Goal: Task Accomplishment & Management: Manage account settings

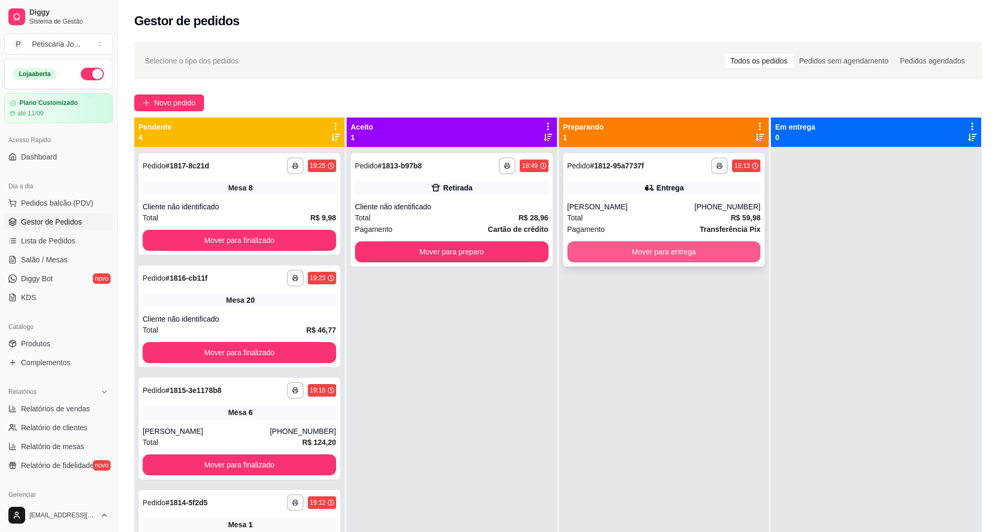
click at [645, 259] on button "Mover para entrega" at bounding box center [665, 251] width 194 height 21
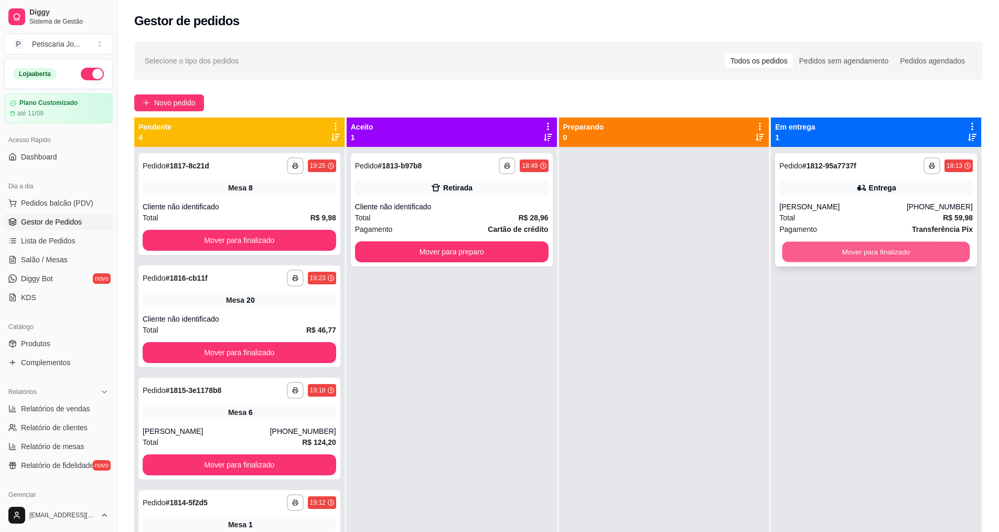
click at [864, 256] on button "Mover para finalizado" at bounding box center [877, 252] width 188 height 20
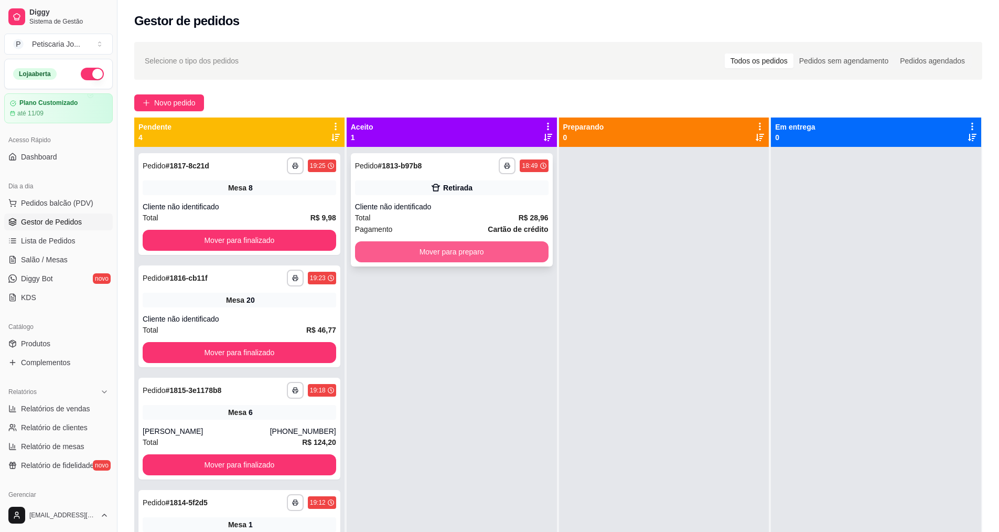
click at [442, 244] on button "Mover para preparo" at bounding box center [452, 251] width 194 height 21
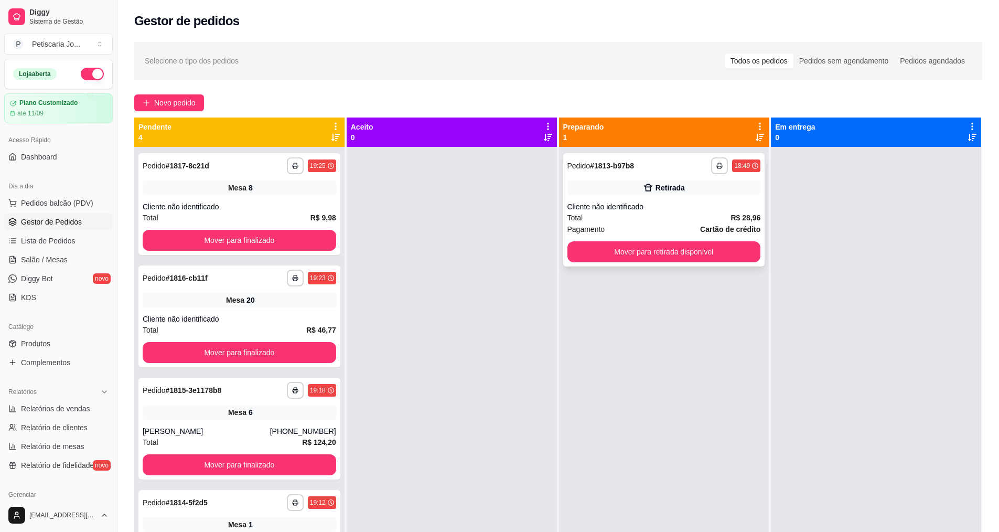
click at [673, 203] on div "Cliente não identificado" at bounding box center [665, 206] width 194 height 10
click at [190, 241] on button "Mover para finalizado" at bounding box center [240, 240] width 194 height 21
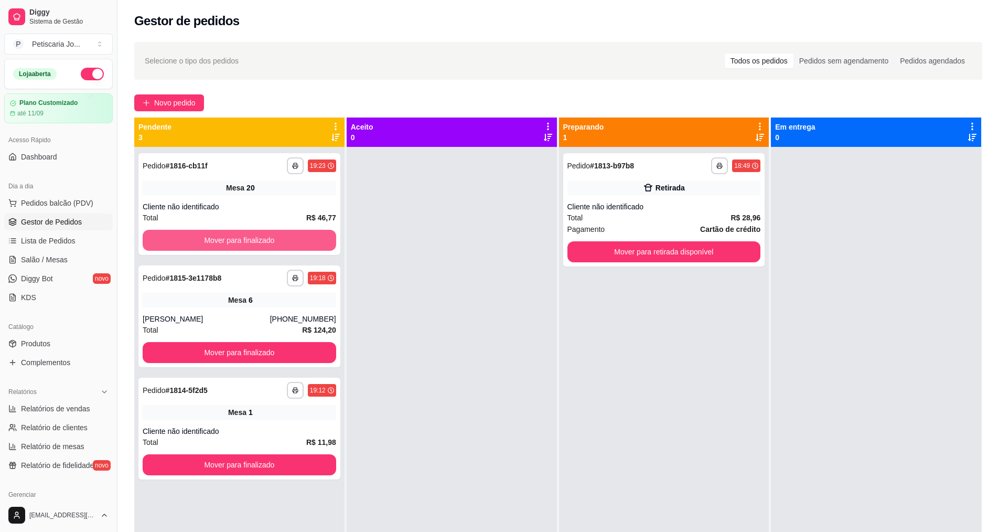
click at [190, 241] on button "Mover para finalizado" at bounding box center [240, 240] width 194 height 21
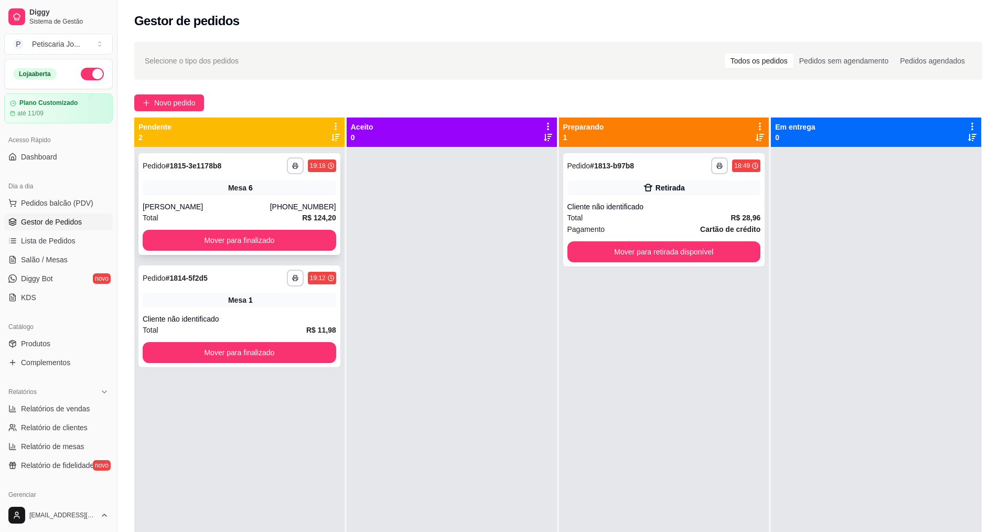
click at [240, 206] on div "[PERSON_NAME]" at bounding box center [206, 206] width 127 height 10
click at [275, 242] on button "Mover para finalizado" at bounding box center [240, 240] width 194 height 21
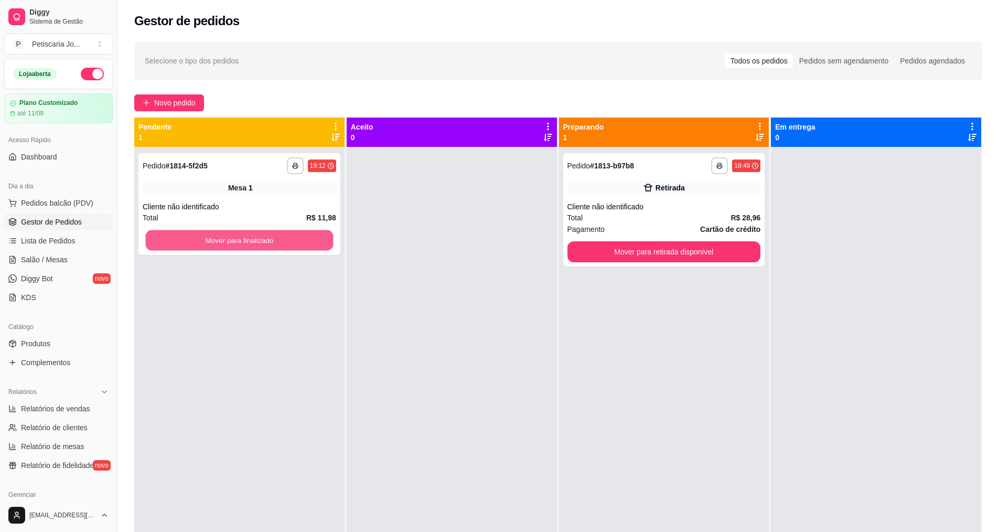
click at [275, 242] on button "Mover para finalizado" at bounding box center [240, 240] width 188 height 20
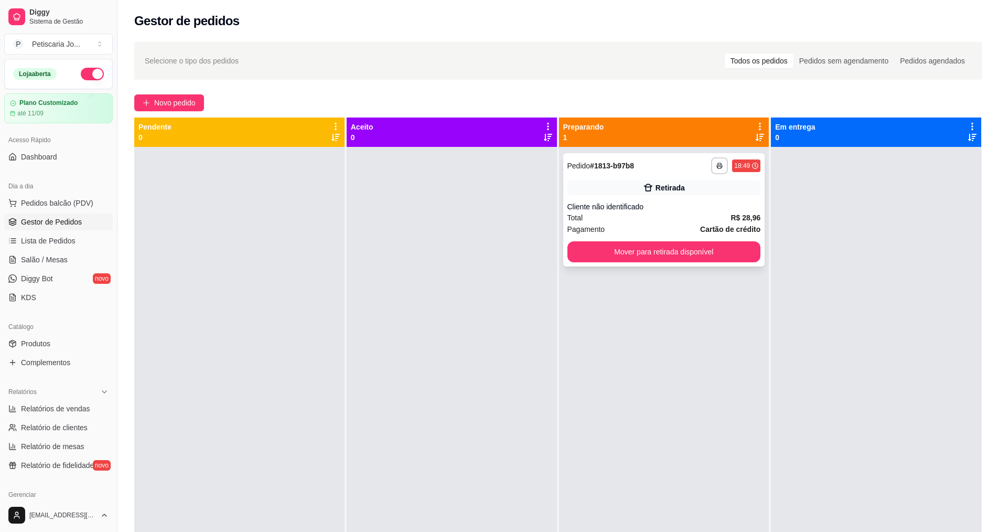
click at [649, 194] on div "Retirada" at bounding box center [665, 187] width 194 height 15
click at [643, 251] on button "Mover para retirada disponível" at bounding box center [665, 251] width 194 height 21
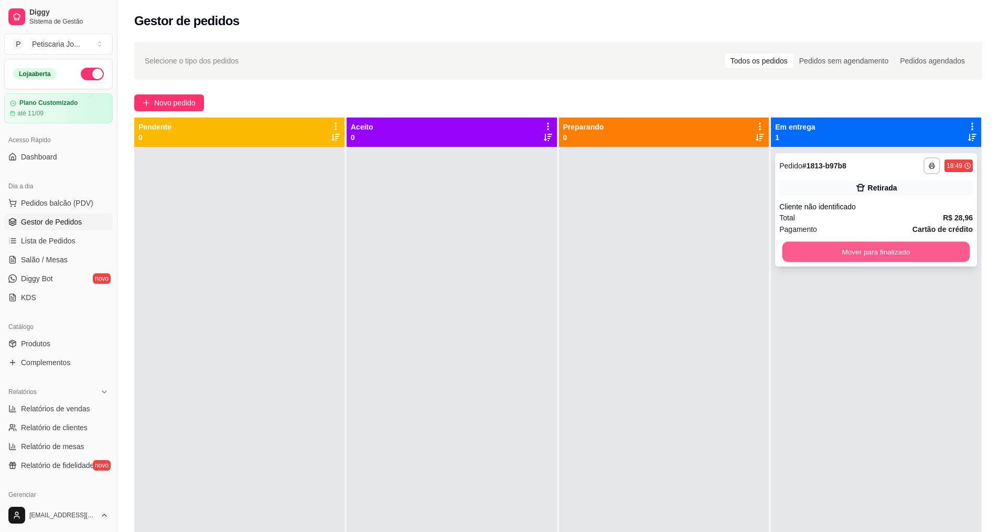
click at [811, 254] on button "Mover para finalizado" at bounding box center [877, 252] width 188 height 20
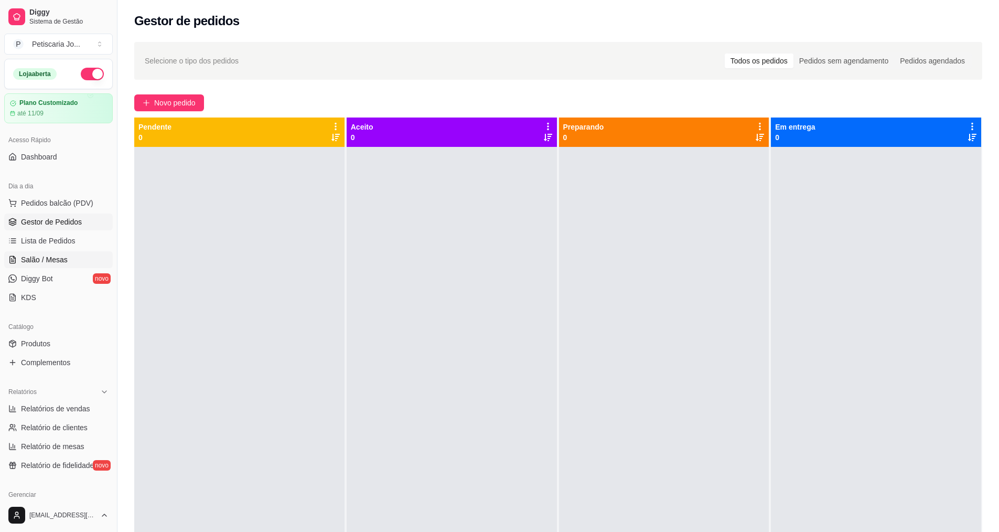
click at [52, 262] on span "Salão / Mesas" at bounding box center [44, 259] width 47 height 10
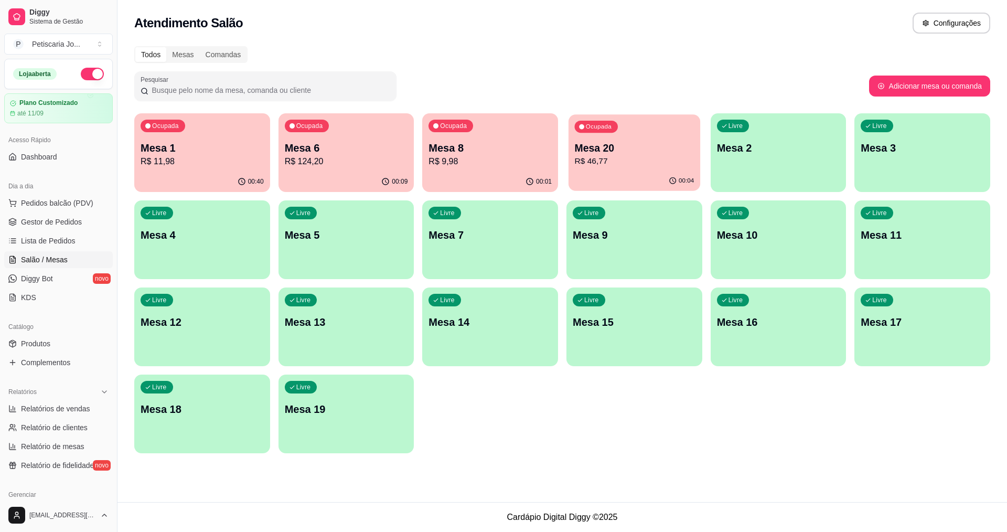
click at [629, 163] on p "R$ 46,77" at bounding box center [635, 161] width 120 height 12
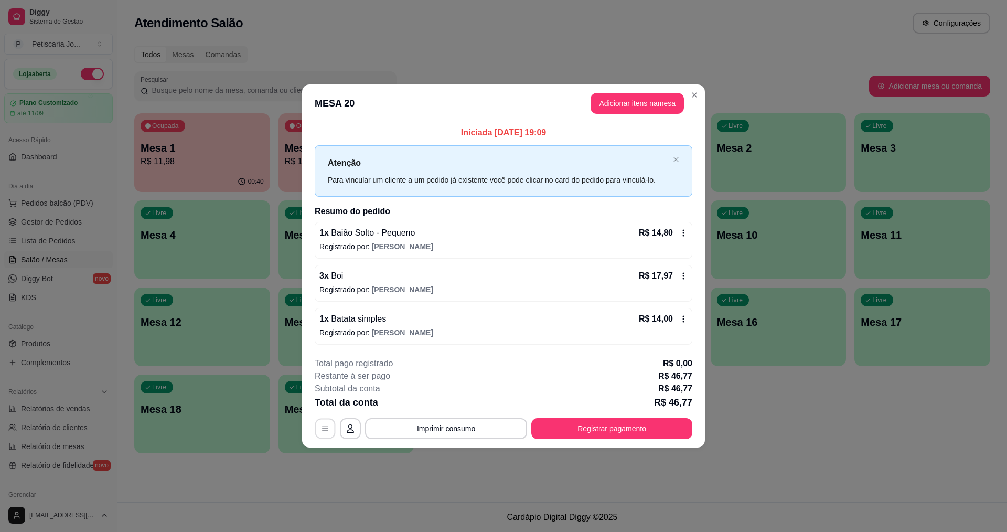
click at [327, 429] on icon "button" at bounding box center [325, 428] width 8 height 8
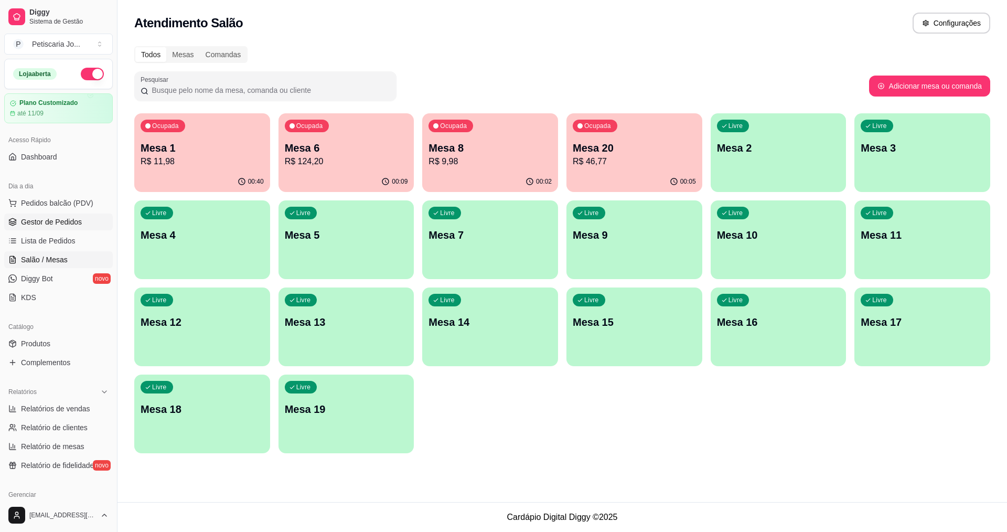
click at [67, 222] on span "Gestor de Pedidos" at bounding box center [51, 222] width 61 height 10
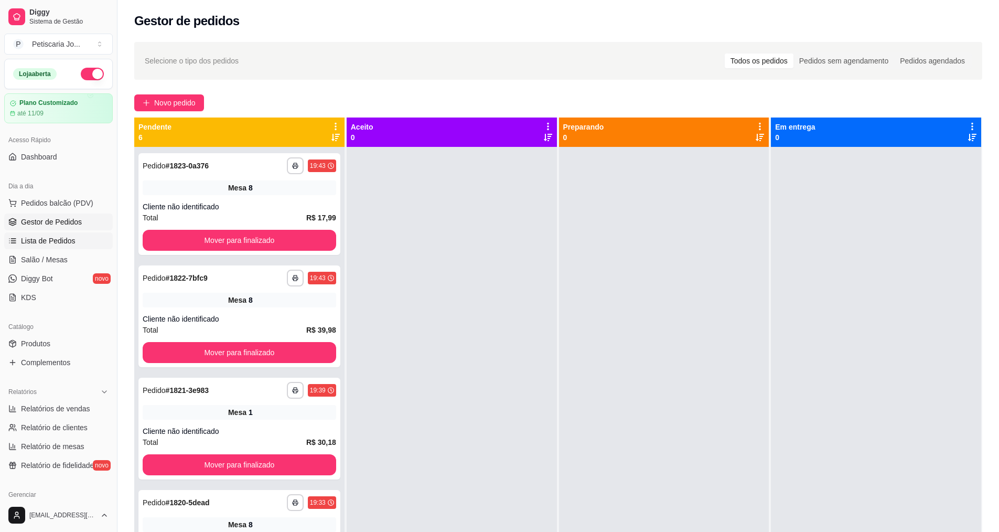
click at [47, 246] on link "Lista de Pedidos" at bounding box center [58, 240] width 109 height 17
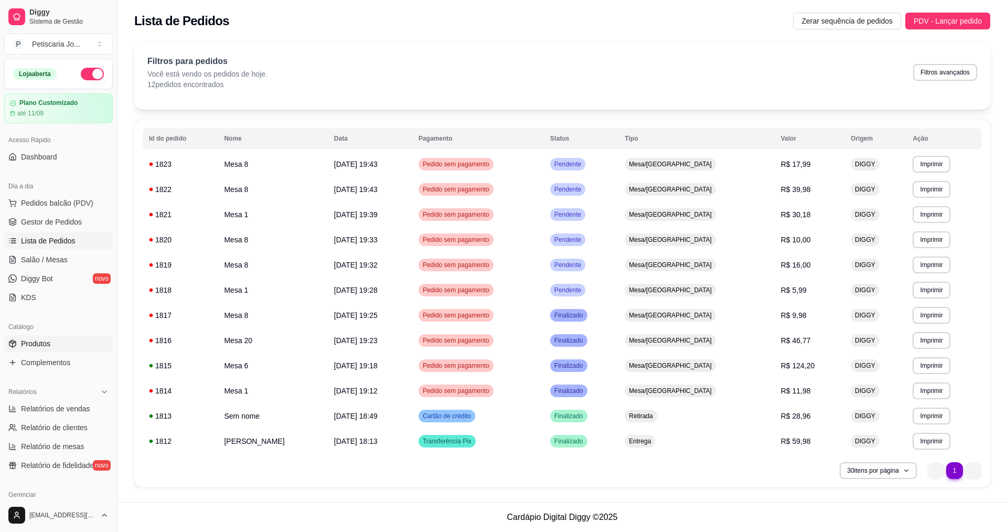
click at [57, 340] on link "Produtos" at bounding box center [58, 343] width 109 height 17
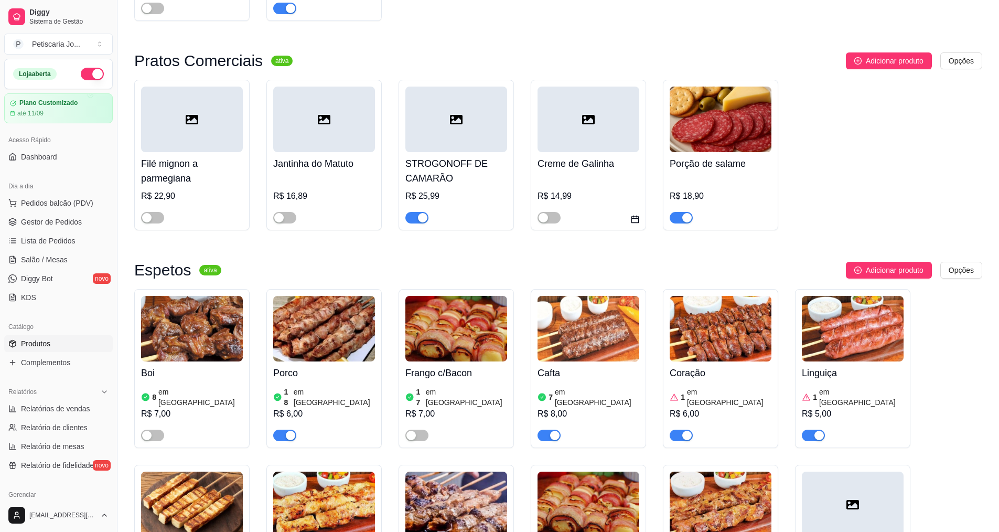
scroll to position [472, 0]
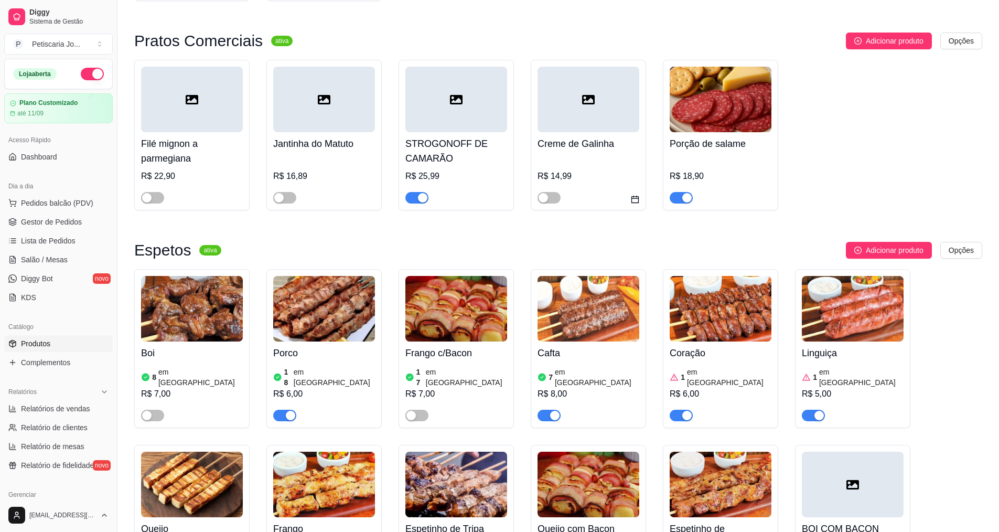
click at [551, 411] on div "button" at bounding box center [554, 415] width 9 height 9
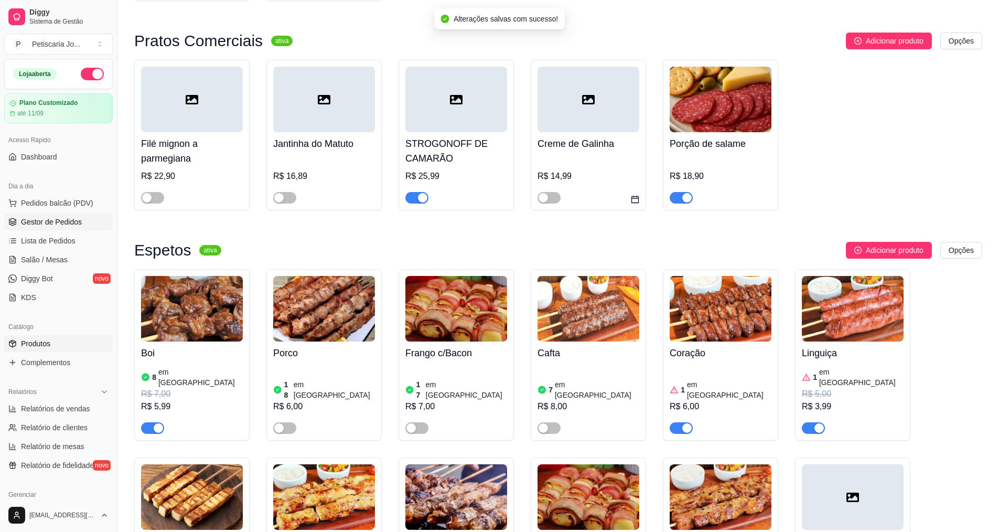
click at [73, 218] on span "Gestor de Pedidos" at bounding box center [51, 222] width 61 height 10
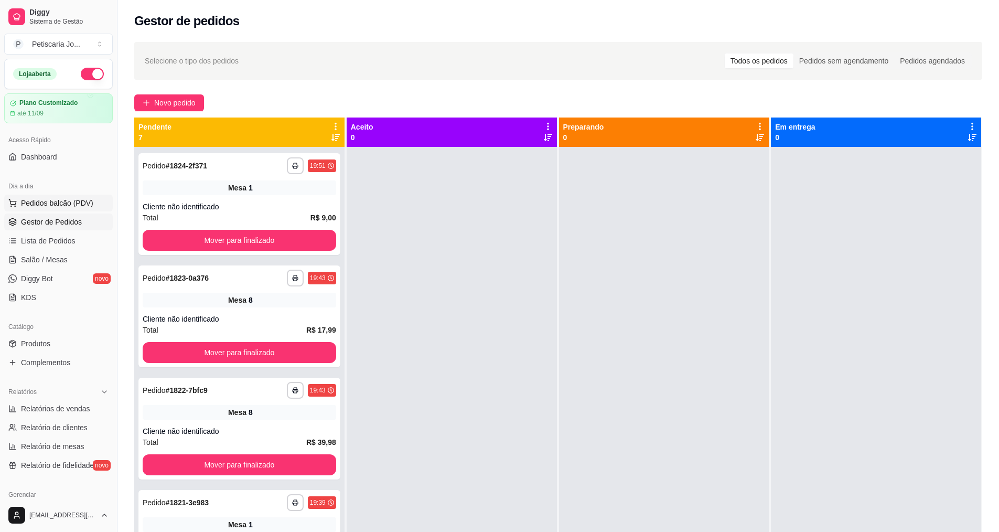
click at [26, 205] on span "Pedidos balcão (PDV)" at bounding box center [57, 203] width 72 height 10
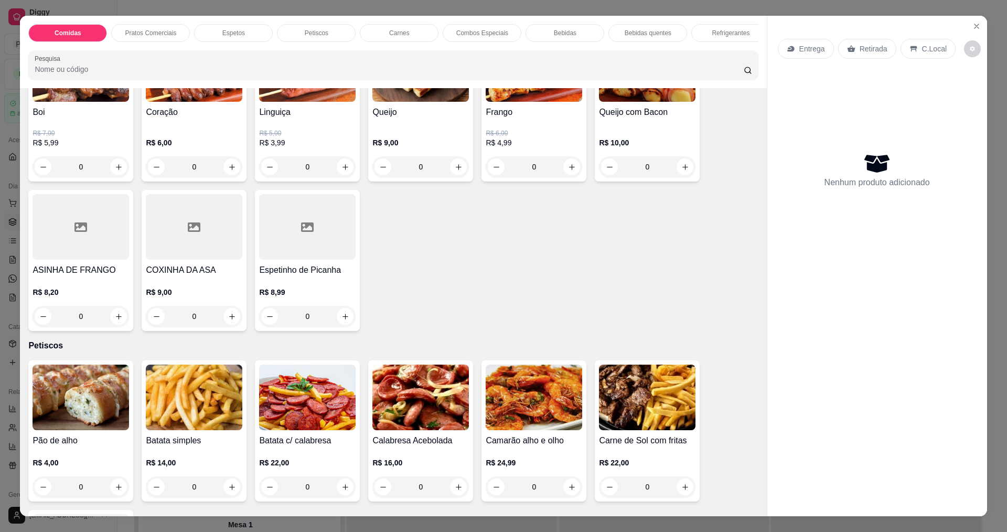
scroll to position [420, 0]
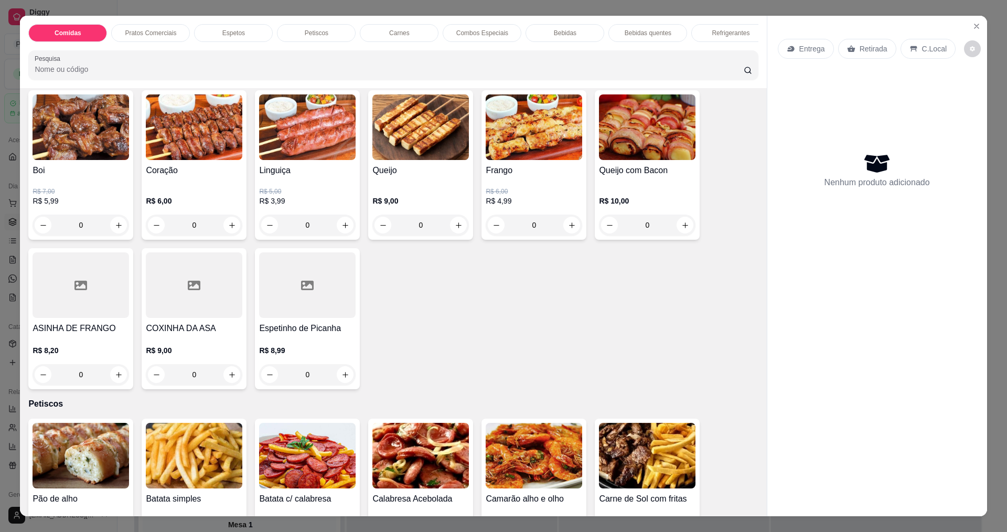
click at [79, 286] on icon at bounding box center [80, 285] width 13 height 13
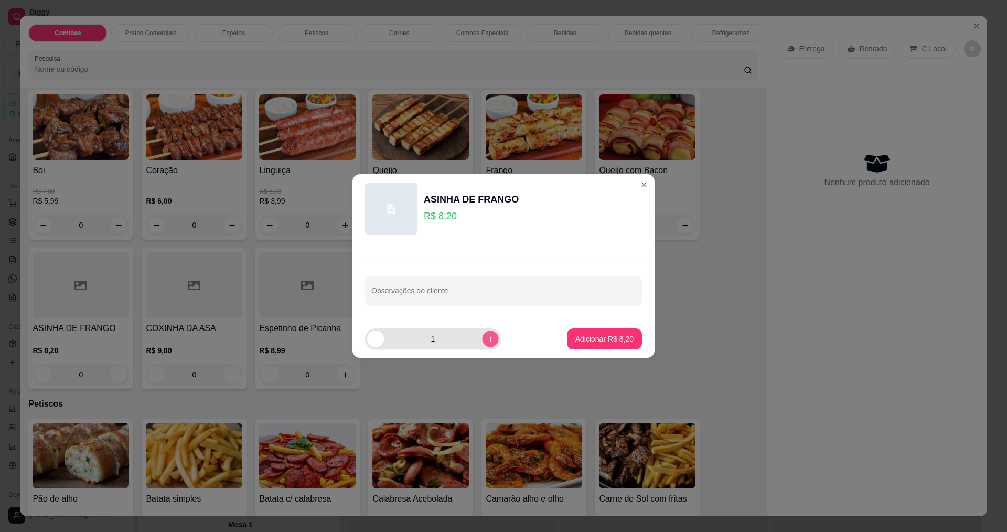
click at [486, 334] on button "increase-product-quantity" at bounding box center [490, 338] width 16 height 16
click at [377, 347] on div "3" at bounding box center [433, 338] width 132 height 21
click at [377, 343] on button "decrease-product-quantity" at bounding box center [375, 338] width 17 height 17
type input "2"
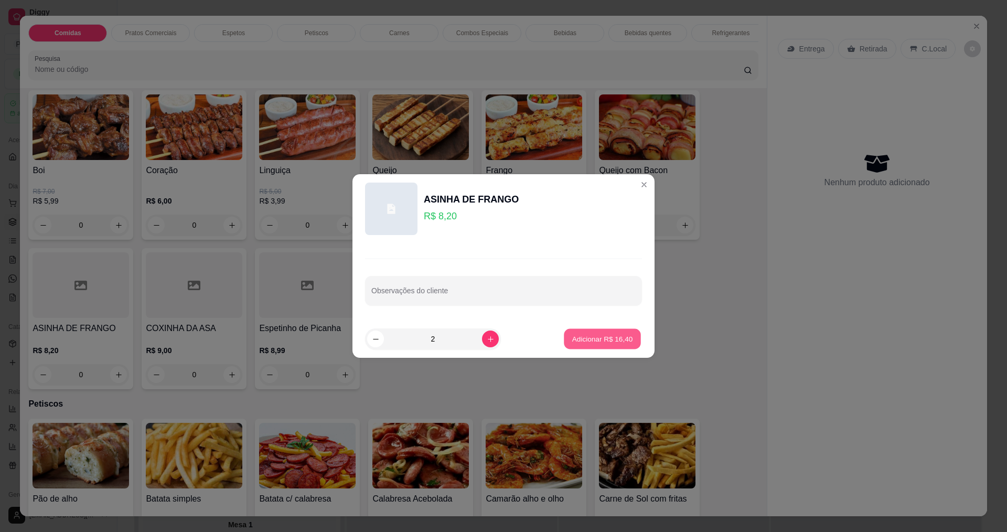
click at [575, 340] on p "Adicionar R$ 16,40" at bounding box center [602, 339] width 61 height 10
type input "2"
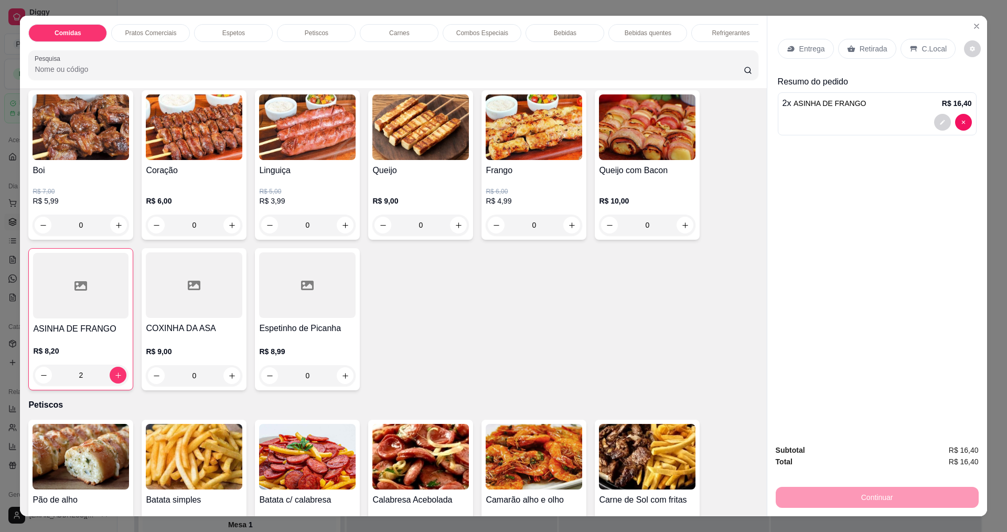
click at [799, 48] on p "Entrega" at bounding box center [812, 49] width 26 height 10
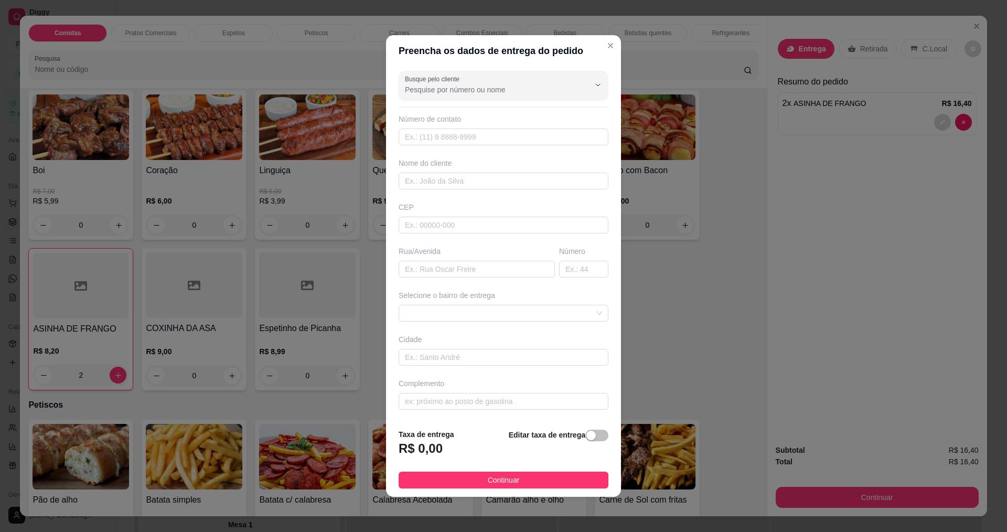
click at [476, 122] on div "Número de contato" at bounding box center [504, 119] width 210 height 10
click at [464, 164] on div "Nome do cliente" at bounding box center [504, 163] width 210 height 10
click at [453, 211] on div "Busque pelo cliente Número de contato Nome do cliente CEP Rua/[GEOGRAPHIC_DATA]…" at bounding box center [503, 244] width 235 height 354
click at [463, 188] on input "text" at bounding box center [504, 181] width 210 height 17
type input "[DEMOGRAPHIC_DATA]"
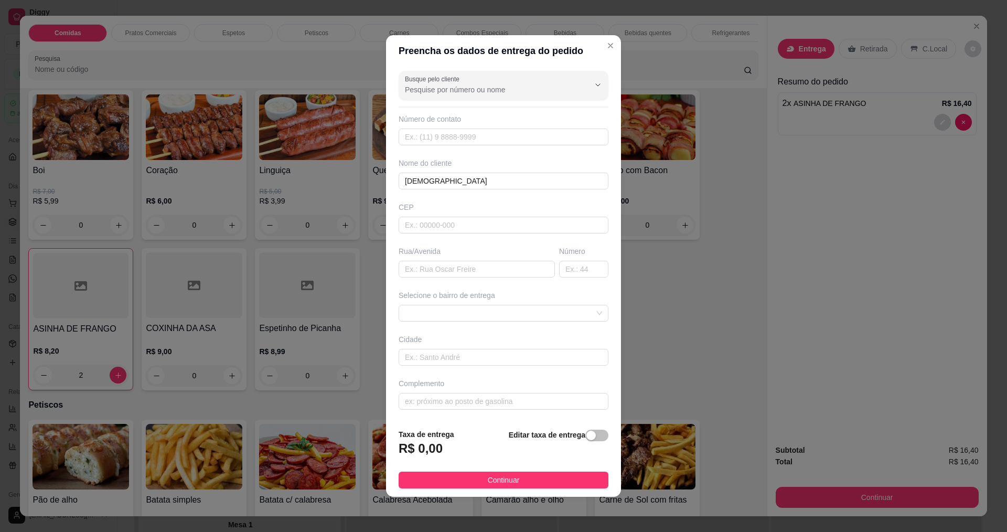
click at [439, 462] on div "R$ 0,00" at bounding box center [427, 451] width 56 height 23
click at [426, 468] on footer "Taxa de entrega R$ 0,00 Editar taxa de entrega Continuar" at bounding box center [503, 458] width 235 height 77
click at [420, 473] on button "Continuar" at bounding box center [504, 480] width 210 height 17
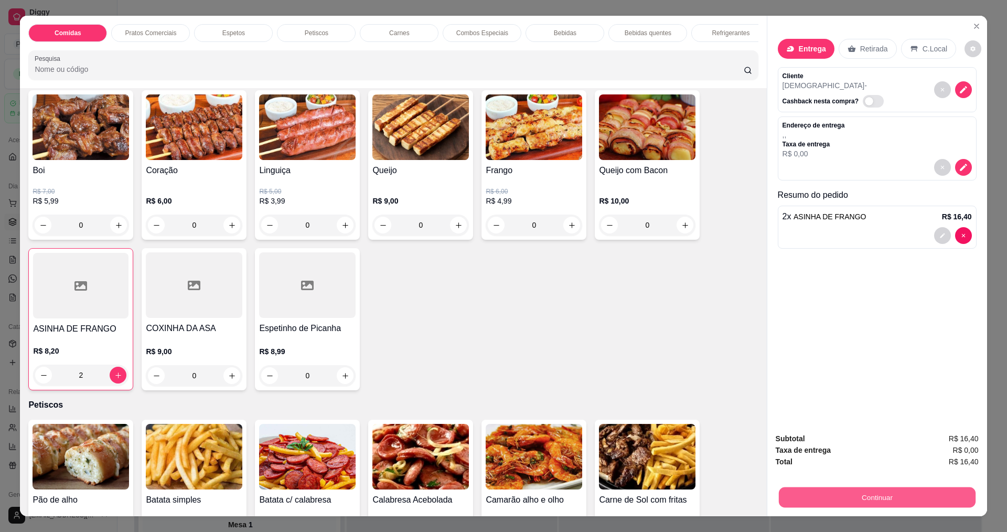
click at [783, 500] on button "Continuar" at bounding box center [876, 497] width 197 height 20
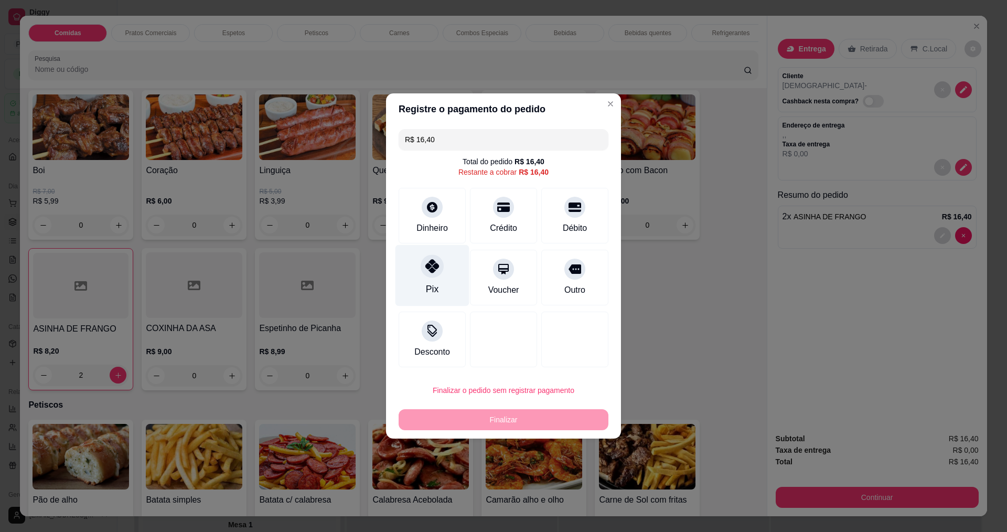
click at [434, 261] on div at bounding box center [432, 265] width 23 height 23
type input "R$ 0,00"
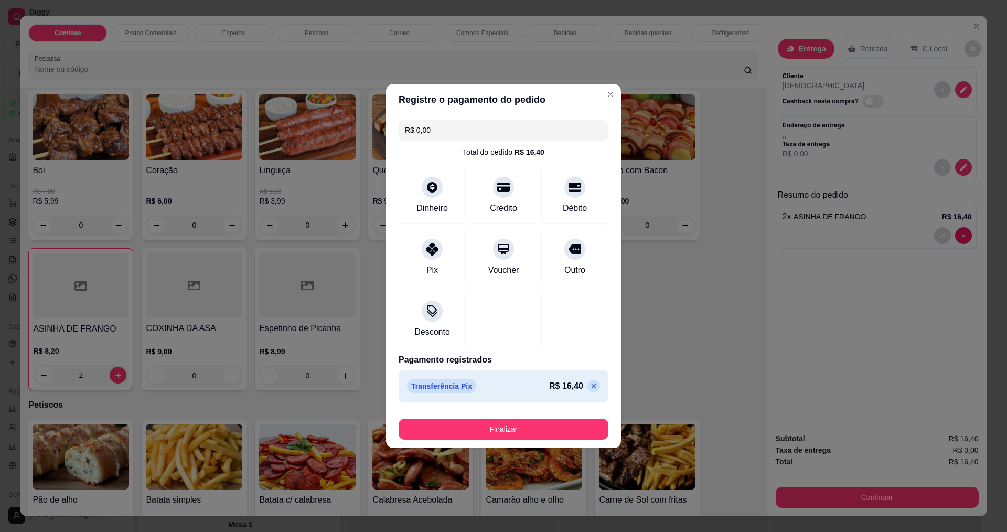
click at [507, 350] on section "Registre o pagamento do pedido R$ 0,00 Total do pedido R$ 16,40 Dinheiro Crédit…" at bounding box center [503, 266] width 235 height 364
click at [471, 413] on footer "Finalizar" at bounding box center [503, 427] width 235 height 42
click at [475, 411] on footer "Finalizar" at bounding box center [503, 427] width 235 height 42
click at [473, 422] on div "Finalizar" at bounding box center [504, 426] width 210 height 25
click at [472, 426] on button "Finalizar" at bounding box center [504, 429] width 210 height 21
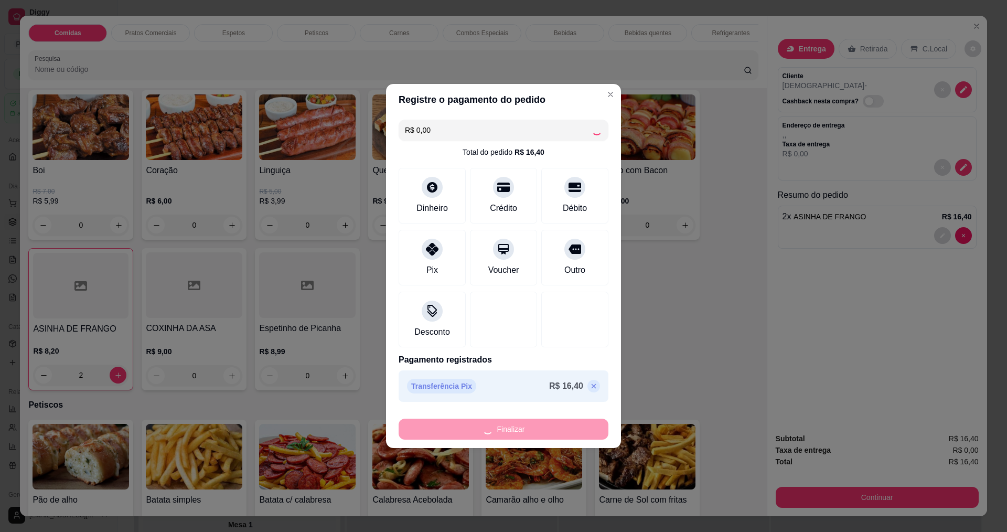
type input "0"
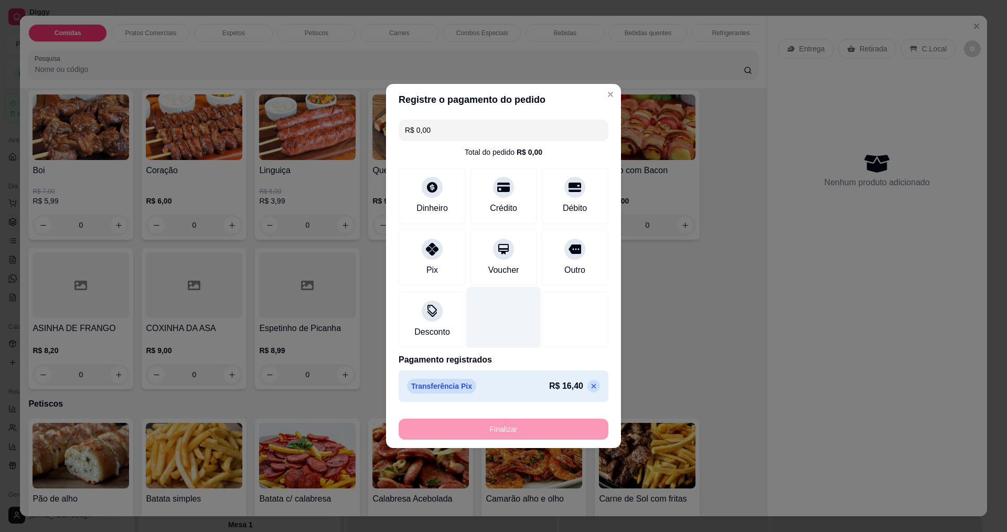
type input "-R$ 16,40"
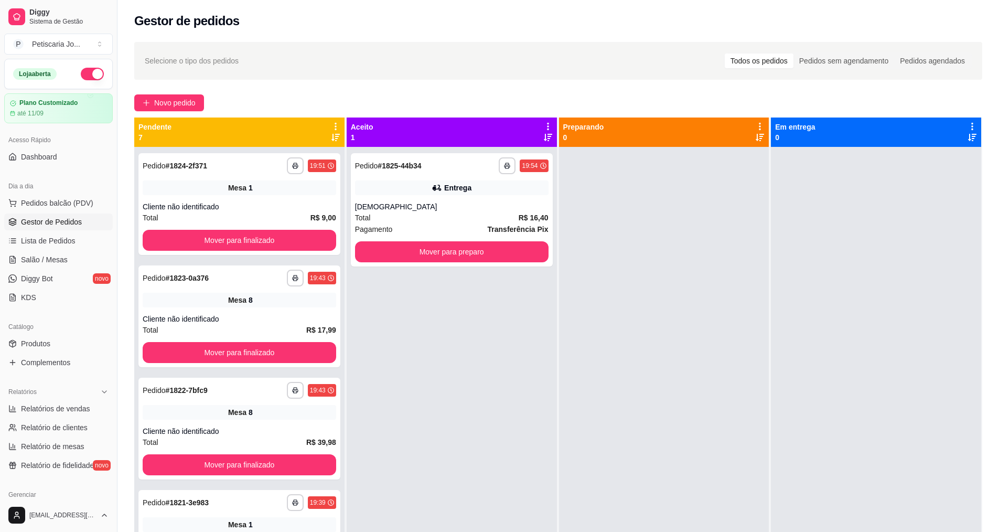
click at [56, 223] on span "Gestor de Pedidos" at bounding box center [51, 222] width 61 height 10
click at [56, 209] on button "Pedidos balcão (PDV)" at bounding box center [58, 203] width 109 height 17
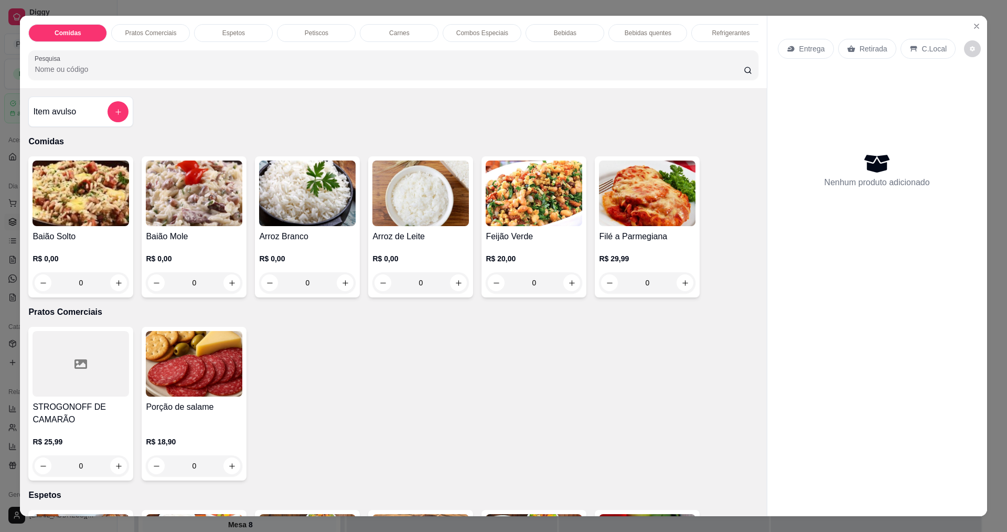
click at [617, 200] on img at bounding box center [647, 194] width 97 height 66
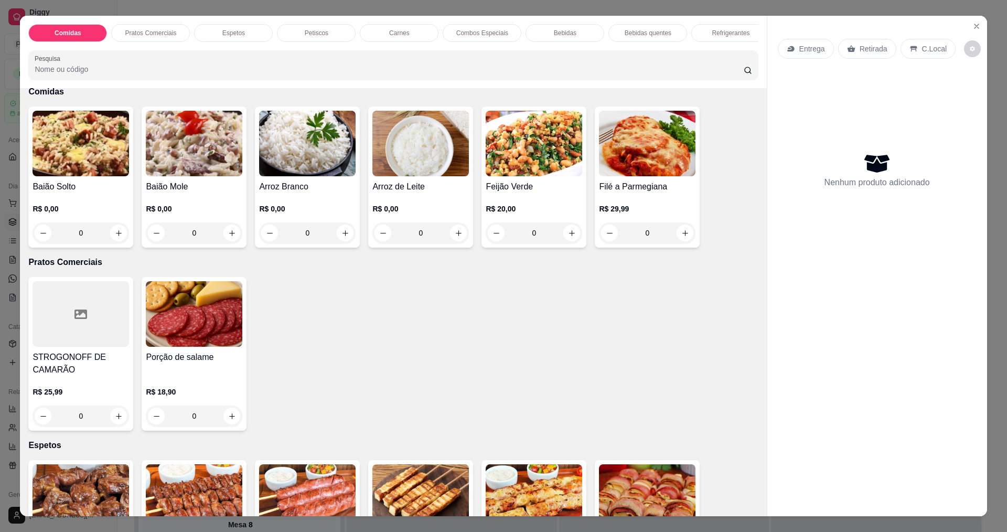
scroll to position [52, 0]
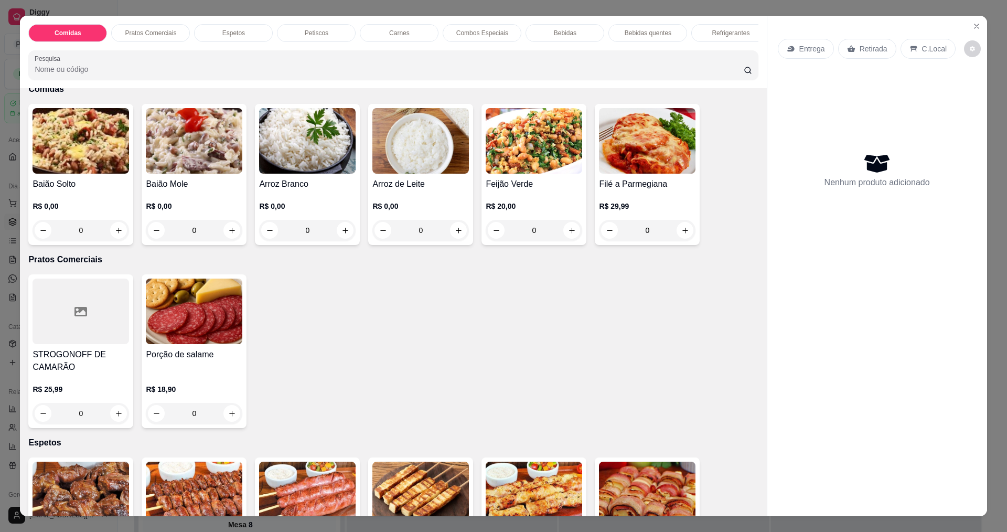
click at [616, 174] on img at bounding box center [647, 141] width 97 height 66
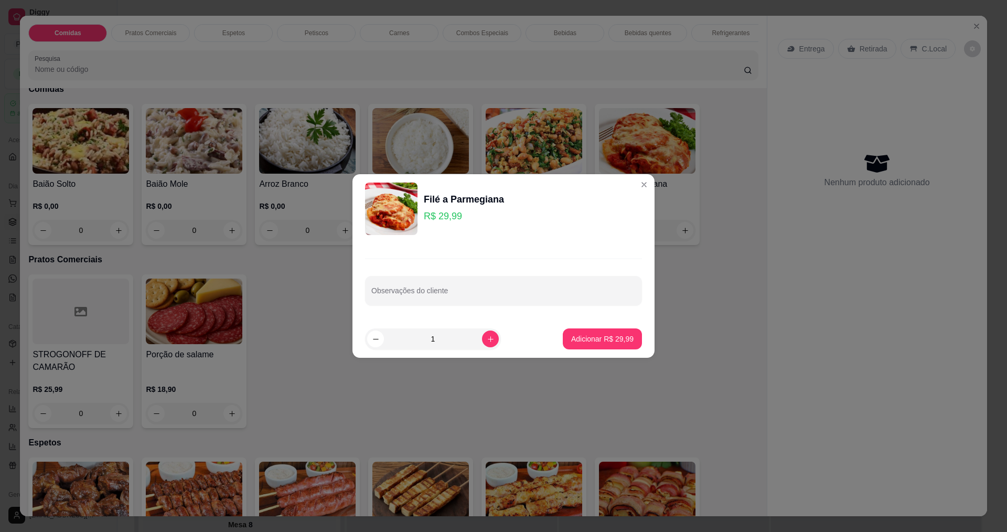
click at [644, 179] on header "Filé a Parmegiana R$ 29,99" at bounding box center [503, 208] width 302 height 69
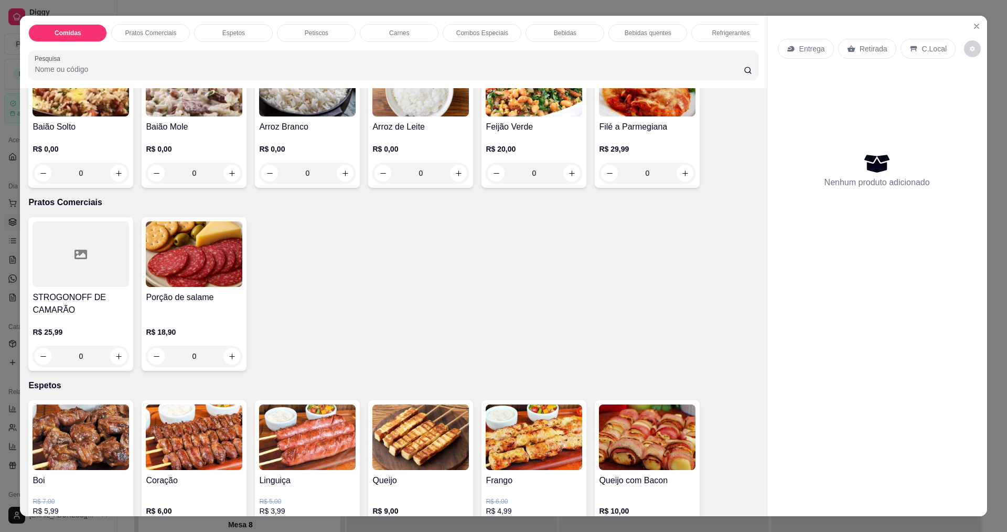
scroll to position [105, 0]
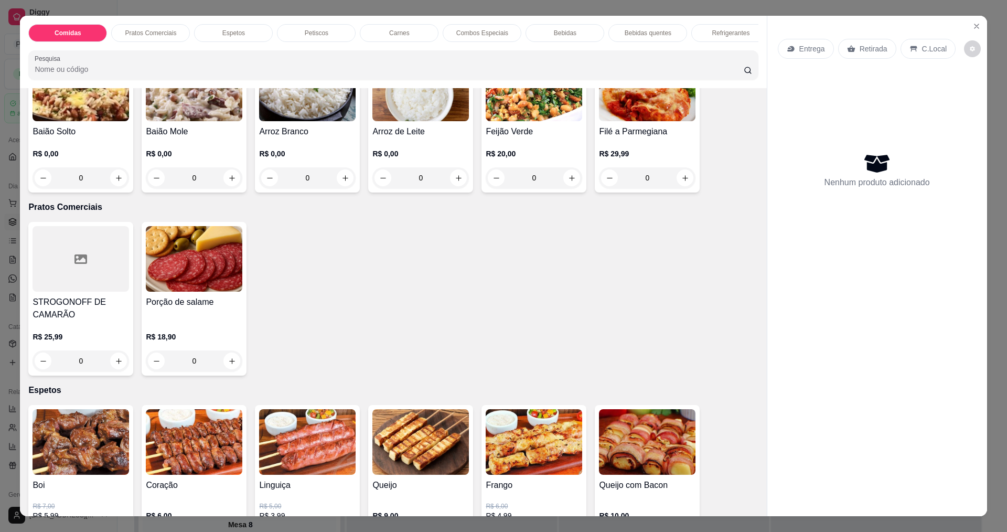
click at [637, 121] on img at bounding box center [647, 89] width 97 height 66
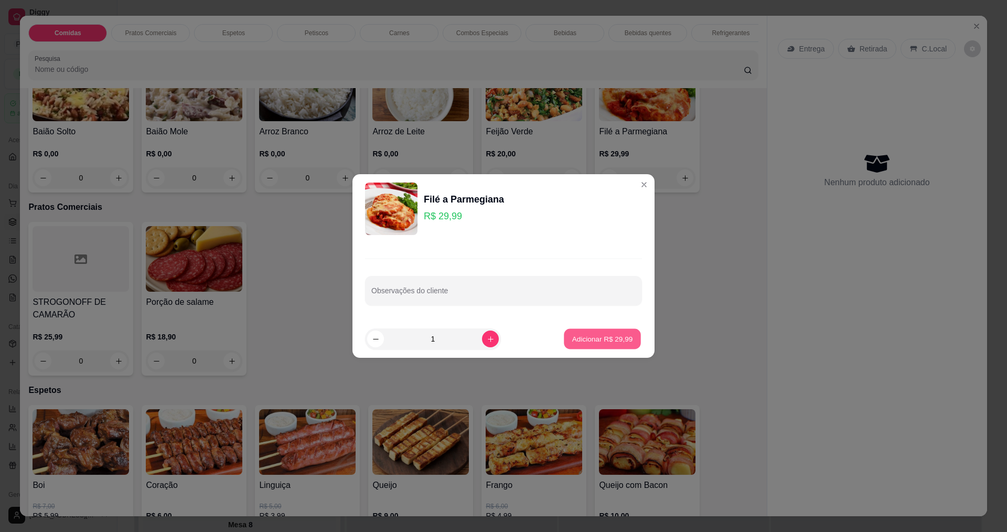
click at [578, 336] on p "Adicionar R$ 29,99" at bounding box center [602, 339] width 61 height 10
type input "1"
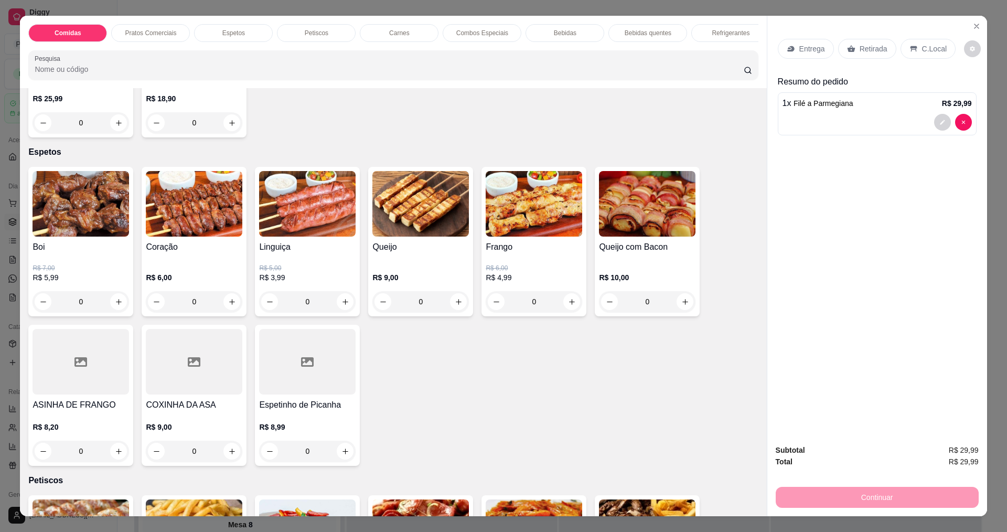
scroll to position [472, 0]
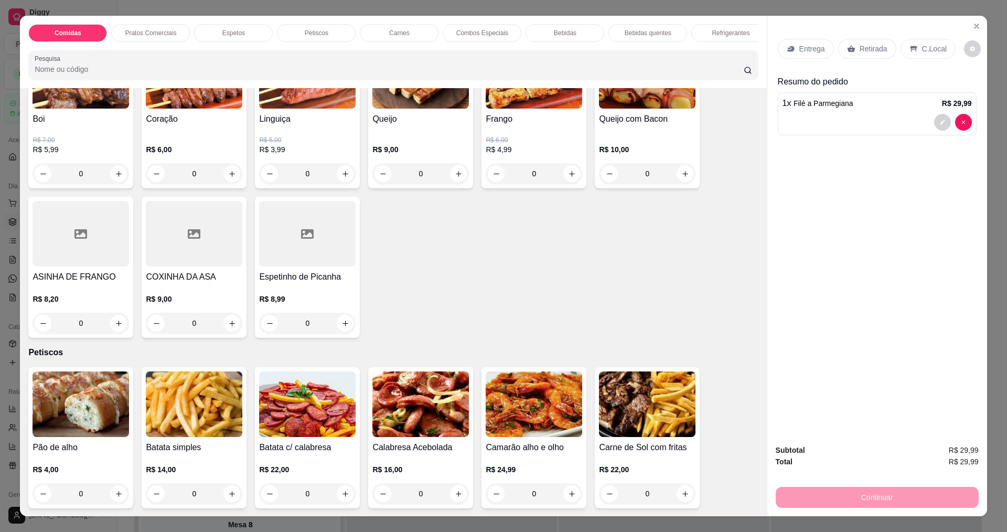
click at [206, 406] on img at bounding box center [194, 404] width 97 height 66
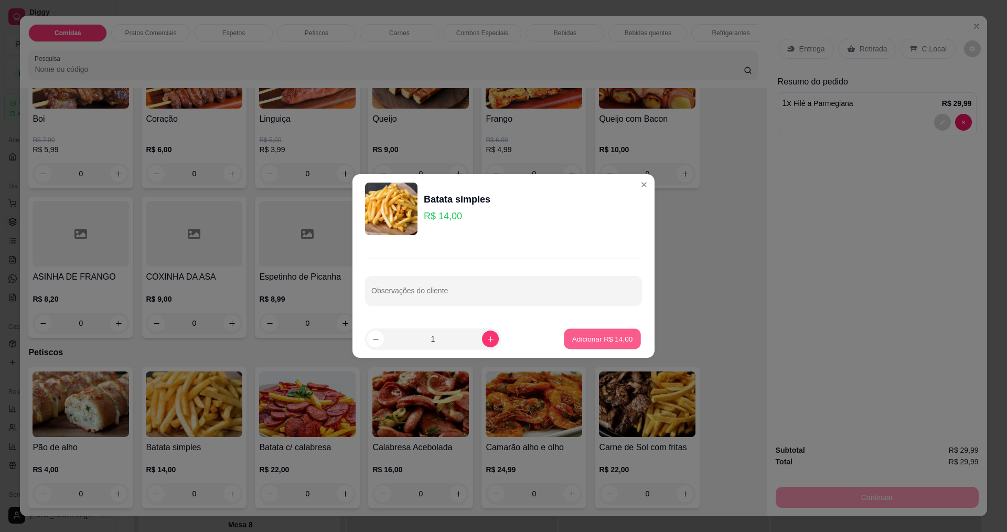
click at [578, 335] on p "Adicionar R$ 14,00" at bounding box center [602, 339] width 61 height 10
type input "1"
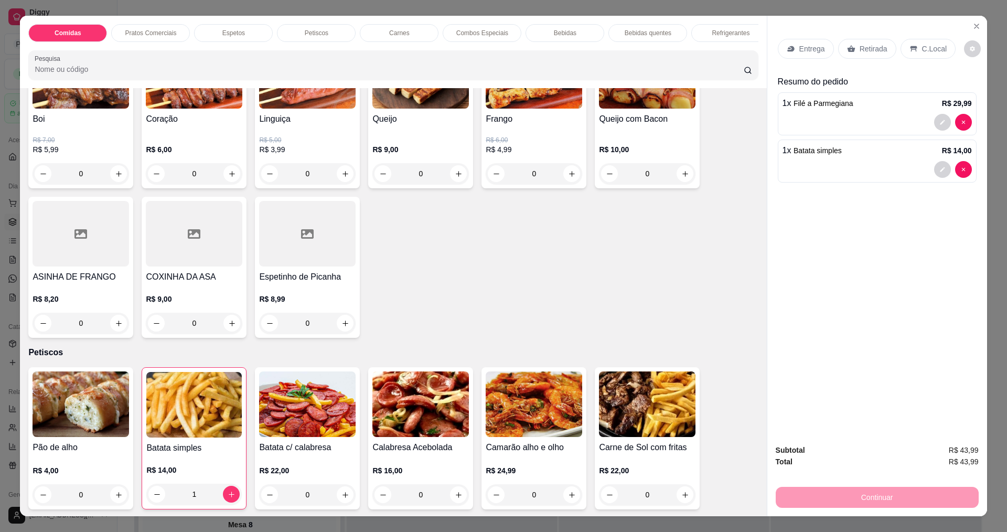
click at [806, 51] on p "Entrega" at bounding box center [812, 49] width 26 height 10
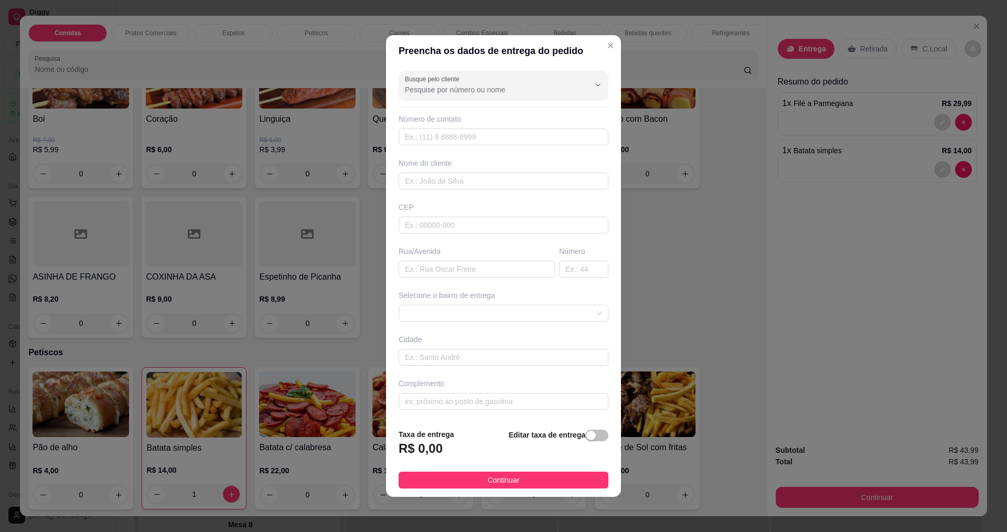
click at [445, 172] on div "Nome do cliente" at bounding box center [504, 173] width 214 height 31
click at [440, 187] on input "text" at bounding box center [504, 181] width 210 height 17
type input "DEBORA"
click at [481, 481] on button "Continuar" at bounding box center [504, 480] width 210 height 17
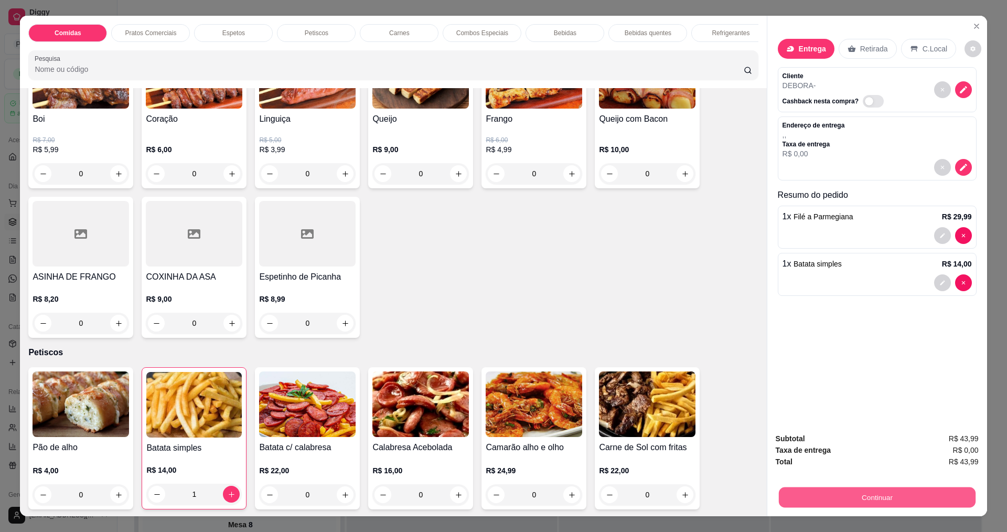
click at [816, 490] on button "Continuar" at bounding box center [876, 497] width 197 height 20
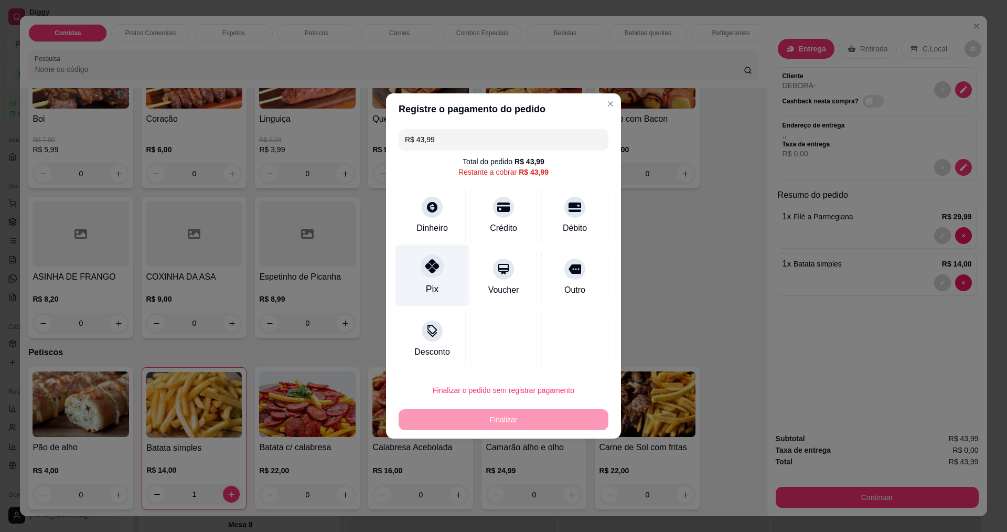
click at [439, 270] on div at bounding box center [432, 265] width 23 height 23
type input "R$ 0,00"
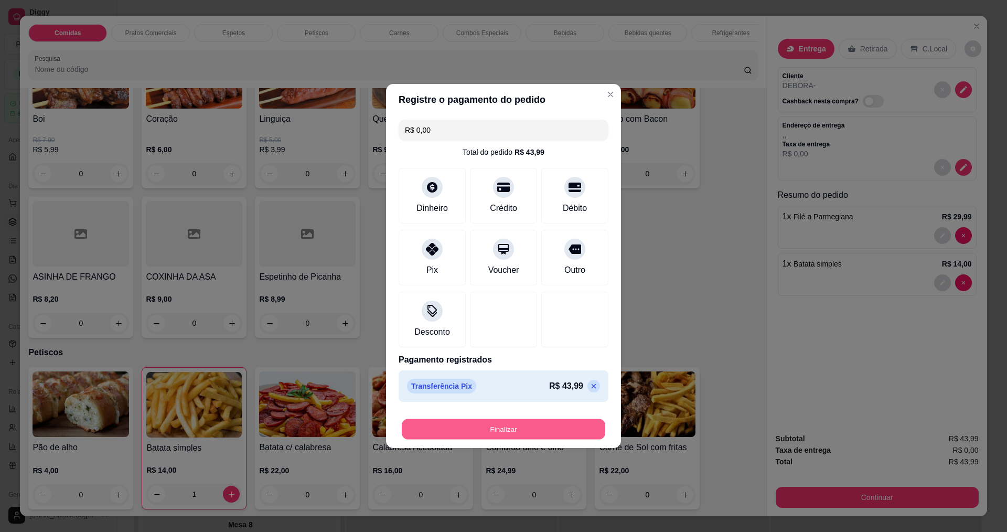
click at [484, 423] on button "Finalizar" at bounding box center [504, 429] width 204 height 20
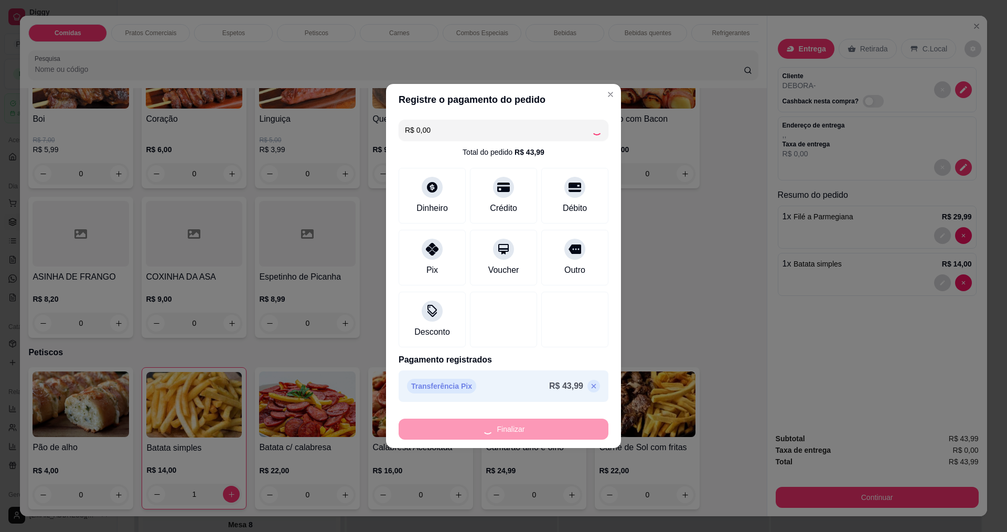
type input "0"
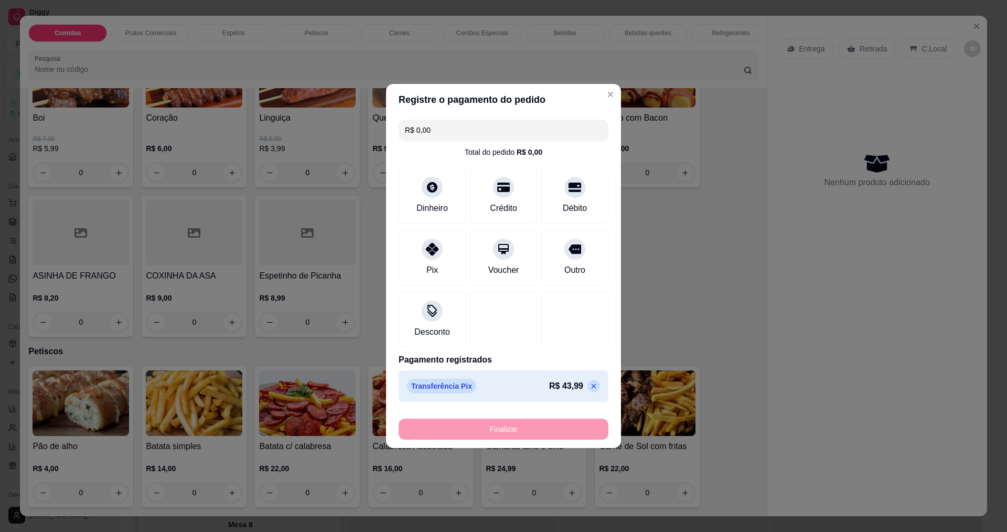
type input "-R$ 43,99"
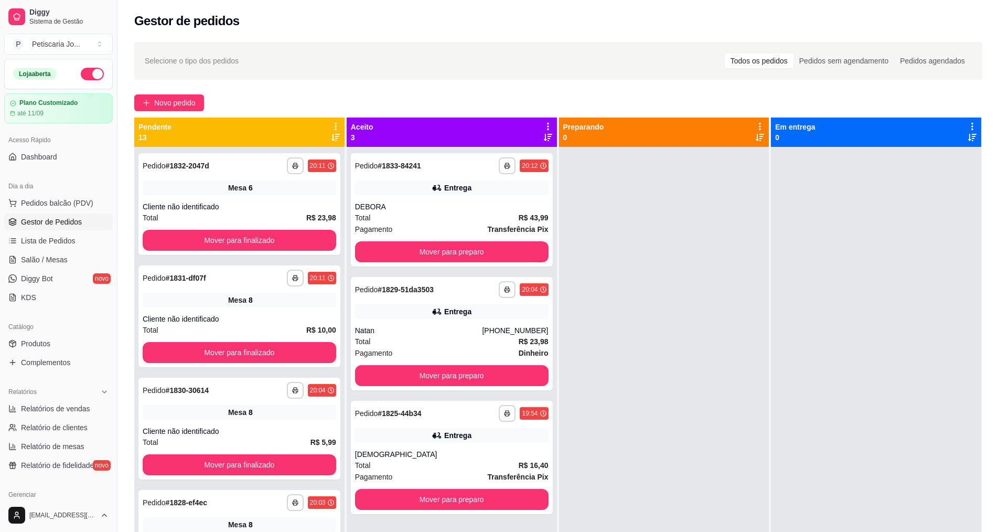
click at [590, 265] on div at bounding box center [664, 413] width 210 height 532
click at [33, 227] on span "Gestor de Pedidos" at bounding box center [51, 222] width 61 height 10
click at [33, 234] on link "Lista de Pedidos" at bounding box center [58, 240] width 109 height 17
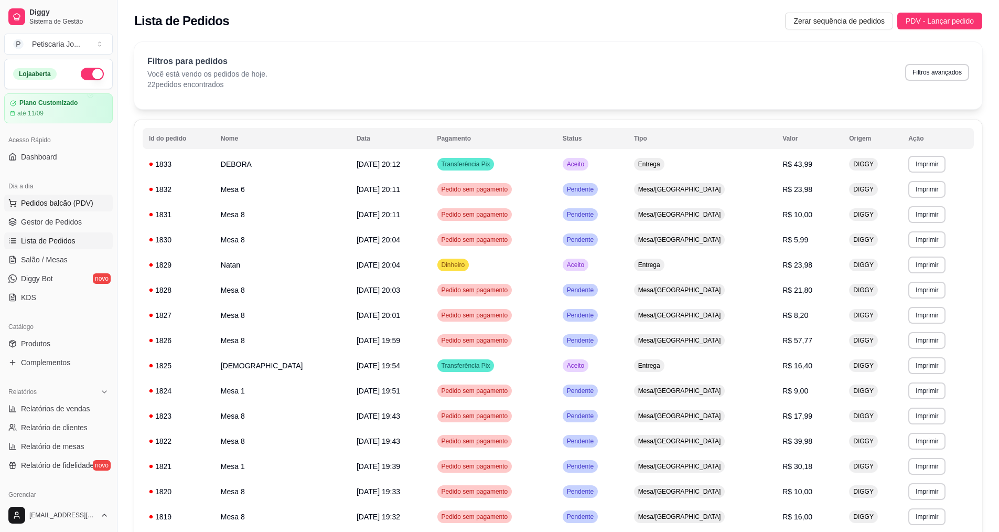
click at [49, 210] on button "Pedidos balcão (PDV)" at bounding box center [58, 203] width 109 height 17
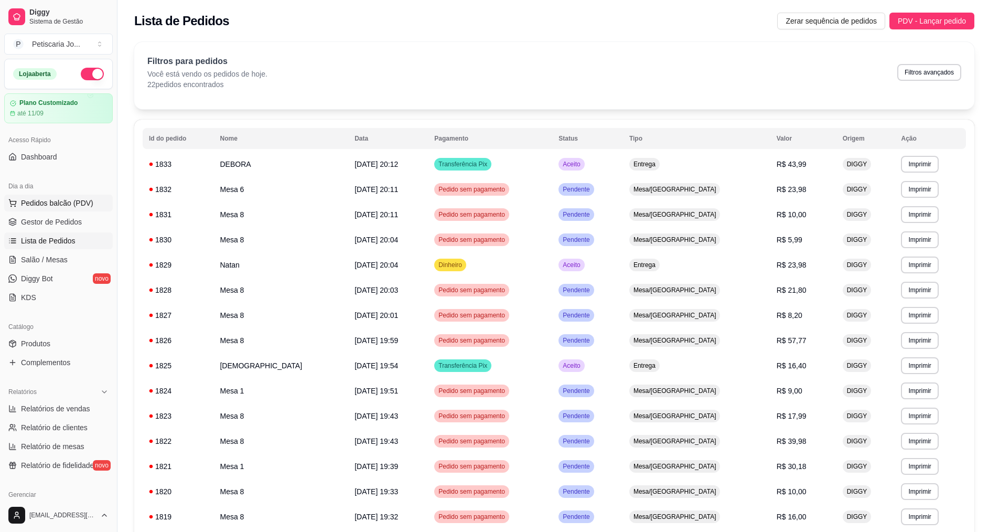
click at [49, 206] on img at bounding box center [77, 193] width 98 height 66
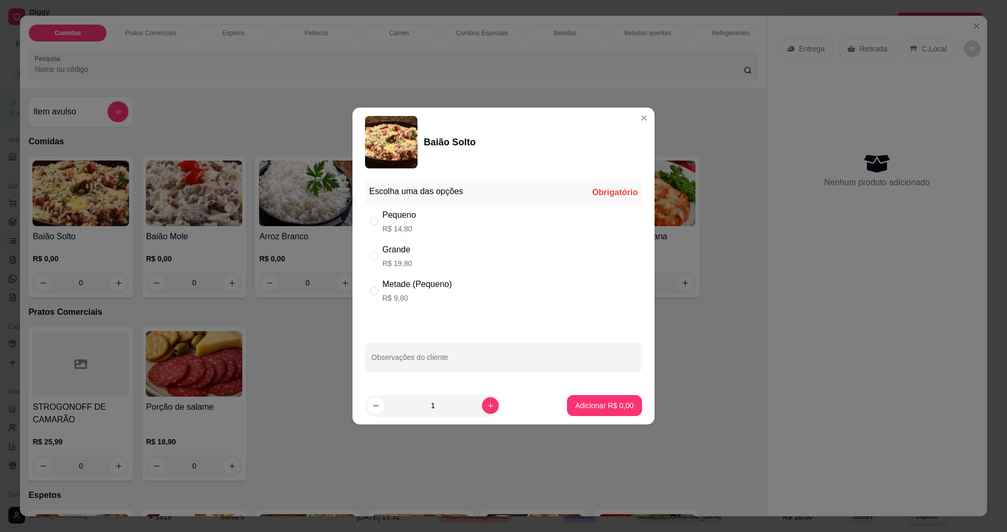
click at [632, 128] on div "Baião Solto" at bounding box center [503, 142] width 277 height 52
click at [632, 125] on div "Baião Solto" at bounding box center [503, 142] width 277 height 52
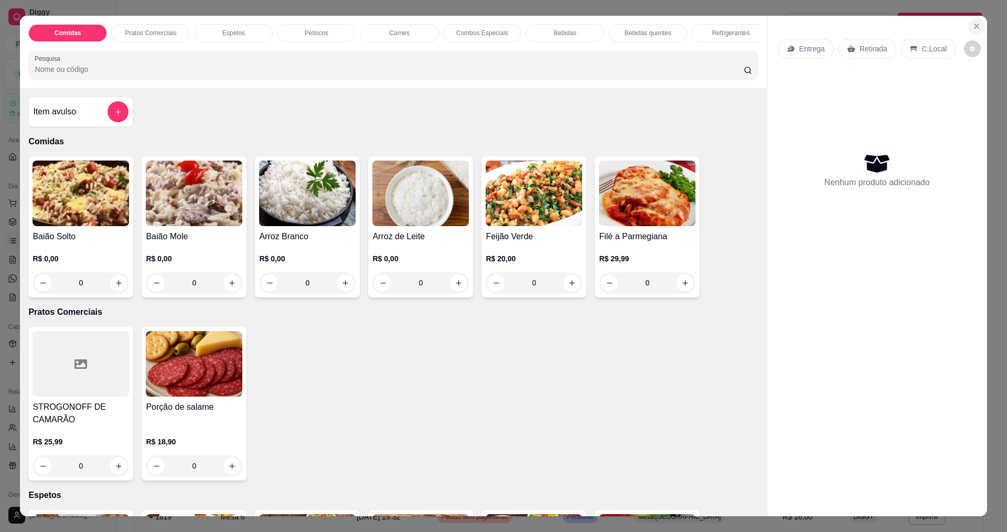
click at [976, 24] on icon "Close" at bounding box center [976, 26] width 8 height 8
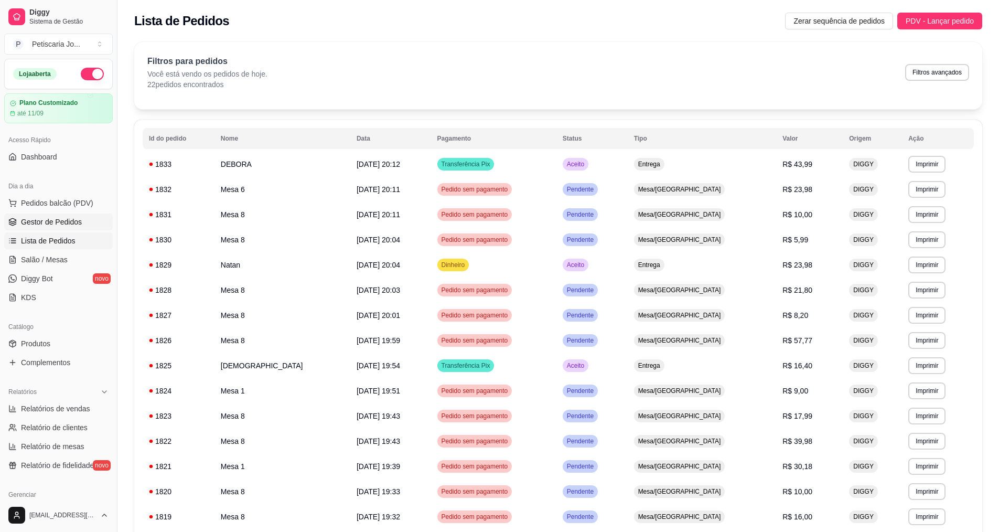
click at [42, 215] on link "Gestor de Pedidos" at bounding box center [58, 221] width 109 height 17
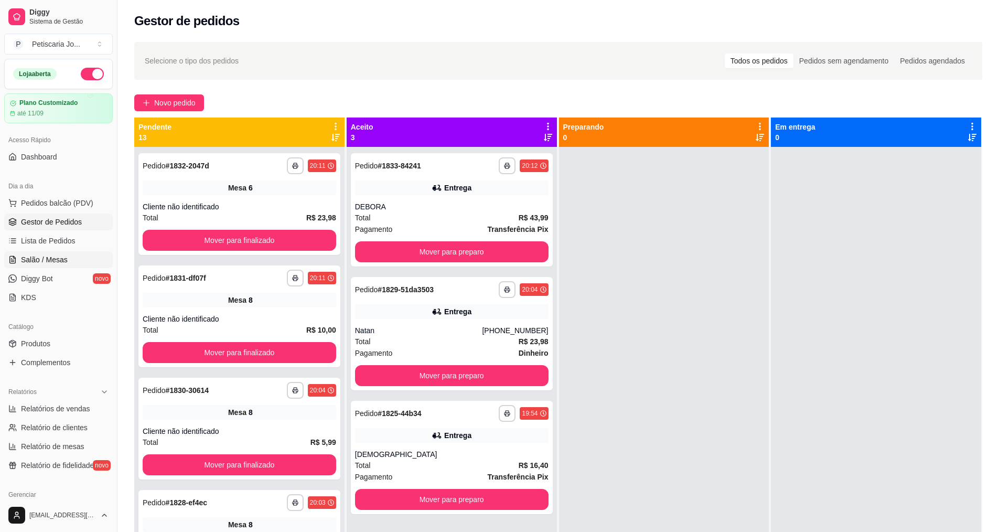
click at [34, 266] on link "Salão / Mesas" at bounding box center [58, 259] width 109 height 17
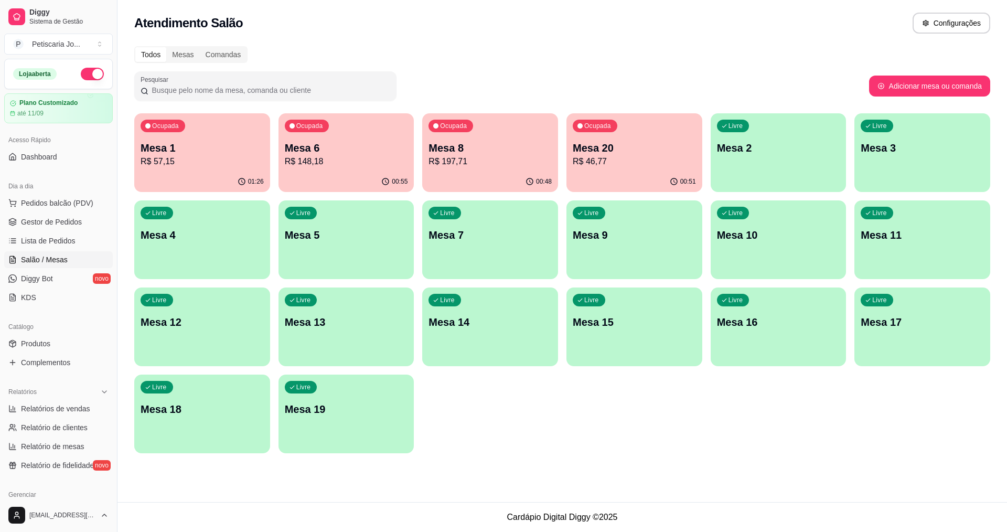
click at [391, 151] on p "Mesa 6" at bounding box center [346, 148] width 123 height 15
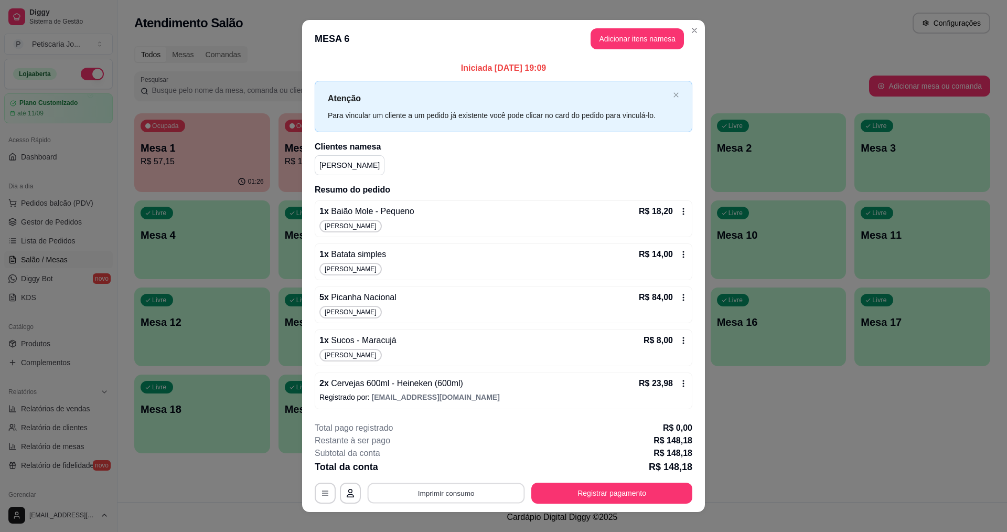
click at [464, 497] on button "Imprimir consumo" at bounding box center [446, 493] width 157 height 20
click at [444, 467] on button "IMPRESSORA" at bounding box center [446, 469] width 76 height 17
click at [705, 0] on html "Diggy Sistema de Gestão P Petiscaria Jo ... Loja aberta Plano Customizado até 1…" at bounding box center [503, 266] width 1007 height 532
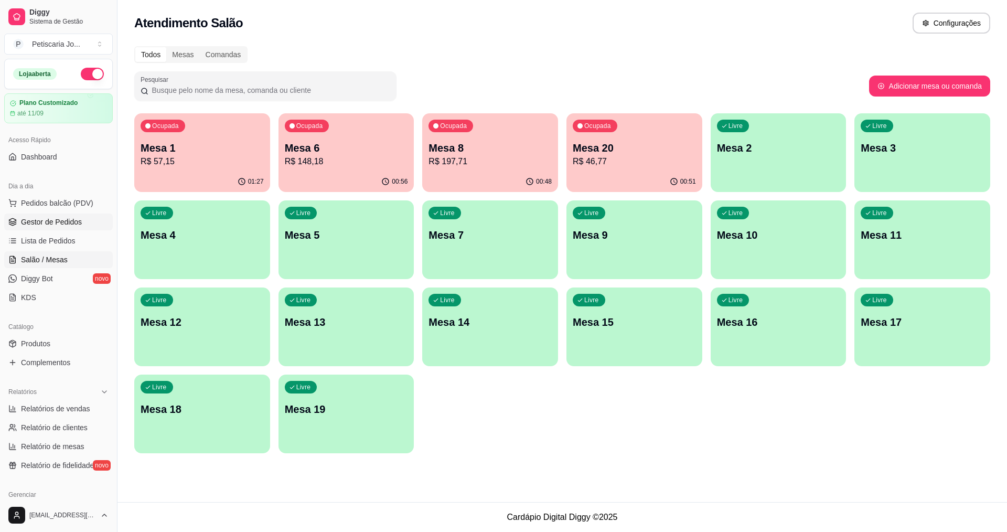
click at [57, 222] on span "Gestor de Pedidos" at bounding box center [51, 222] width 61 height 10
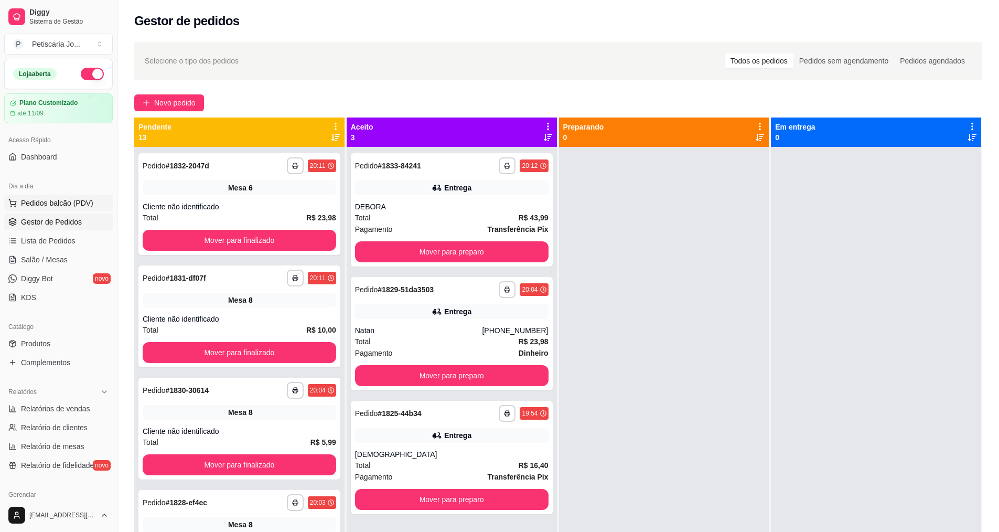
click at [42, 206] on span "Pedidos balcão (PDV)" at bounding box center [57, 203] width 72 height 10
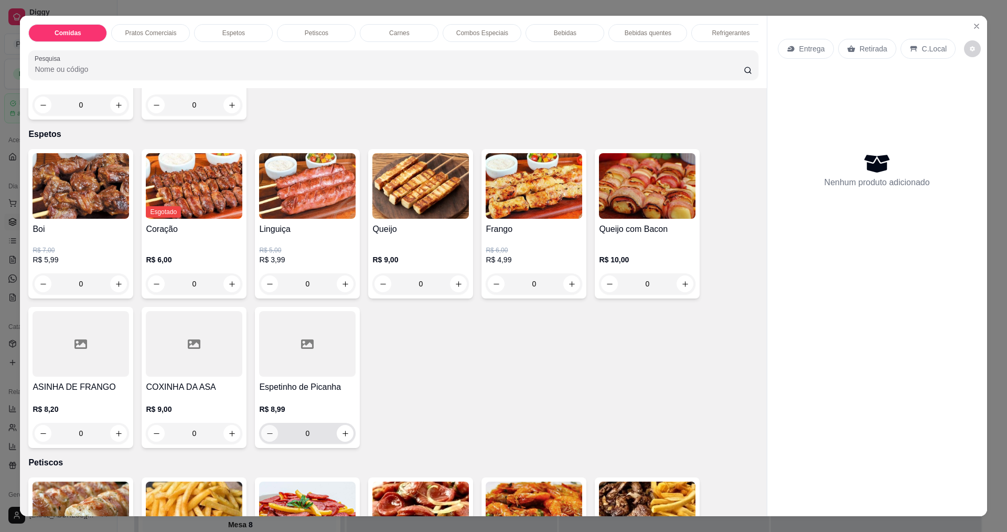
scroll to position [367, 0]
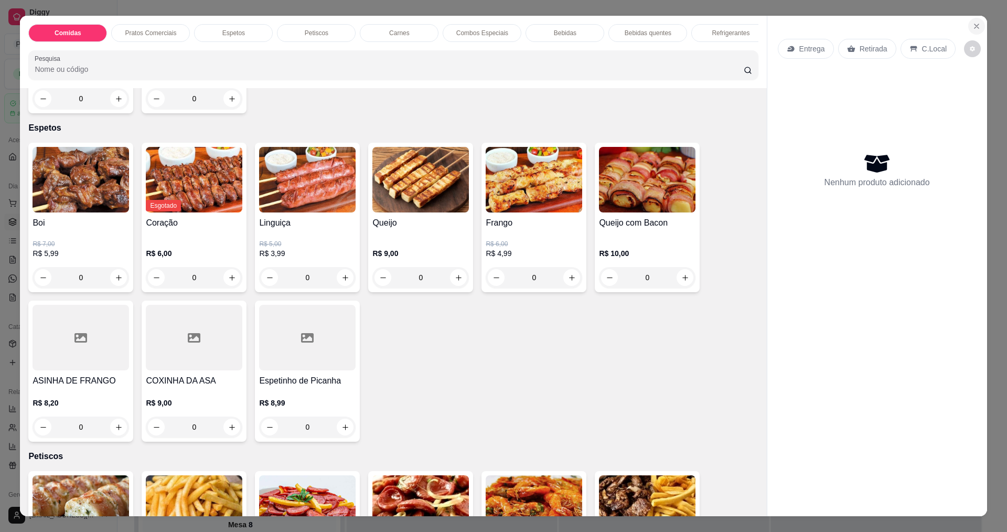
click at [978, 26] on button "Close" at bounding box center [976, 26] width 17 height 17
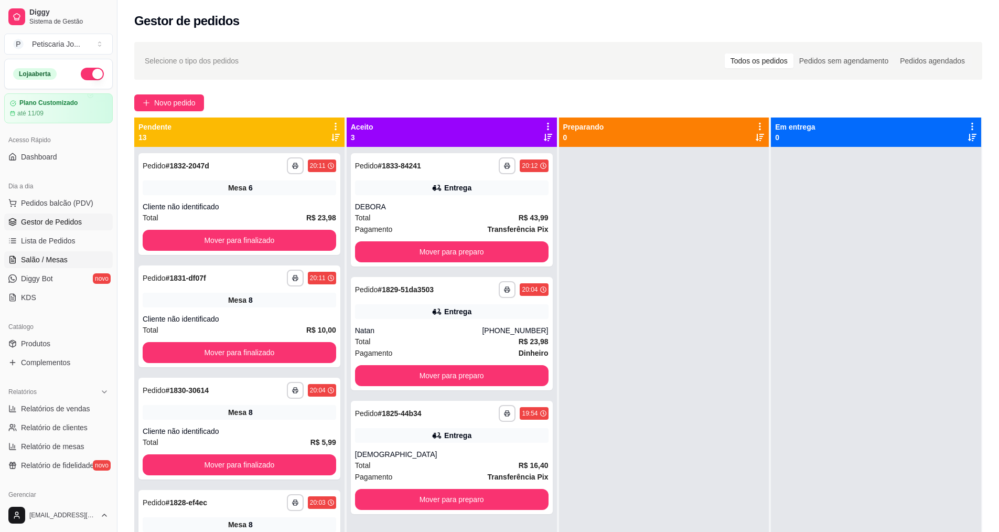
click at [78, 255] on link "Salão / Mesas" at bounding box center [58, 259] width 109 height 17
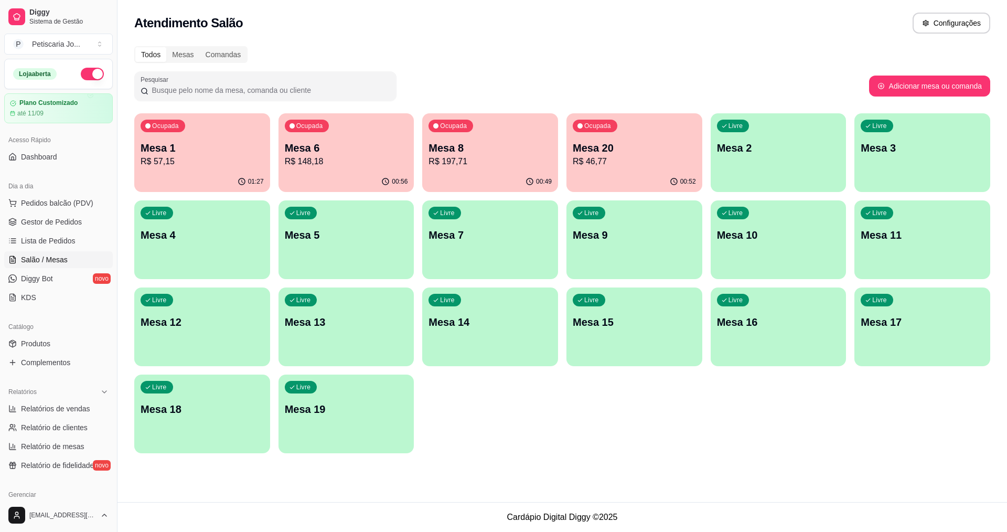
click at [364, 130] on div "Ocupada Mesa 6 R$ 148,18" at bounding box center [347, 142] width 136 height 58
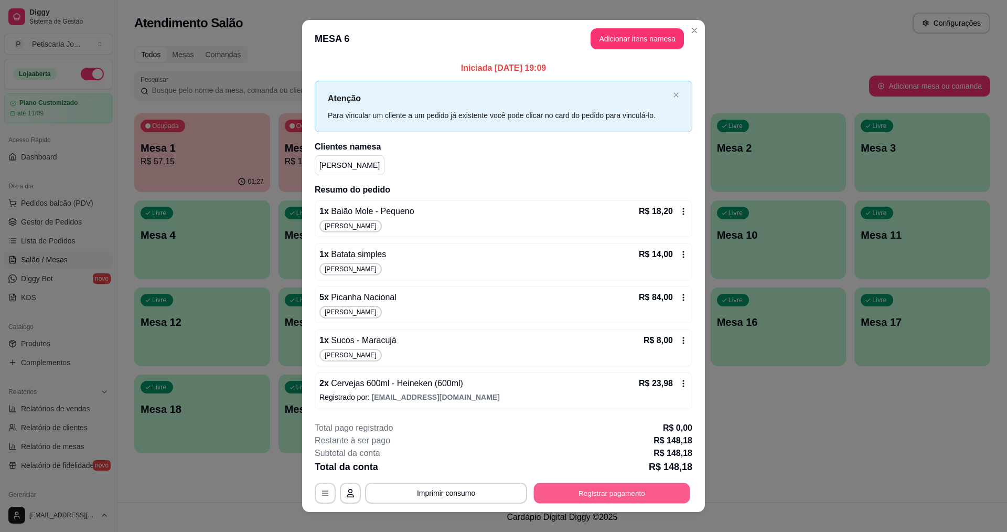
click at [578, 494] on button "Registrar pagamento" at bounding box center [612, 493] width 156 height 20
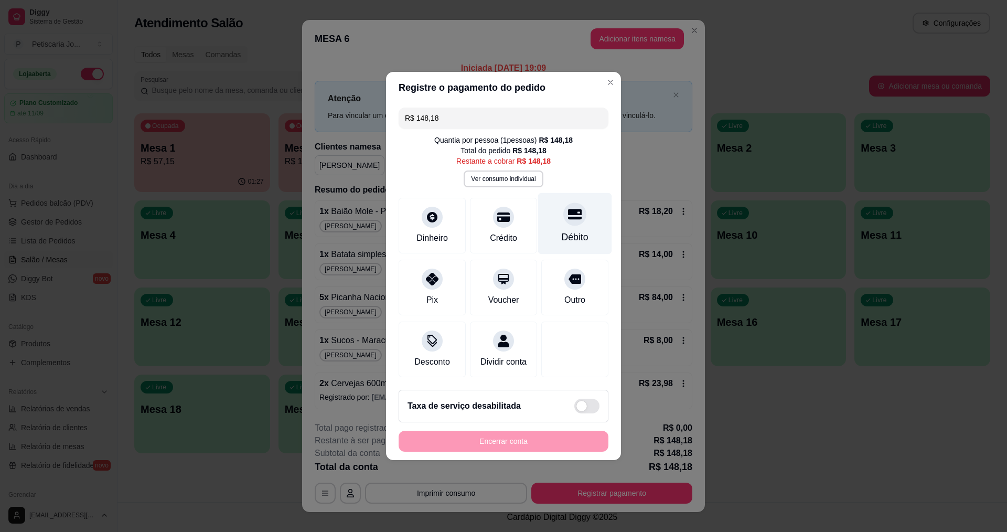
click at [570, 215] on icon at bounding box center [575, 214] width 14 height 14
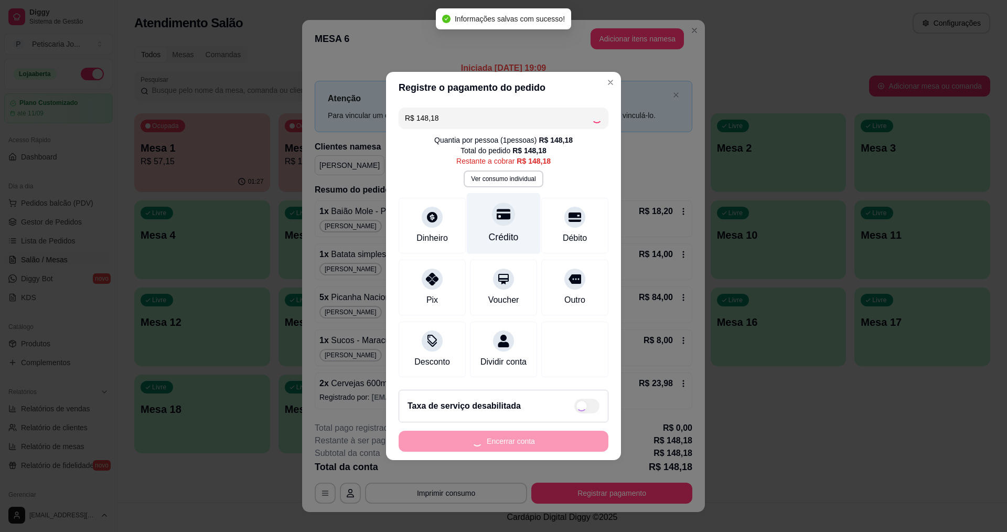
type input "R$ 0,00"
click at [501, 222] on div "R$ 0,00 Quantia por pessoa ( 1 pessoas) R$ 148,18 Total do pedido R$ 148,18 Res…" at bounding box center [503, 242] width 235 height 278
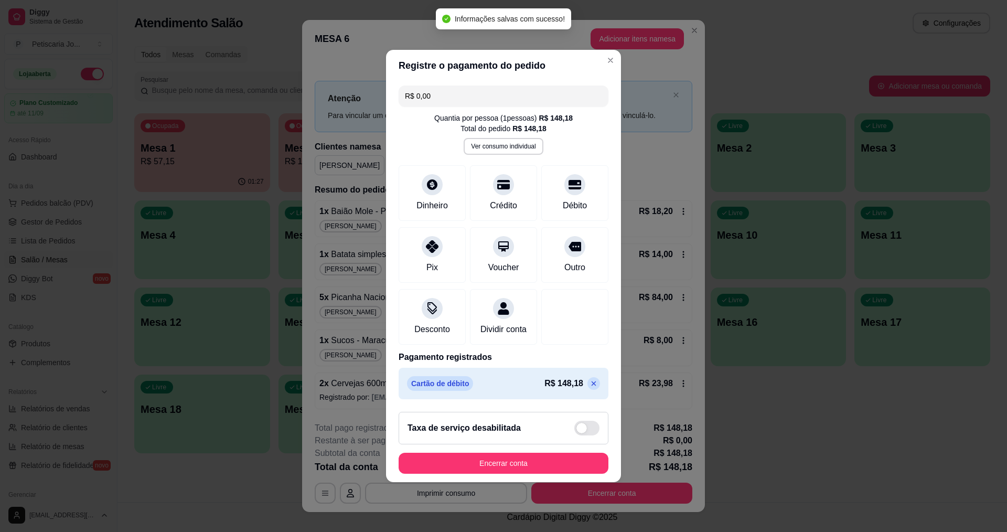
click at [507, 457] on footer "Taxa de serviço desabilitada Encerrar conta" at bounding box center [503, 442] width 235 height 79
click at [507, 467] on button "Encerrar conta" at bounding box center [504, 463] width 204 height 20
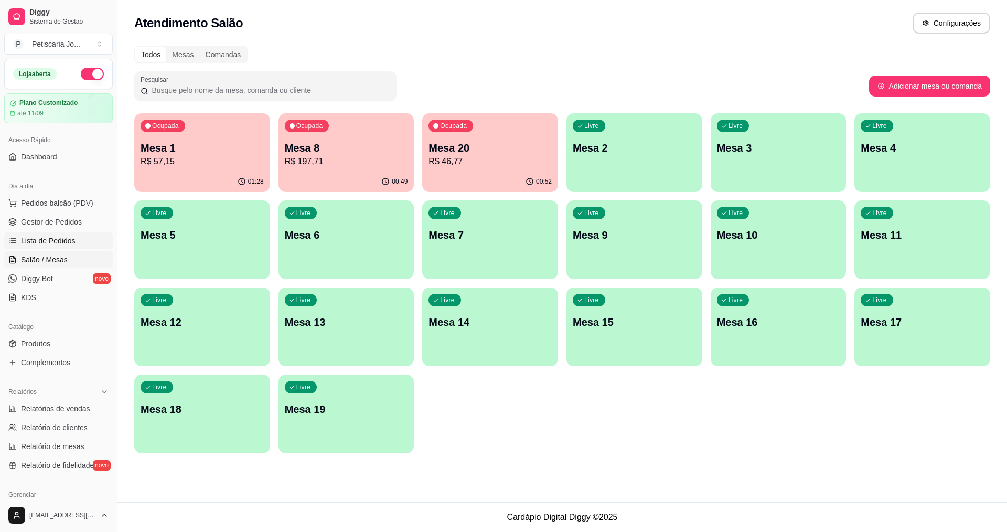
click at [38, 242] on span "Lista de Pedidos" at bounding box center [48, 241] width 55 height 10
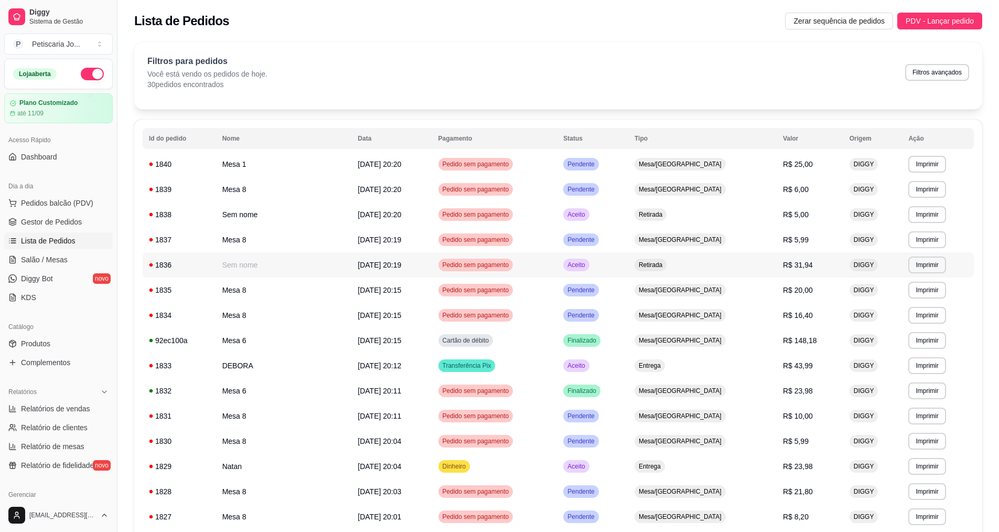
click at [746, 264] on td "Retirada" at bounding box center [702, 264] width 148 height 25
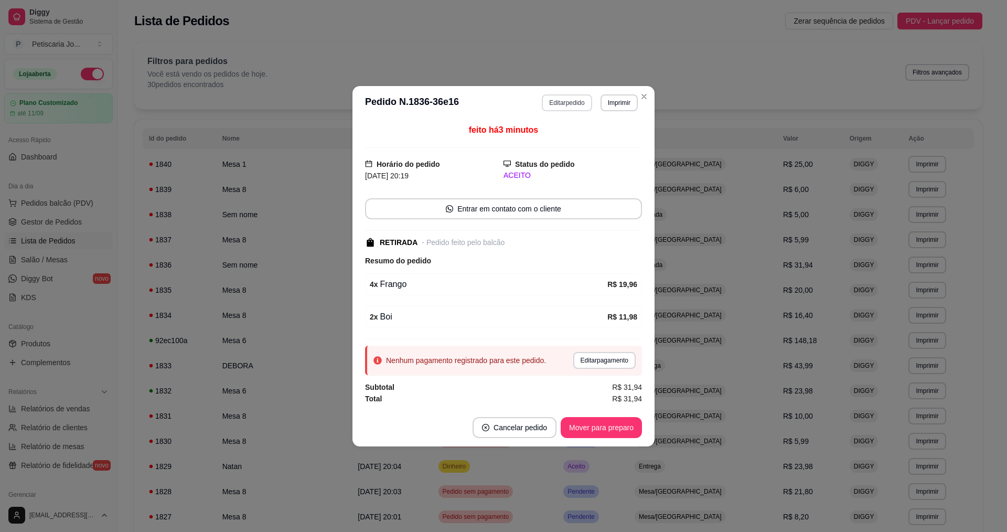
click at [565, 104] on button "Editar pedido" at bounding box center [567, 102] width 50 height 17
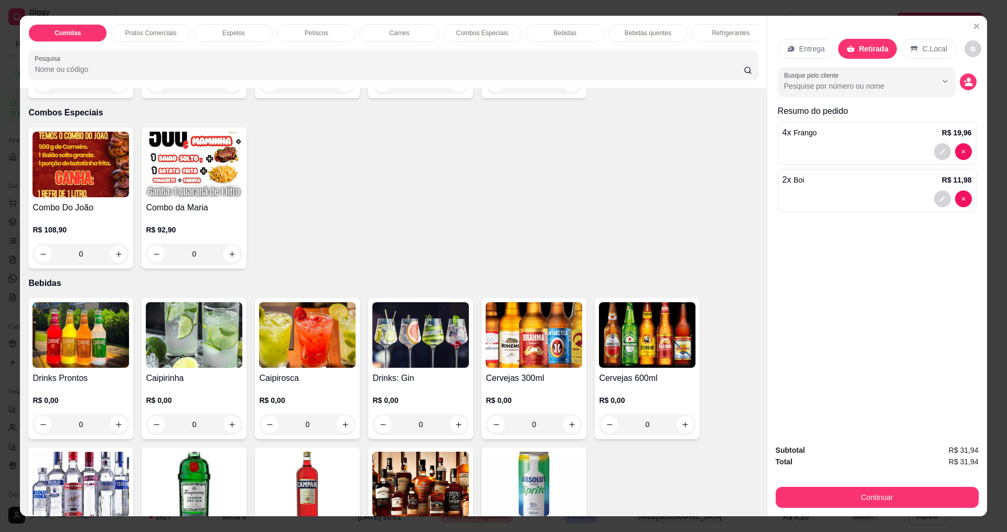
scroll to position [1206, 0]
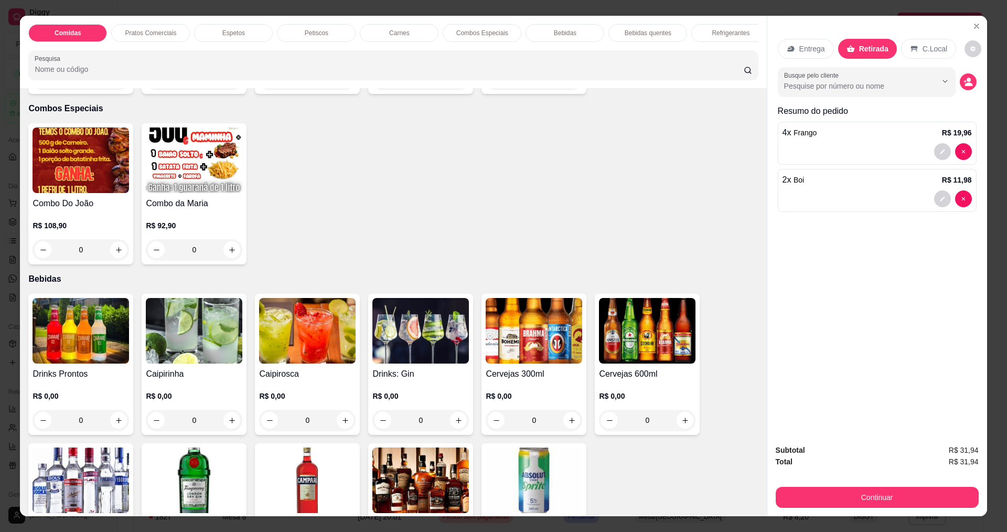
click at [535, 355] on img at bounding box center [534, 331] width 97 height 66
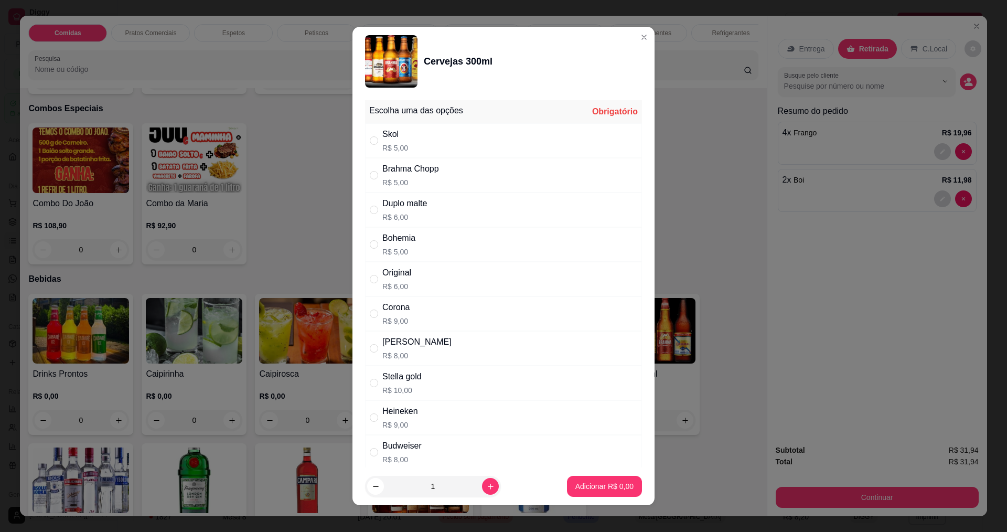
click at [496, 208] on div "Duplo malte R$ 6,00" at bounding box center [503, 210] width 277 height 35
radio input "true"
click at [487, 487] on icon "increase-product-quantity" at bounding box center [491, 487] width 8 height 8
type input "2"
click at [582, 487] on p "Adicionar R$ 12,00" at bounding box center [602, 486] width 62 height 10
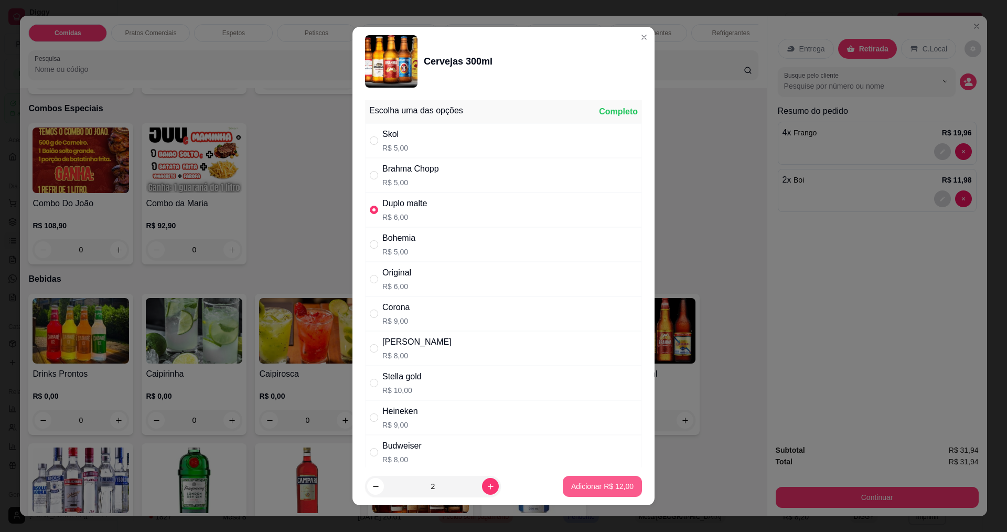
type input "2"
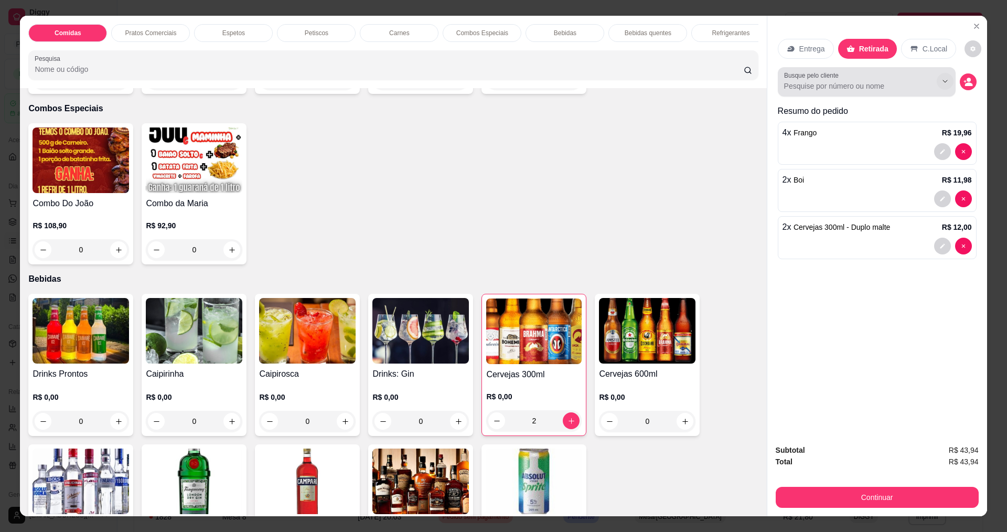
click at [944, 82] on icon "Show suggestions" at bounding box center [945, 81] width 8 height 8
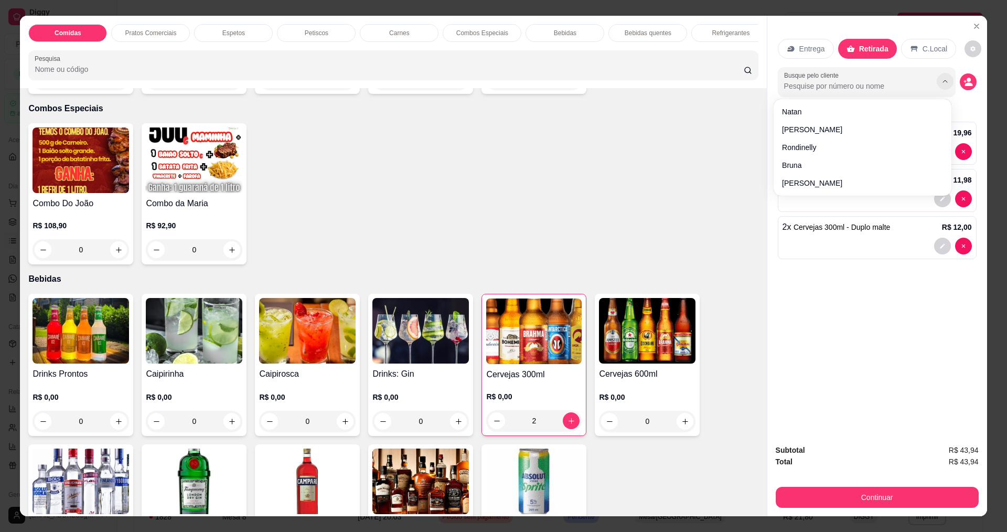
click at [944, 82] on icon "Show suggestions" at bounding box center [945, 81] width 8 height 8
click at [967, 81] on circle "decrease-product-quantity" at bounding box center [969, 80] width 4 height 4
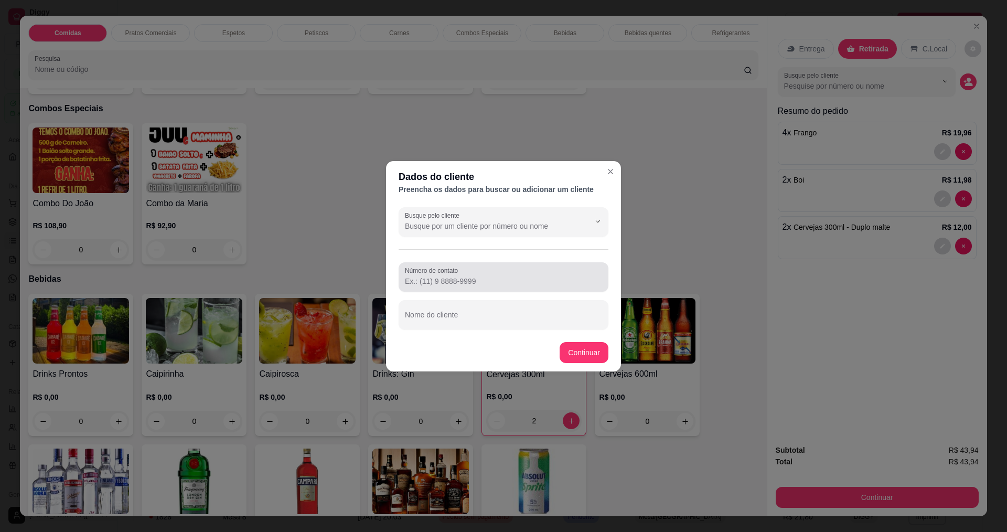
click at [515, 283] on input "Número de contato" at bounding box center [503, 281] width 197 height 10
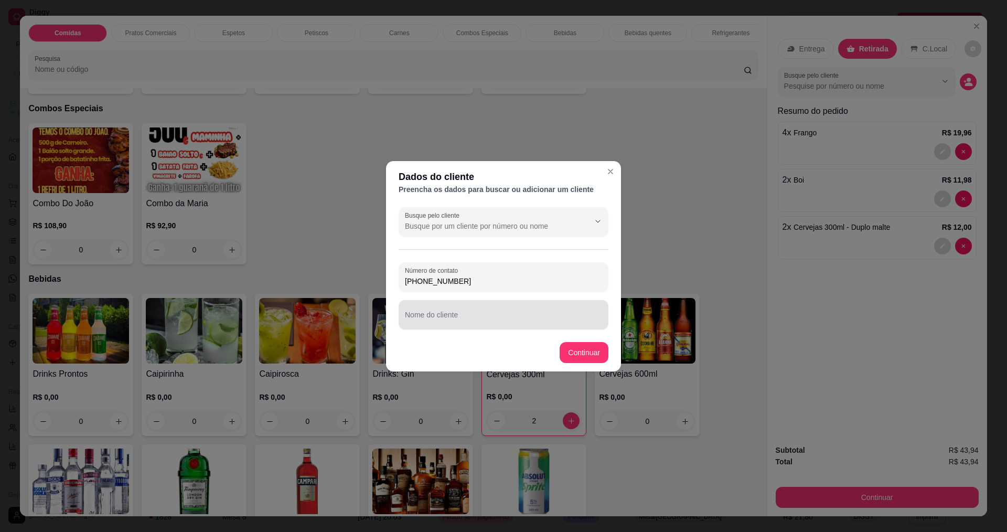
type input "[PHONE_NUMBER]"
click at [509, 325] on div at bounding box center [503, 314] width 197 height 21
type input "JONE"
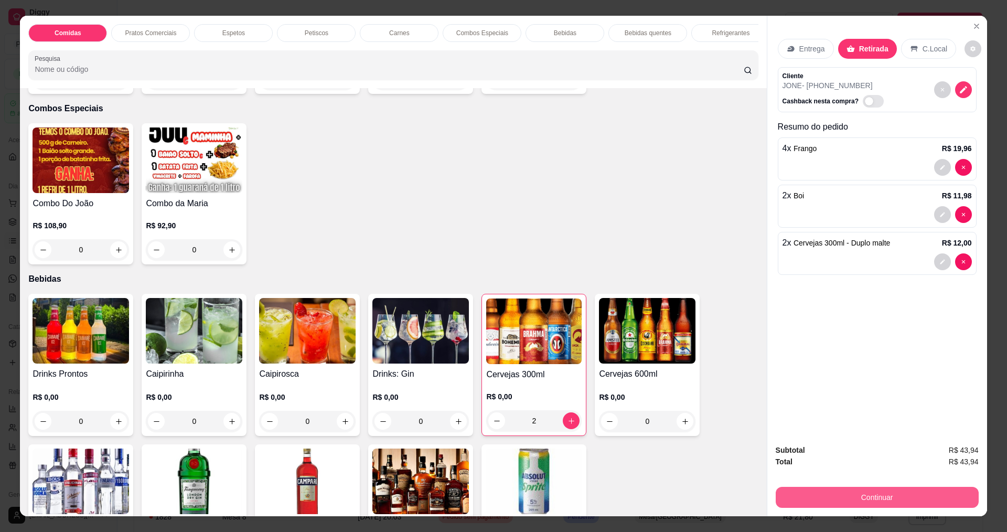
click at [897, 490] on button "Continuar" at bounding box center [877, 497] width 203 height 21
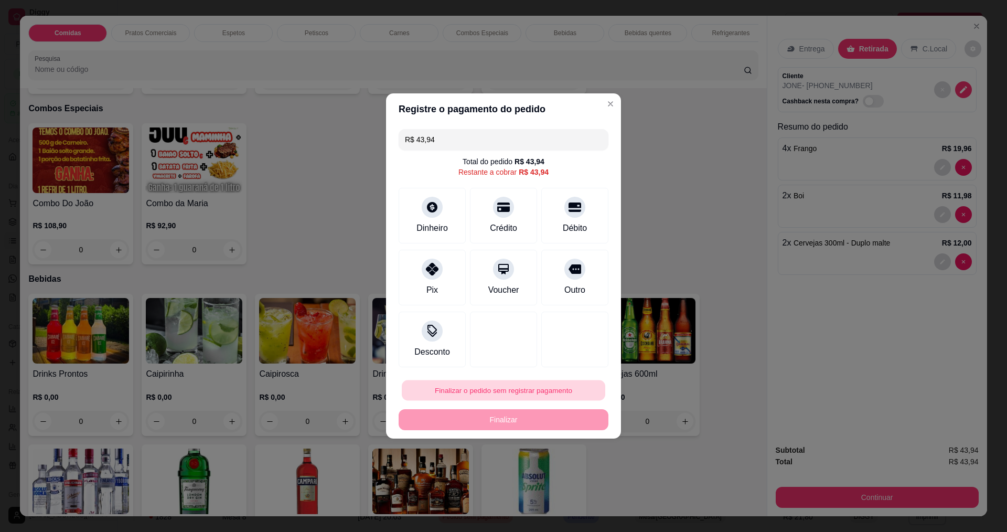
click at [489, 393] on button "Finalizar o pedido sem registrar pagamento" at bounding box center [504, 390] width 204 height 20
click at [570, 477] on button "Confirmar" at bounding box center [571, 476] width 39 height 16
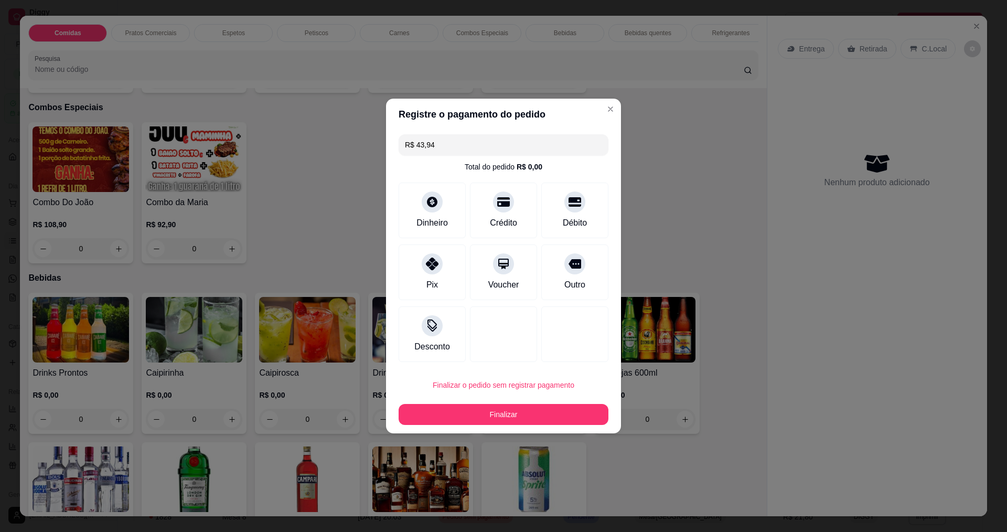
type input "0"
type input "R$ 0,00"
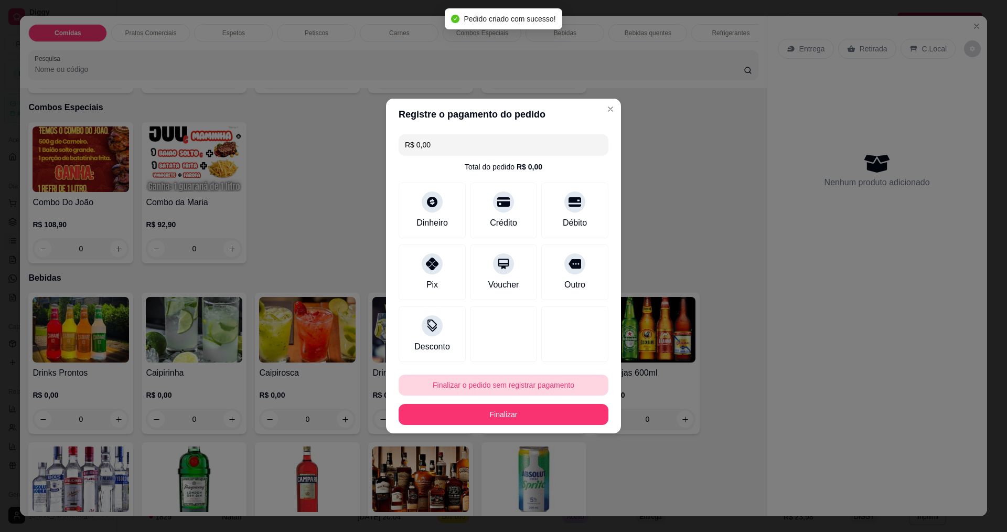
scroll to position [1205, 0]
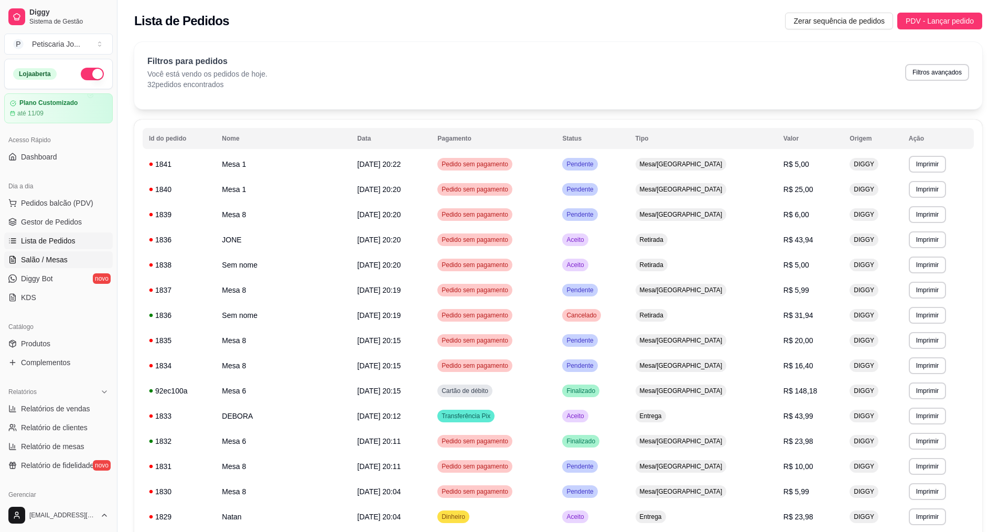
click at [48, 261] on span "Salão / Mesas" at bounding box center [44, 259] width 47 height 10
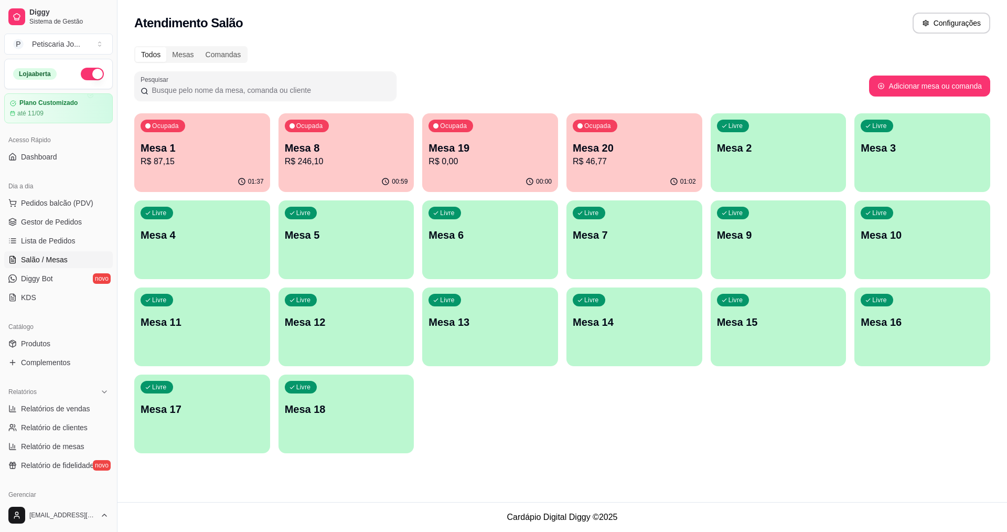
click at [195, 144] on p "Mesa 1" at bounding box center [202, 148] width 123 height 15
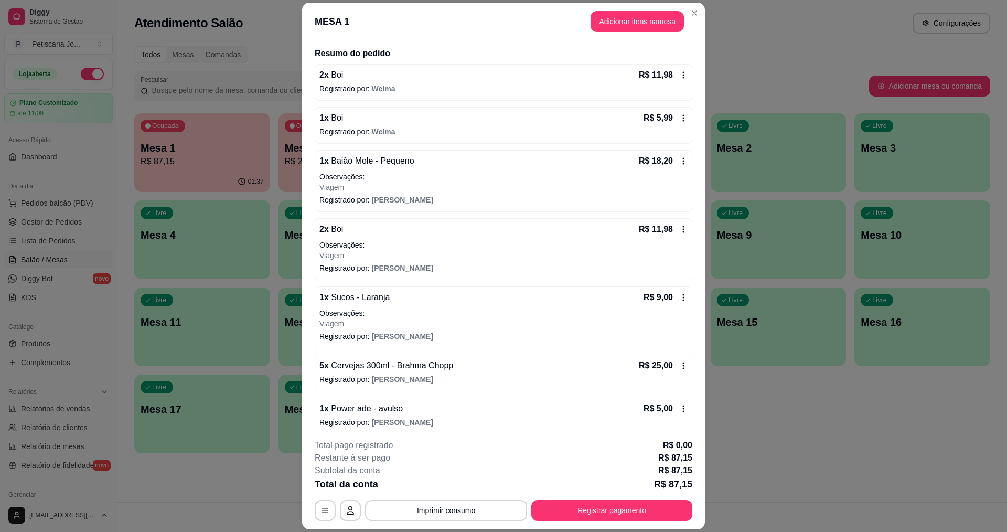
scroll to position [83, 0]
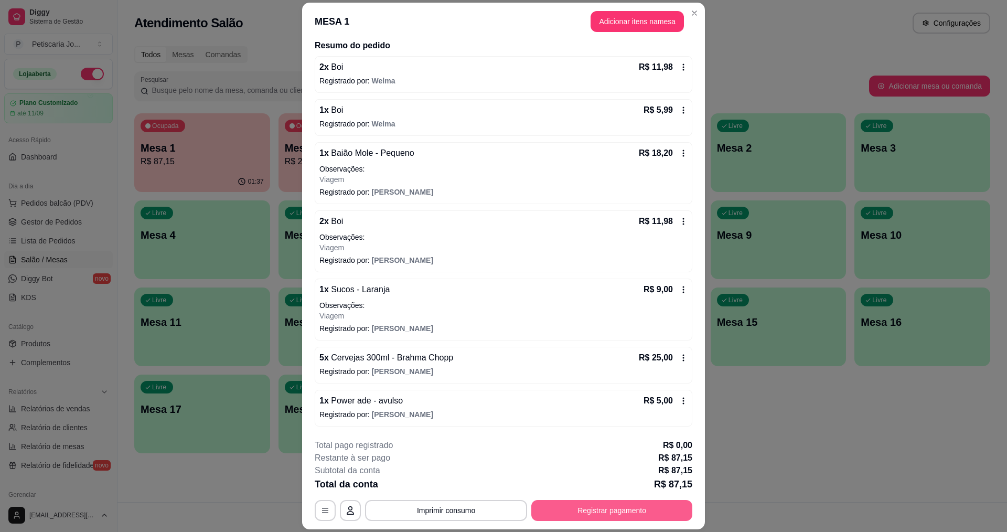
click at [611, 511] on button "Registrar pagamento" at bounding box center [611, 510] width 161 height 21
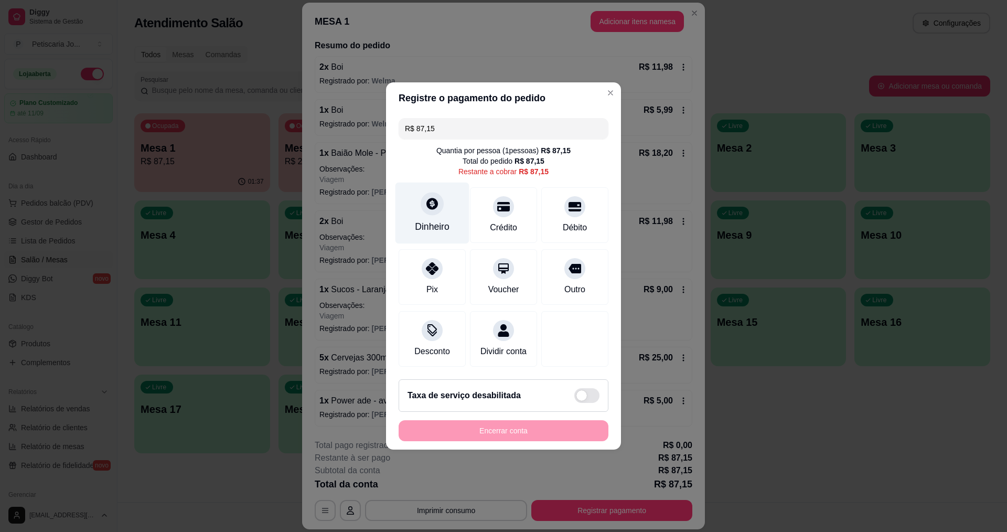
click at [432, 209] on div "Dinheiro" at bounding box center [433, 213] width 74 height 61
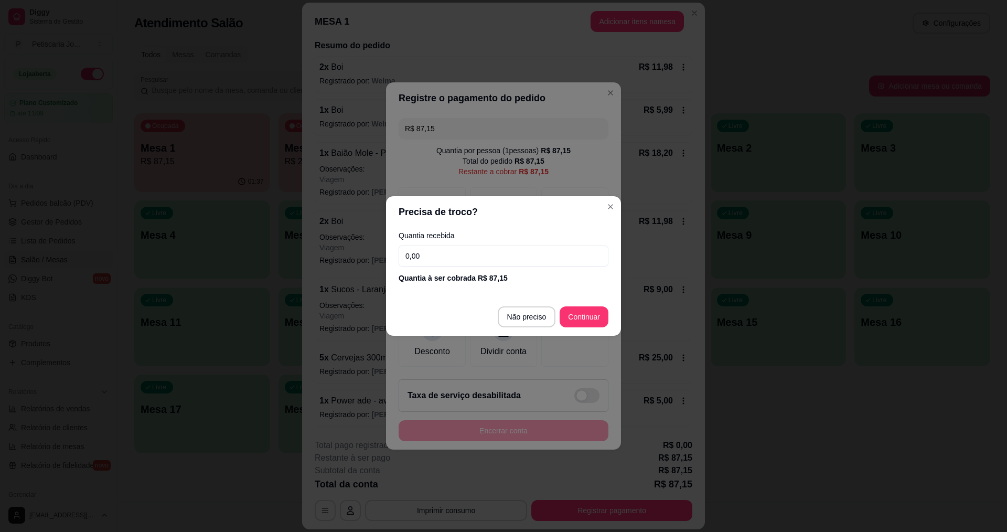
click at [471, 255] on input "0,00" at bounding box center [504, 255] width 210 height 21
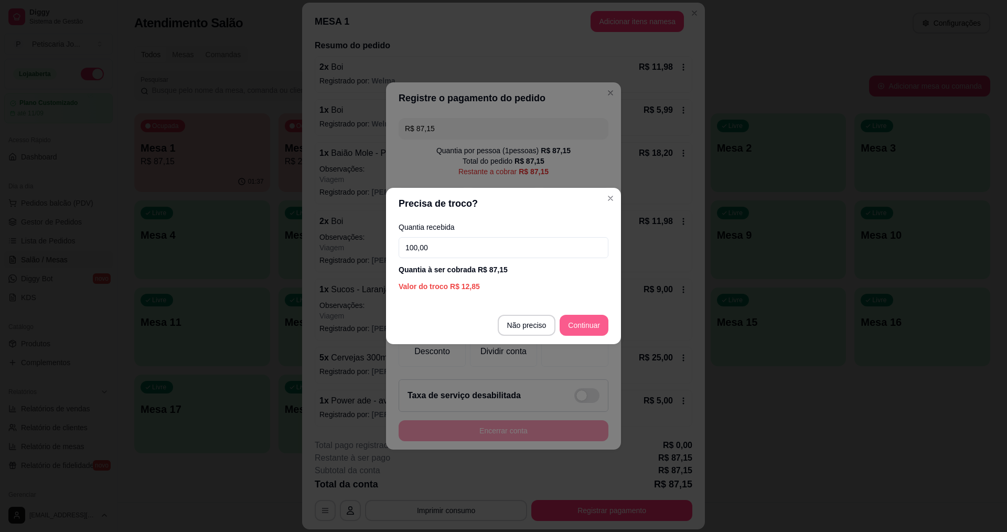
type input "100,00"
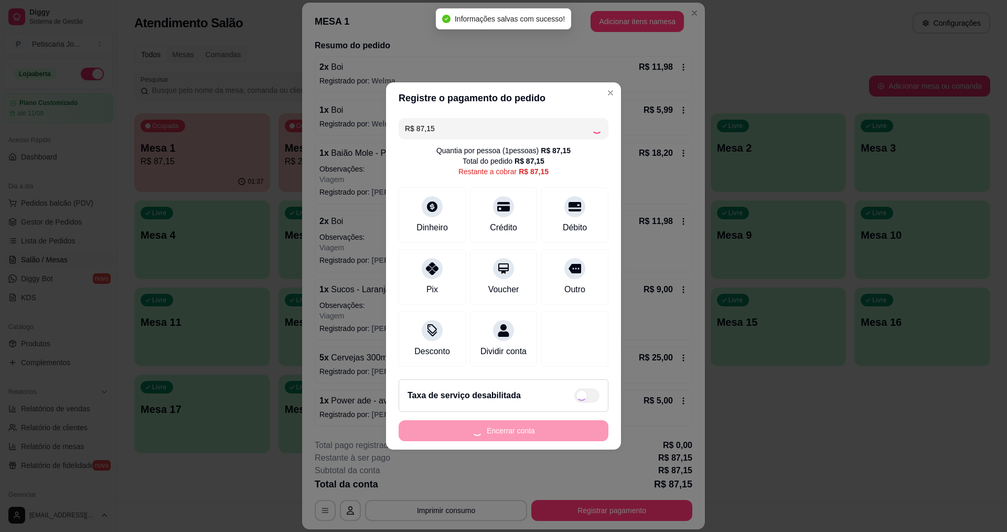
type input "R$ 0,00"
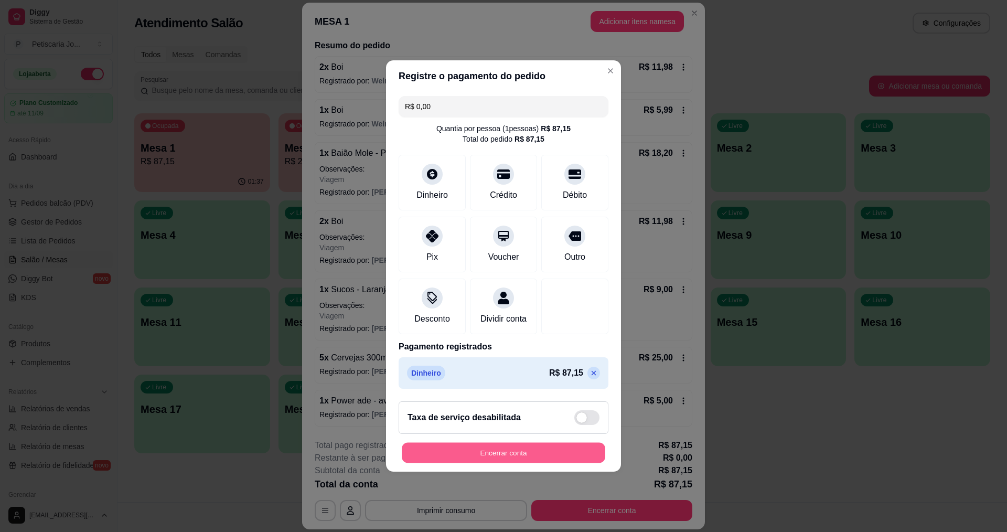
click at [528, 462] on button "Encerrar conta" at bounding box center [504, 453] width 204 height 20
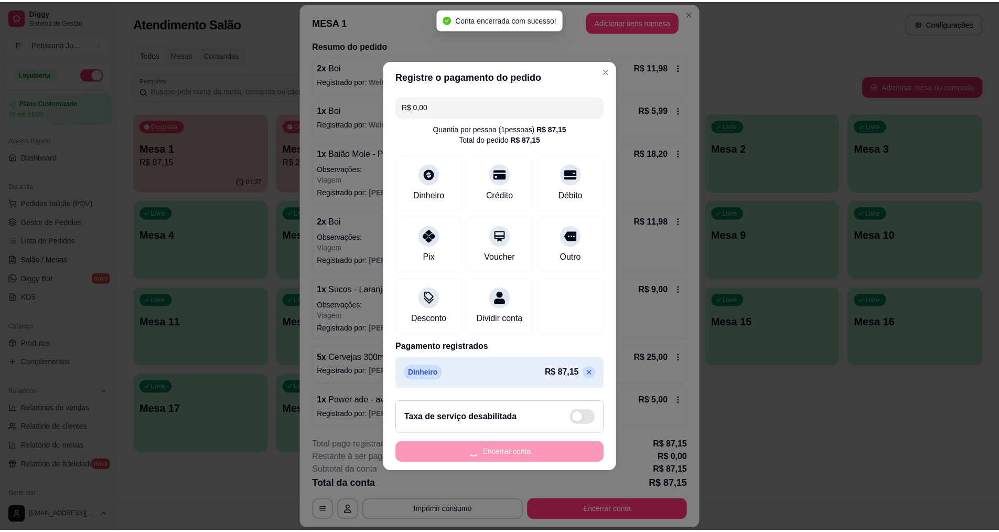
scroll to position [0, 0]
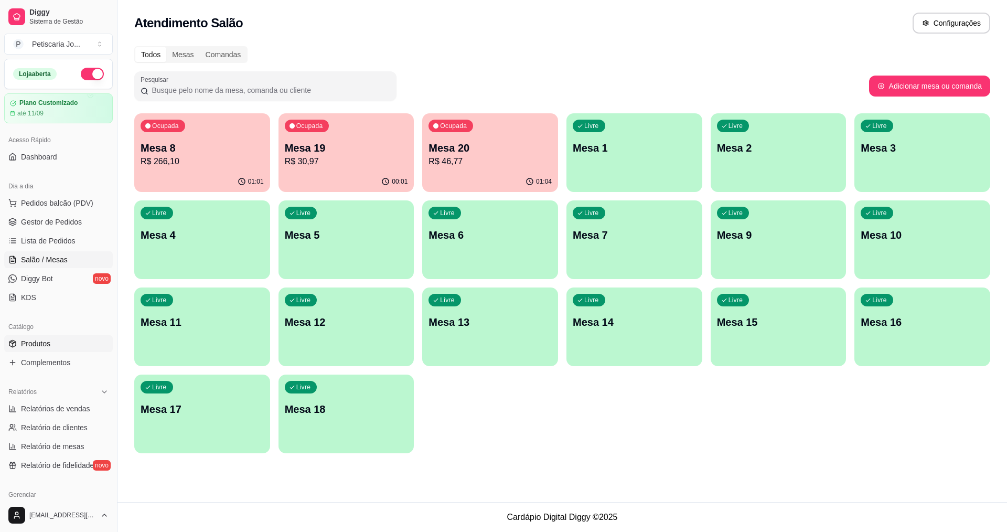
click at [53, 351] on link "Produtos" at bounding box center [58, 343] width 109 height 17
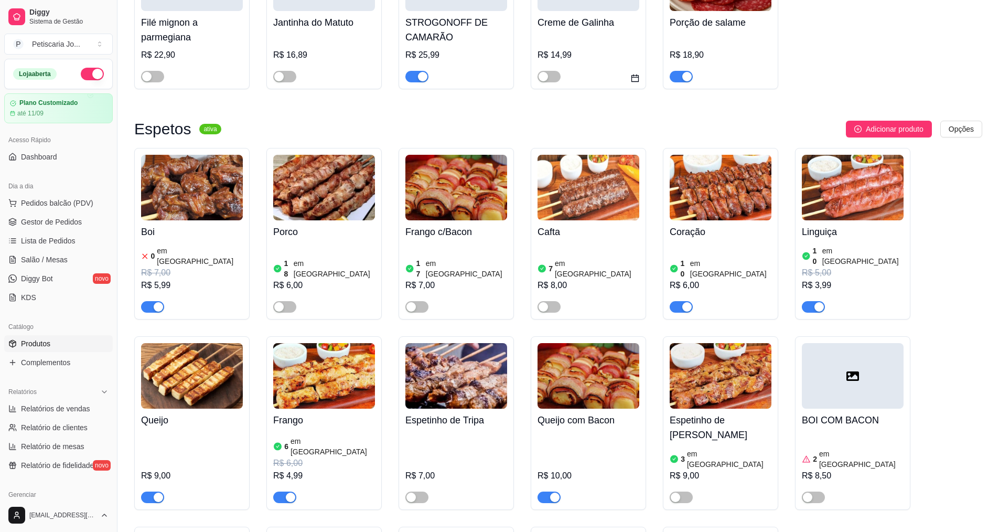
scroll to position [682, 0]
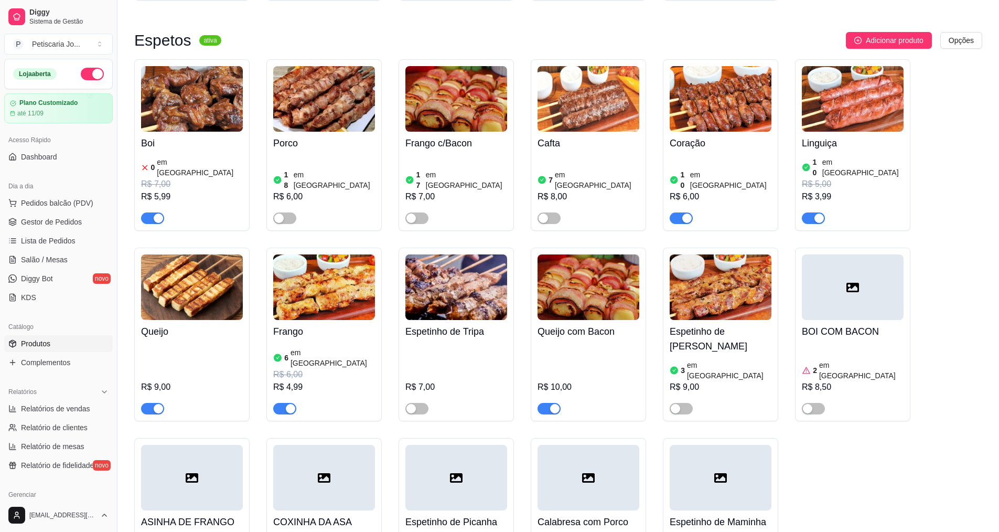
click at [202, 78] on img at bounding box center [192, 99] width 102 height 66
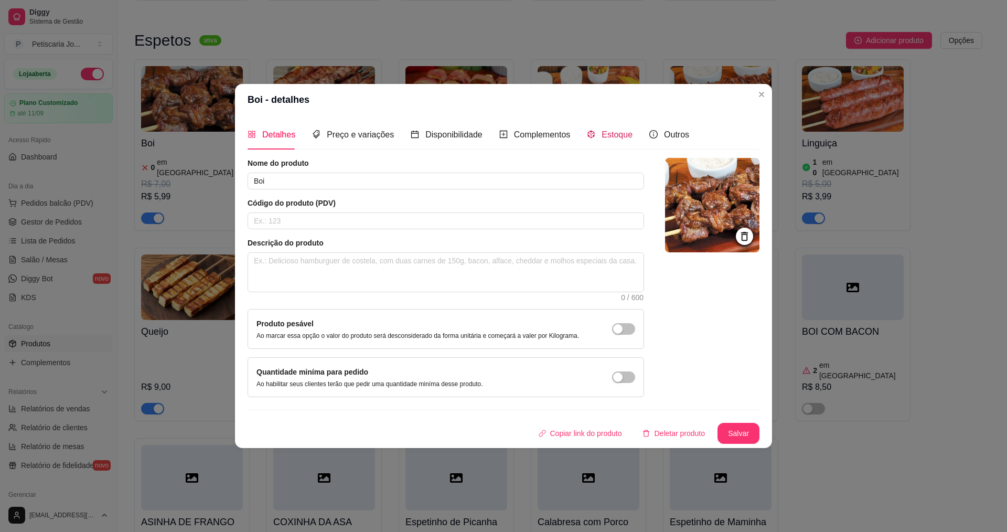
click at [613, 134] on span "Estoque" at bounding box center [617, 134] width 31 height 9
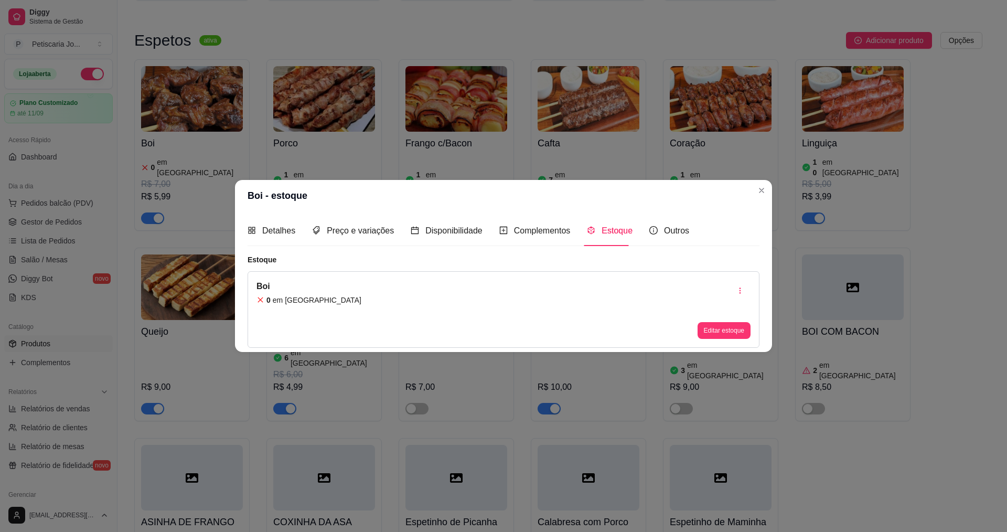
click at [522, 294] on div "Boi 0 em estoque Editar estoque" at bounding box center [504, 309] width 512 height 77
click at [473, 311] on div "Boi 0 em estoque Editar estoque" at bounding box center [504, 309] width 512 height 77
click at [302, 304] on article "em [GEOGRAPHIC_DATA]" at bounding box center [317, 300] width 89 height 10
click at [720, 332] on button "Editar estoque" at bounding box center [724, 330] width 53 height 17
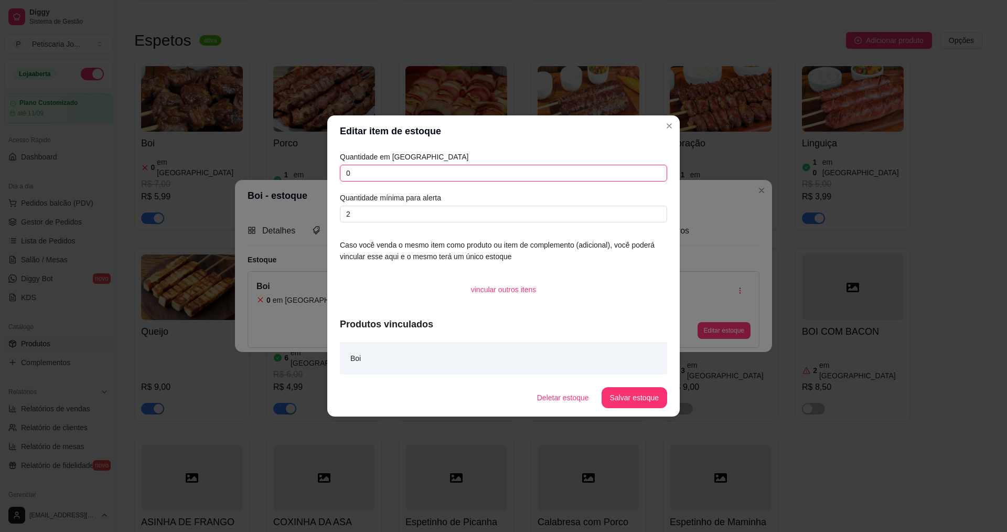
click at [523, 175] on input "0" at bounding box center [503, 173] width 327 height 17
type input "20"
click at [641, 398] on button "Salvar estoque" at bounding box center [635, 397] width 66 height 21
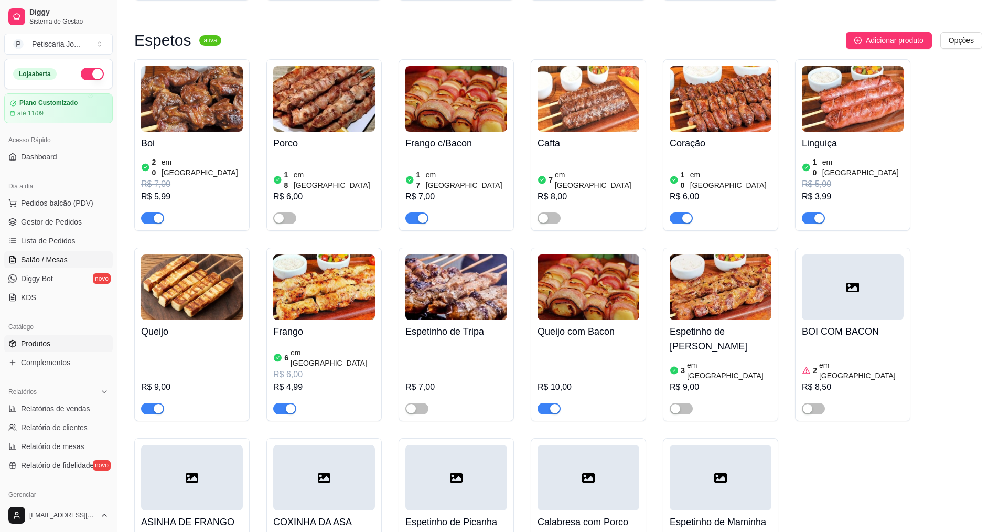
click at [46, 254] on link "Salão / Mesas" at bounding box center [58, 259] width 109 height 17
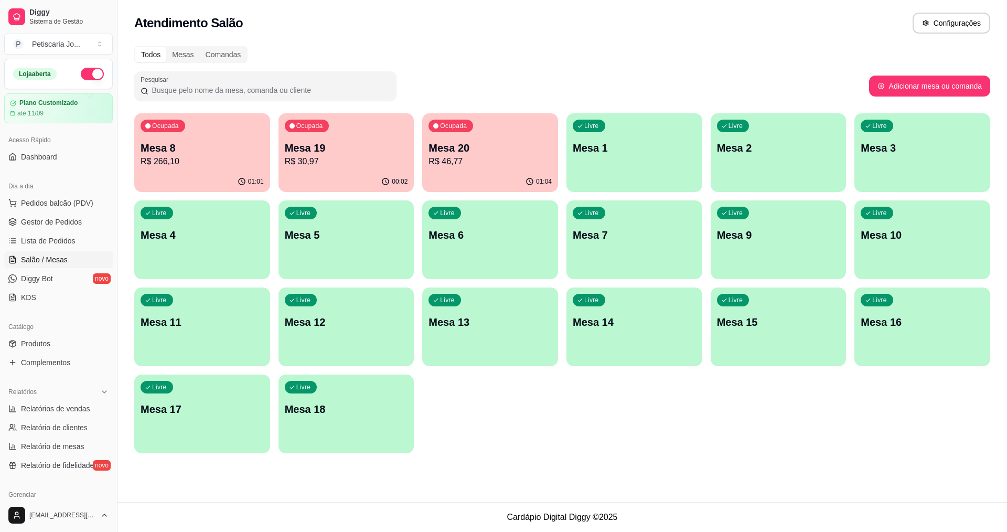
click at [202, 161] on p "R$ 266,10" at bounding box center [202, 161] width 123 height 13
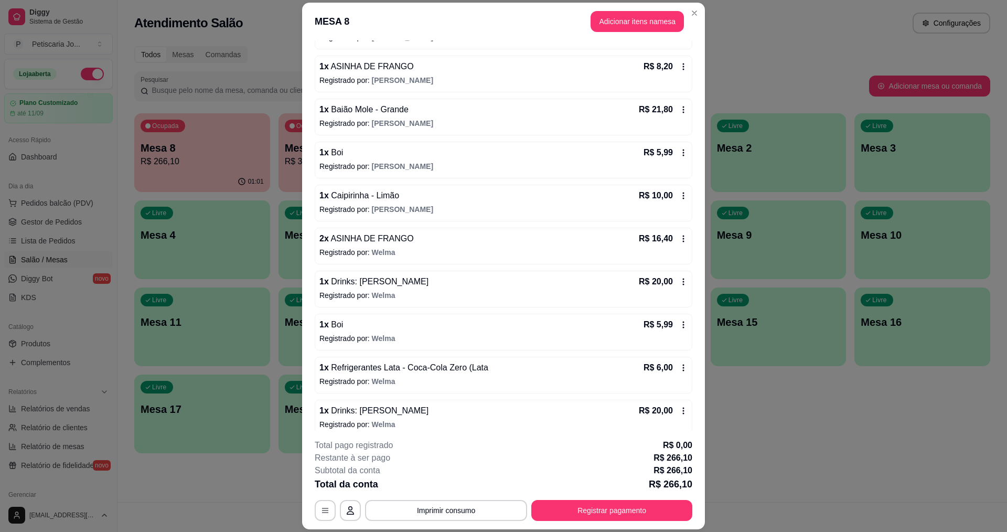
scroll to position [678, 0]
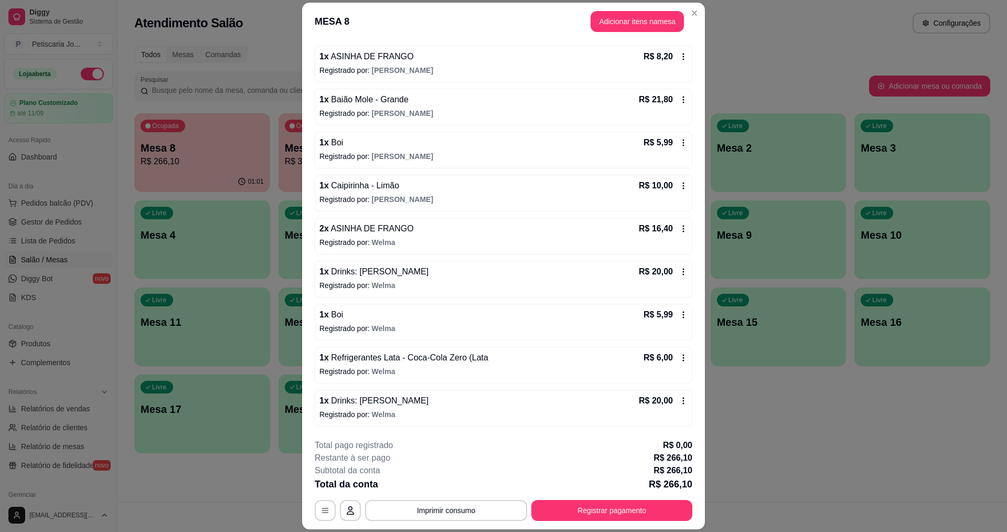
click at [679, 186] on icon at bounding box center [683, 185] width 8 height 8
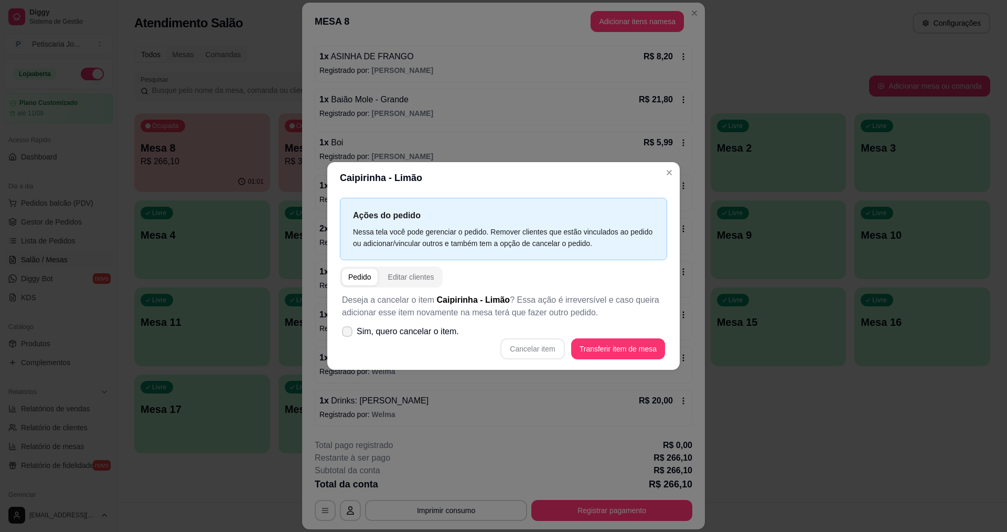
click at [345, 335] on span at bounding box center [347, 331] width 10 height 10
click at [345, 335] on input "Sim, quero cancelar o item." at bounding box center [344, 337] width 7 height 7
checkbox input "true"
click at [544, 354] on button "Cancelar item" at bounding box center [532, 348] width 64 height 21
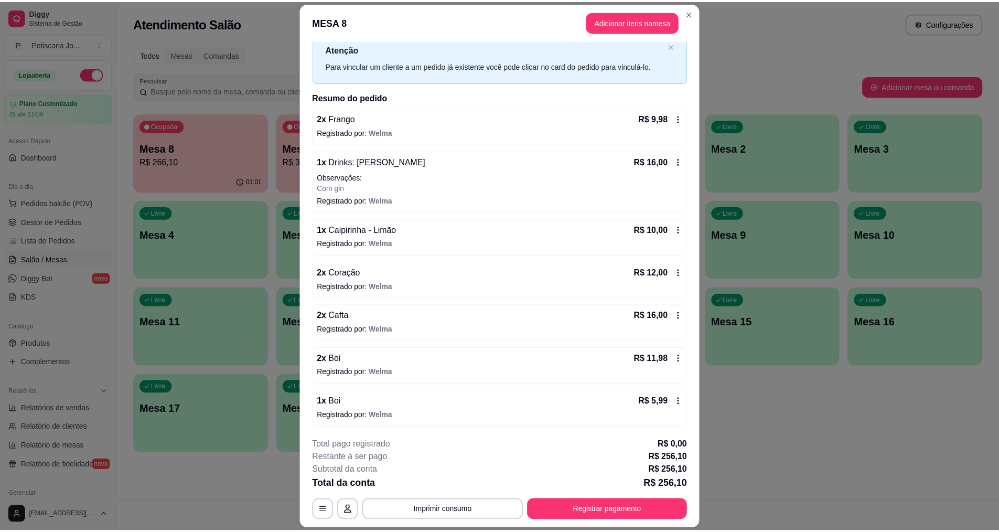
scroll to position [0, 0]
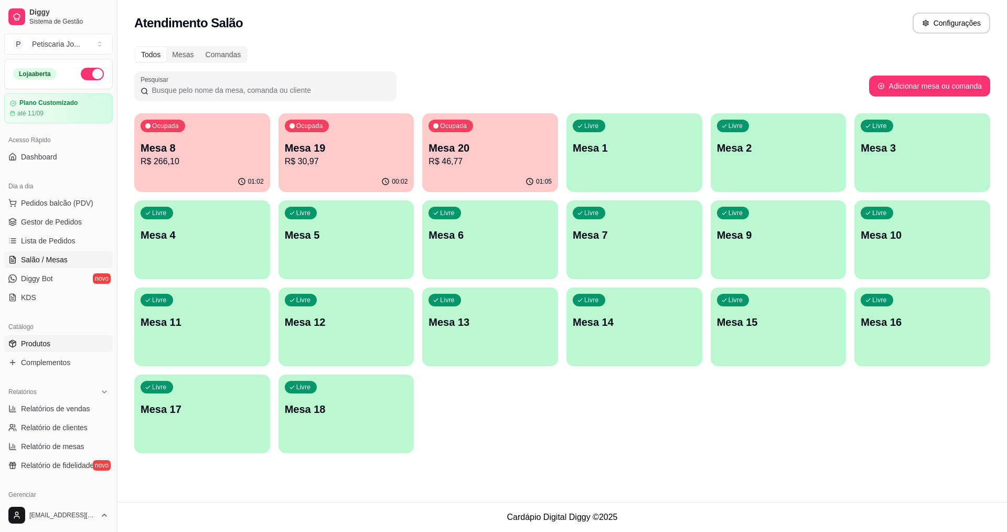
click at [56, 351] on link "Produtos" at bounding box center [58, 343] width 109 height 17
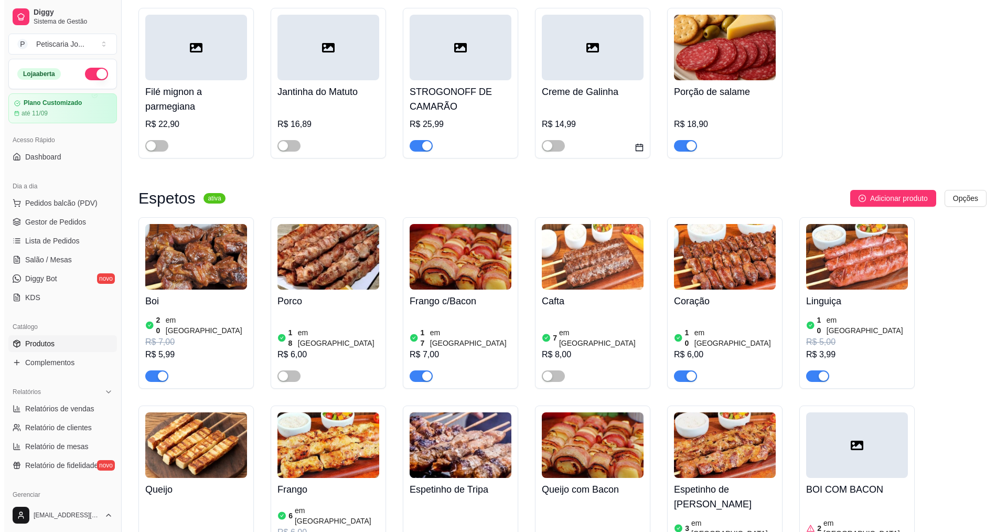
scroll to position [525, 0]
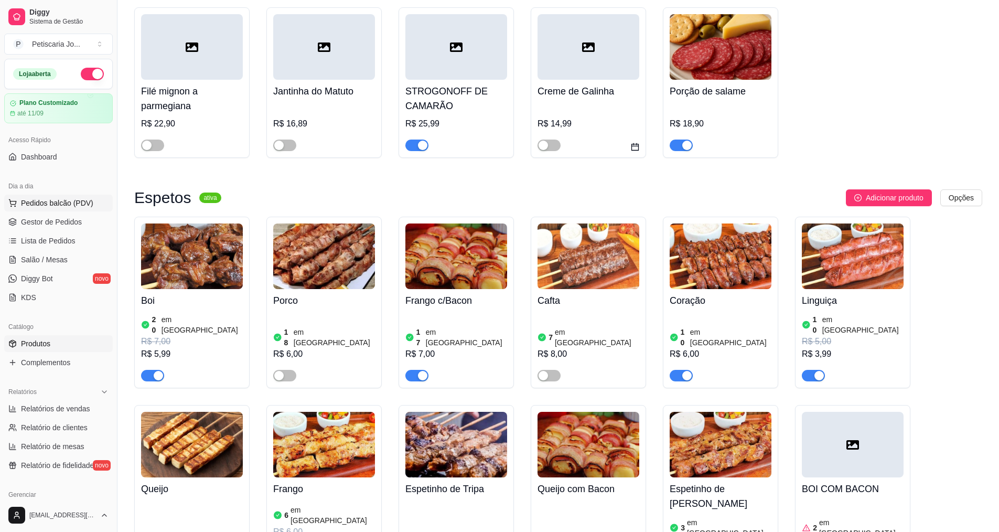
click at [32, 204] on span "Pedidos balcão (PDV)" at bounding box center [57, 203] width 72 height 10
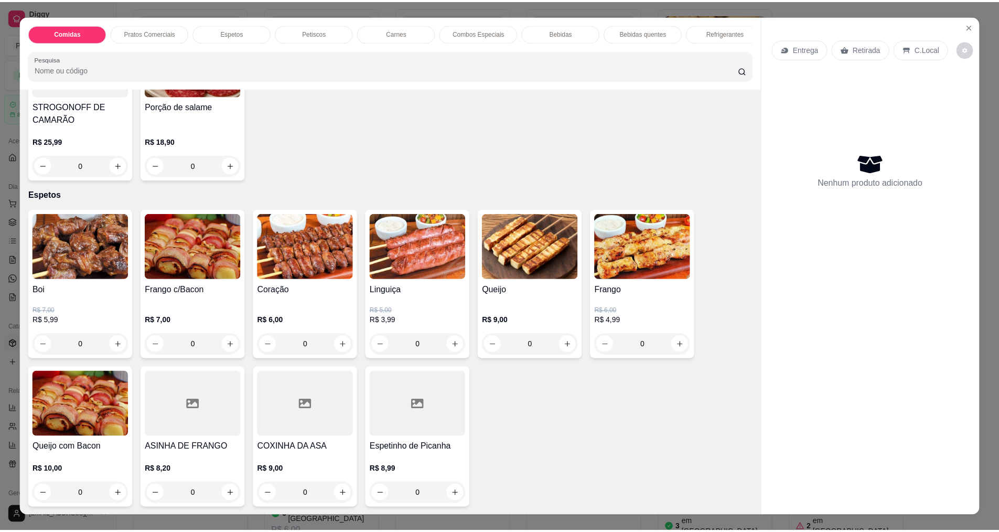
scroll to position [315, 0]
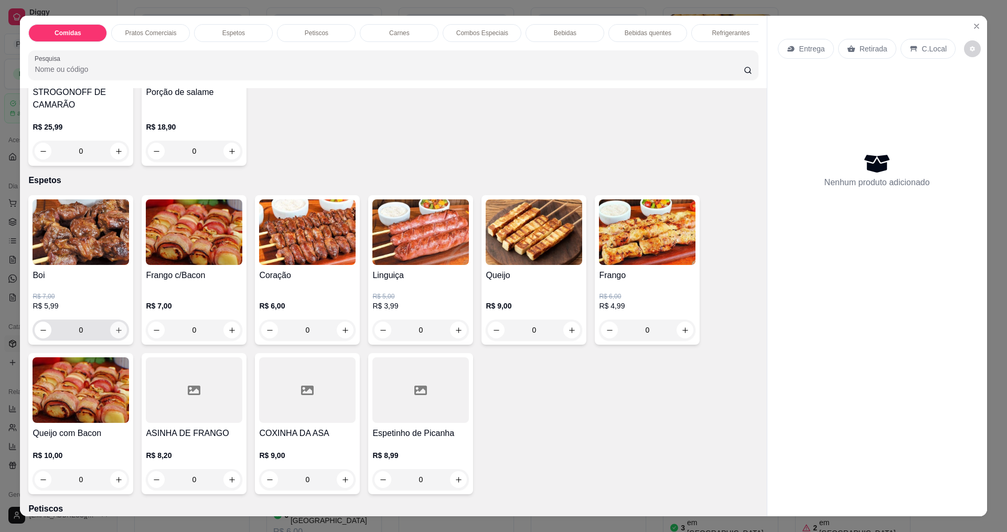
click at [116, 333] on icon "increase-product-quantity" at bounding box center [119, 330] width 6 height 6
type input "1"
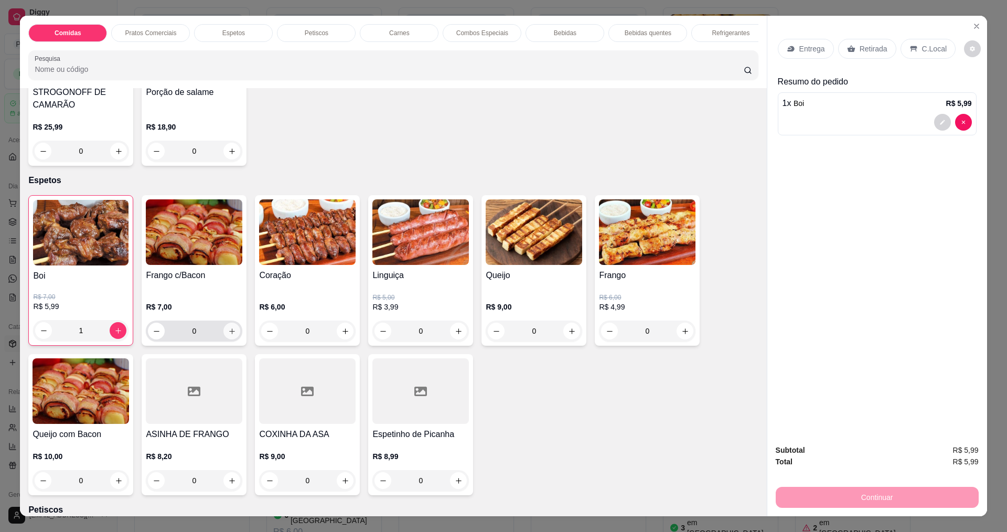
click at [229, 334] on icon "increase-product-quantity" at bounding box center [232, 331] width 6 height 6
type input "1"
click at [808, 54] on p "Entrega" at bounding box center [812, 49] width 26 height 10
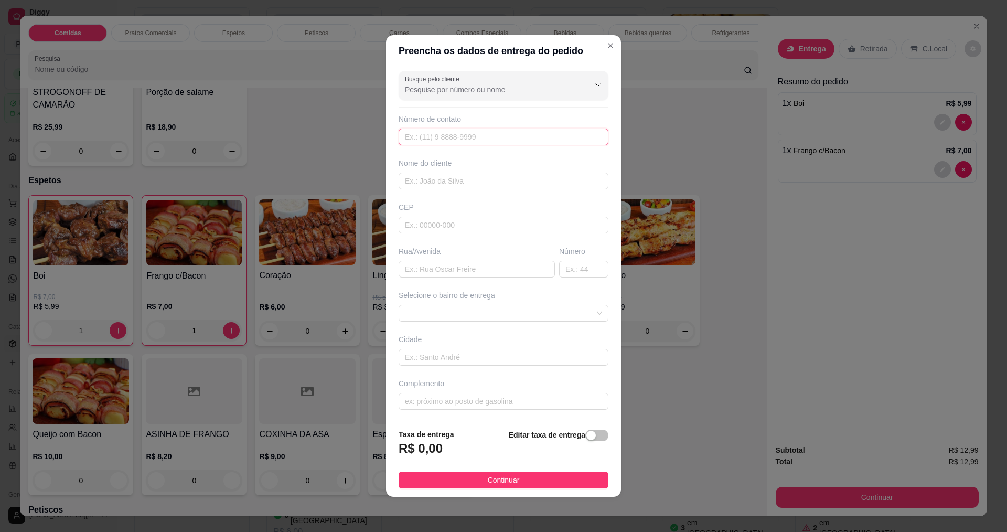
click at [576, 136] on input "text" at bounding box center [504, 137] width 210 height 17
type input "00000-0000"
click at [559, 184] on input "text" at bounding box center [504, 181] width 210 height 17
type input "[PERSON_NAME]"
click at [466, 267] on input "text" at bounding box center [477, 269] width 156 height 17
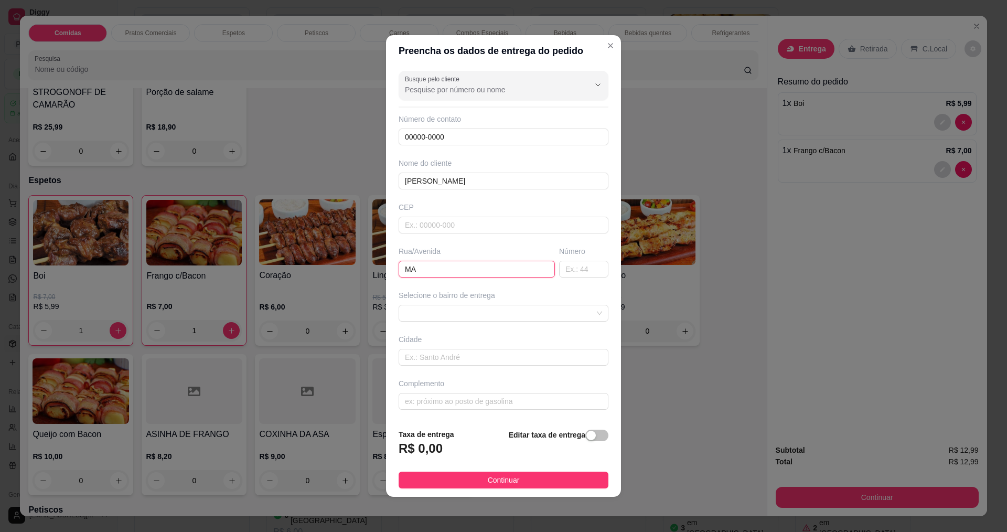
type input "M"
type input "TRV [PERSON_NAME]"
click at [516, 479] on button "Continuar" at bounding box center [504, 480] width 210 height 17
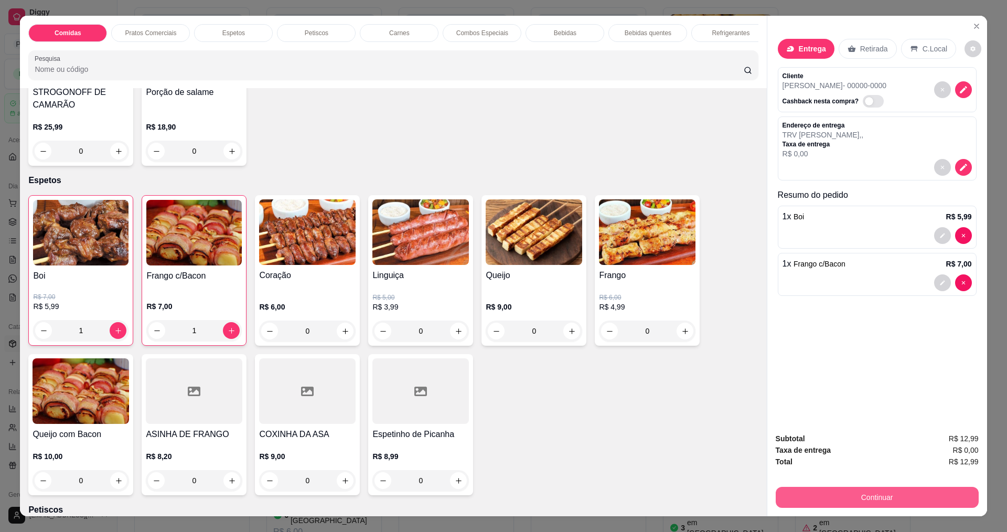
click at [909, 499] on button "Continuar" at bounding box center [877, 497] width 203 height 21
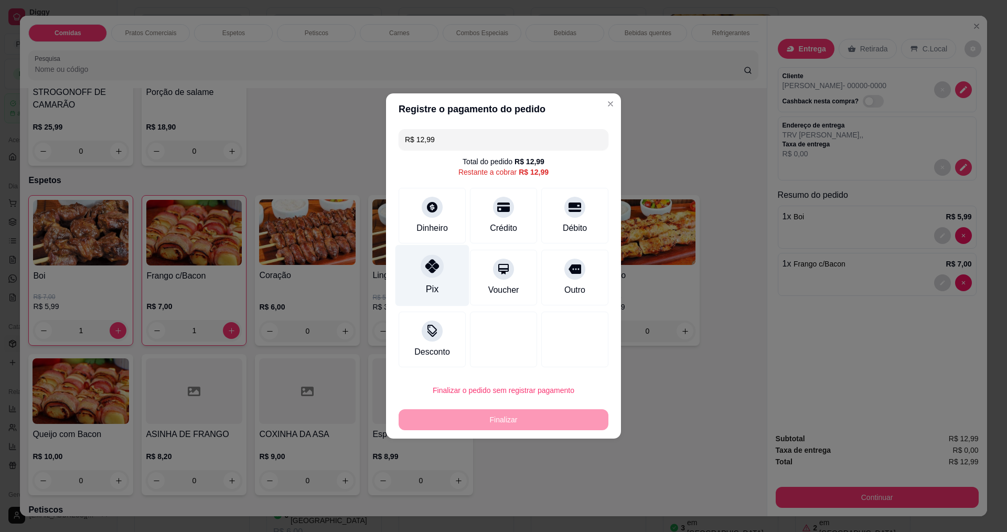
click at [431, 281] on div "Pix" at bounding box center [433, 275] width 74 height 61
type input "R$ 0,00"
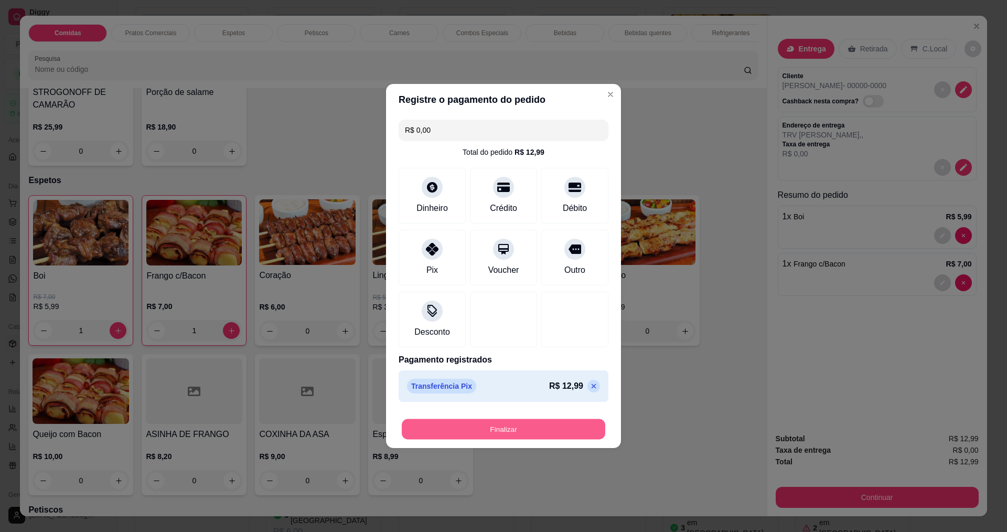
click at [543, 426] on button "Finalizar" at bounding box center [504, 429] width 204 height 20
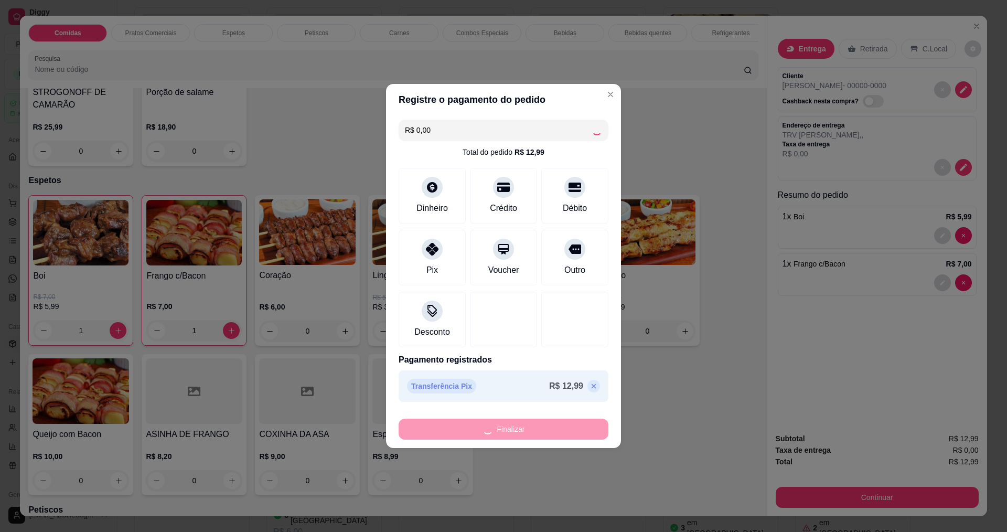
type input "0"
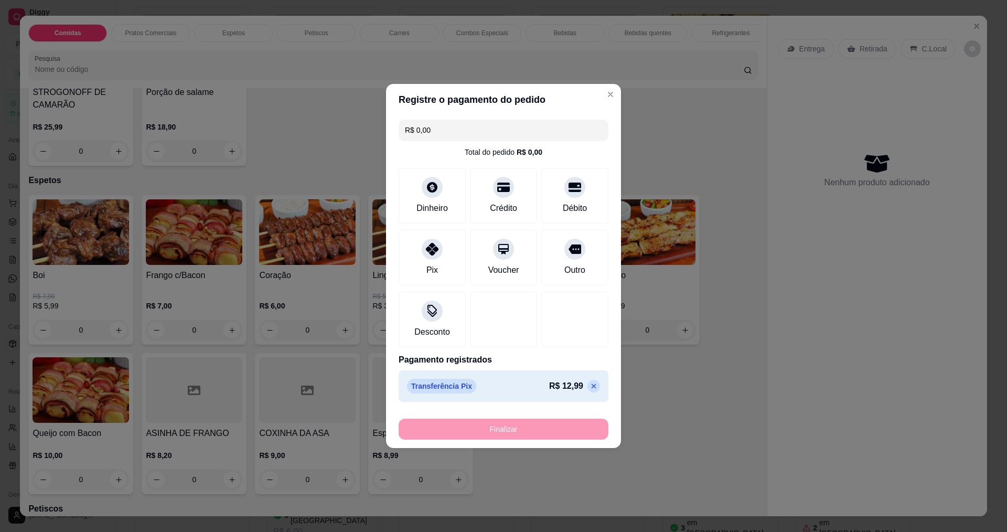
type input "-R$ 12,99"
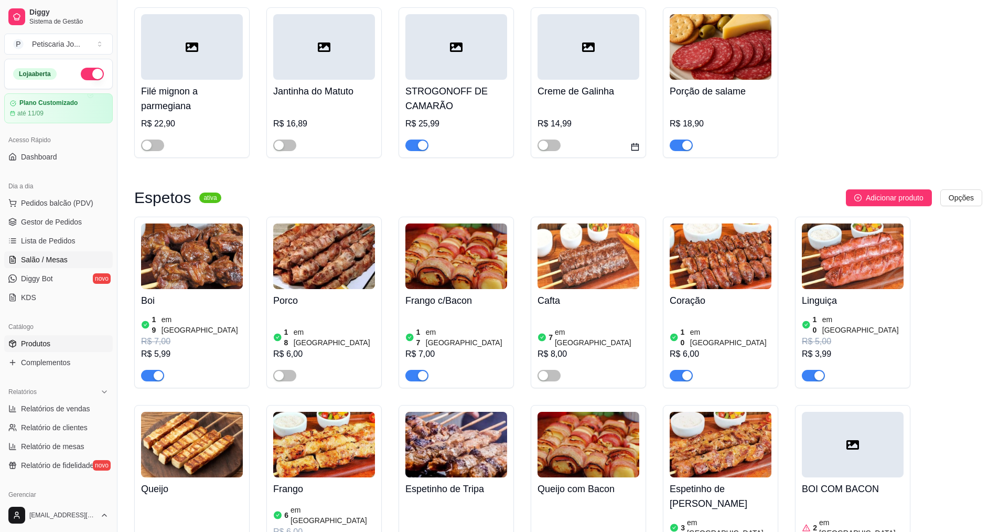
click at [58, 260] on span "Salão / Mesas" at bounding box center [44, 259] width 47 height 10
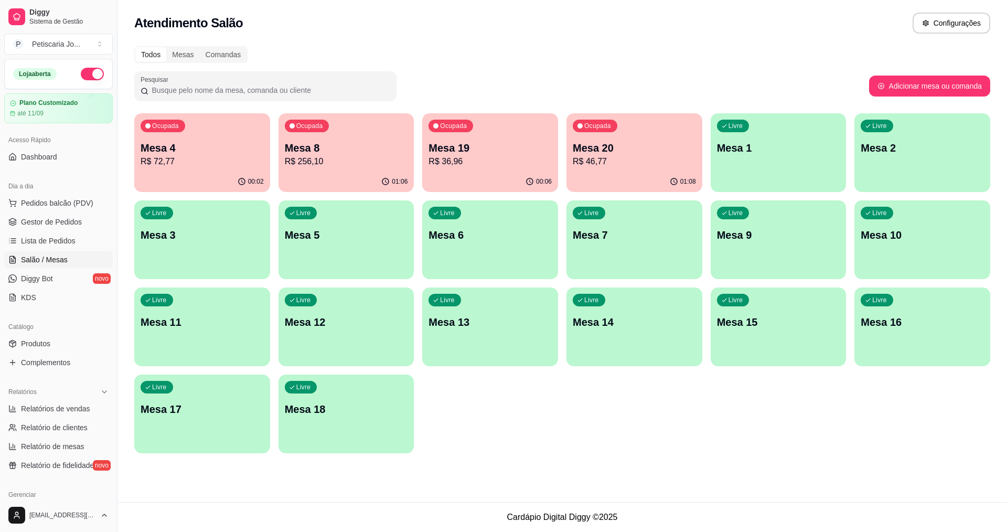
click at [505, 143] on p "Mesa 19" at bounding box center [490, 148] width 123 height 15
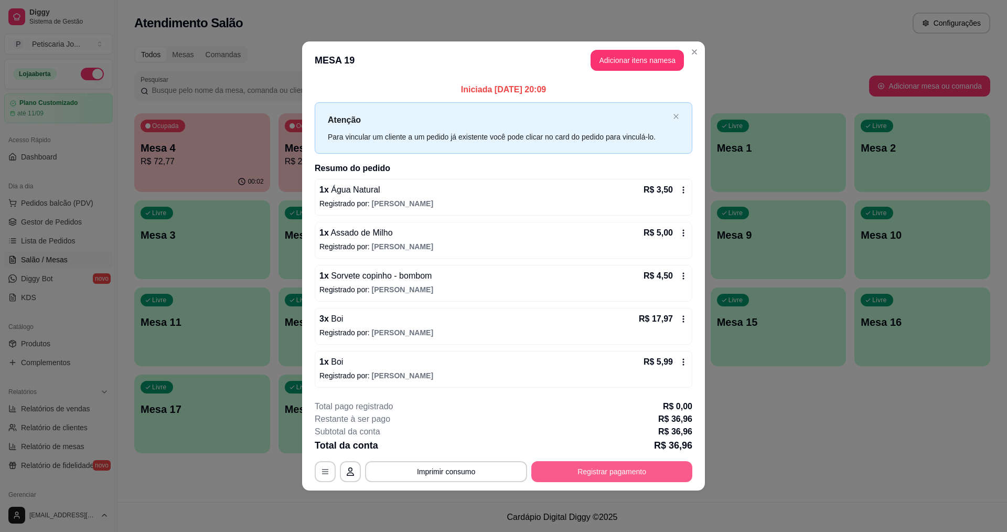
click at [606, 468] on button "Registrar pagamento" at bounding box center [611, 471] width 161 height 21
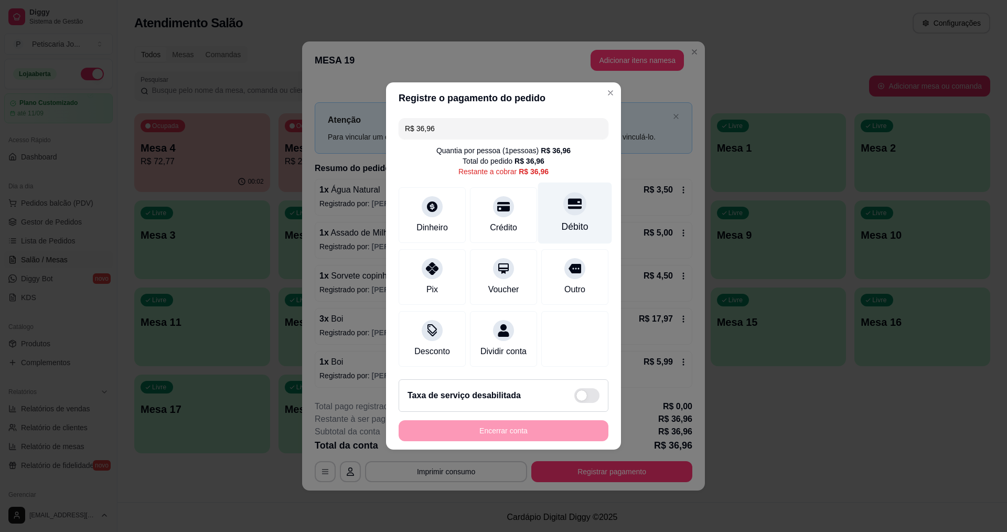
click at [568, 204] on icon at bounding box center [575, 204] width 14 height 14
type input "R$ 0,00"
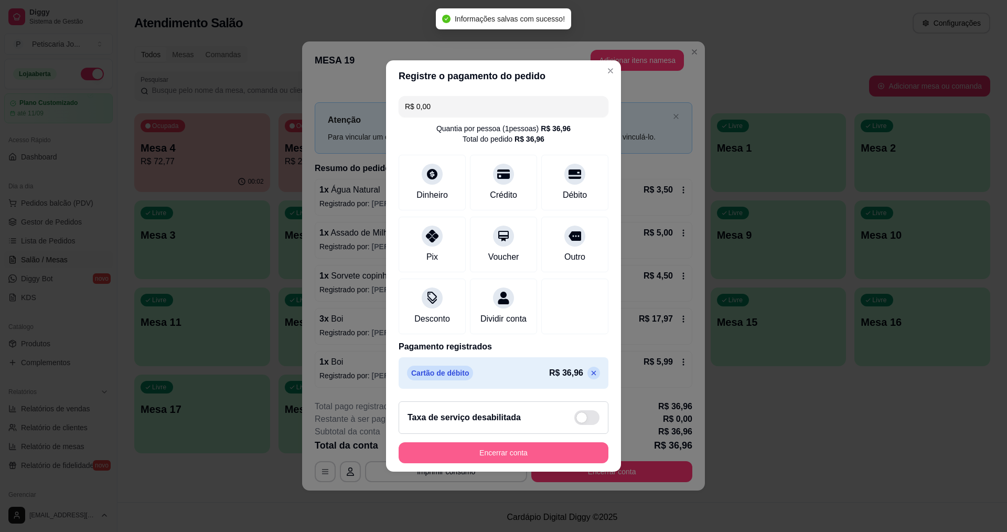
click at [511, 455] on button "Encerrar conta" at bounding box center [504, 452] width 210 height 21
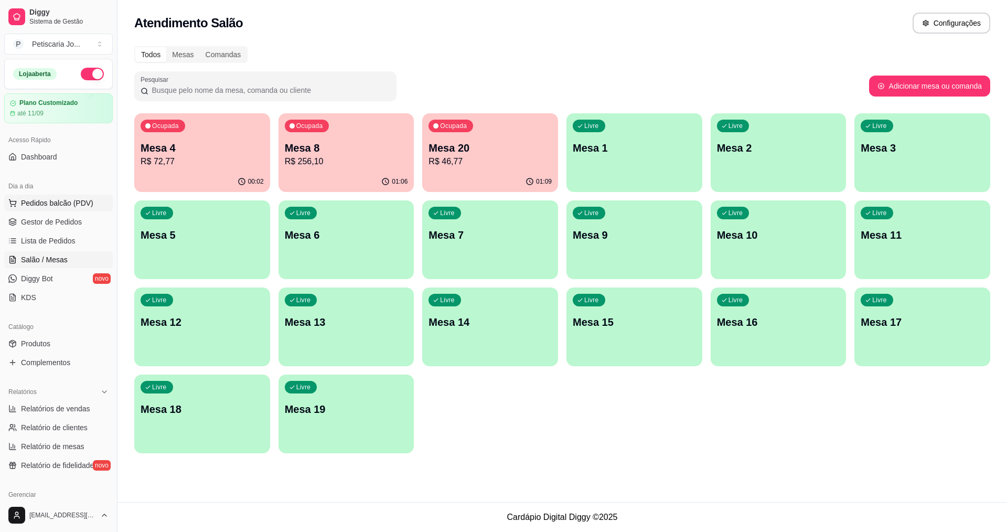
click at [50, 201] on span "Pedidos balcão (PDV)" at bounding box center [57, 203] width 72 height 10
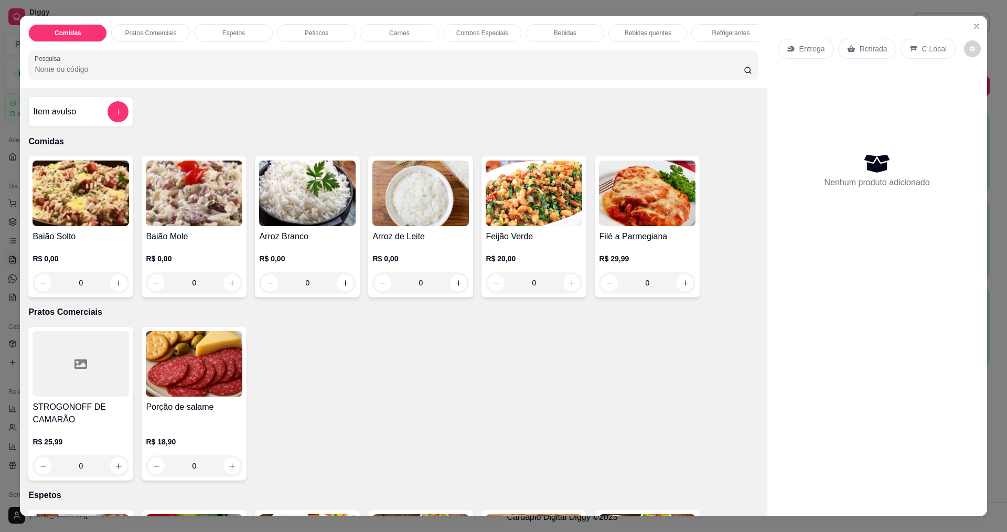
click at [229, 288] on div "0" at bounding box center [194, 282] width 97 height 21
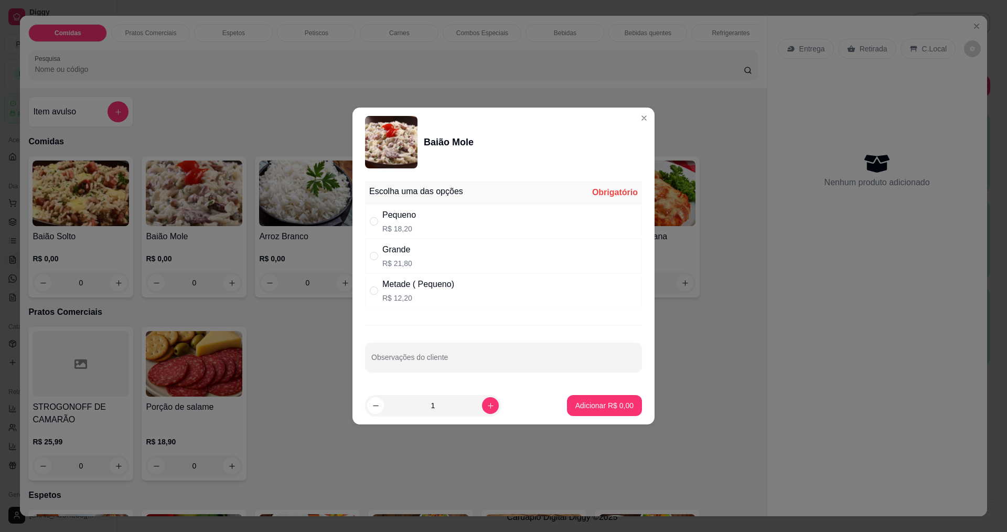
click at [483, 226] on div "Pequeno R$ 18,20" at bounding box center [503, 221] width 277 height 35
radio input "true"
click at [601, 411] on button "Adicionar R$ 18,20" at bounding box center [602, 405] width 79 height 21
type input "1"
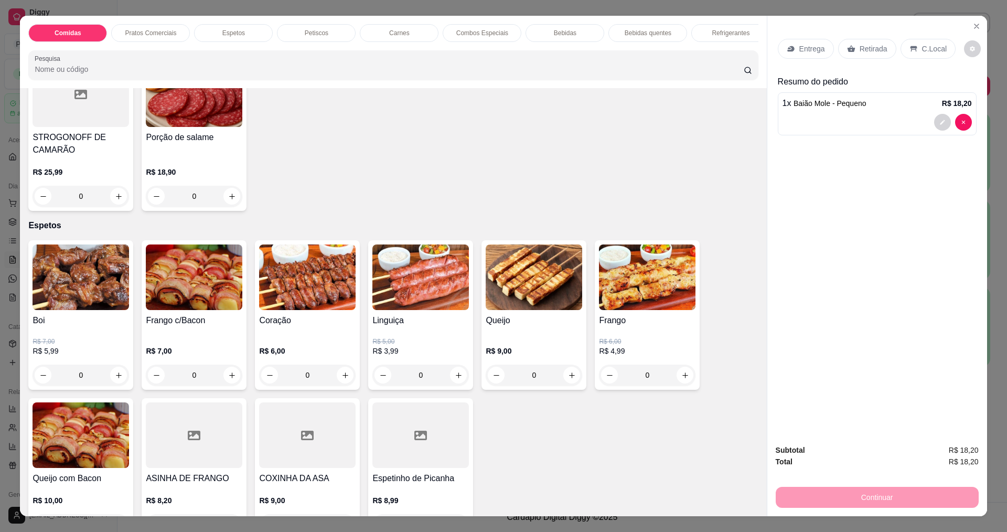
scroll to position [315, 0]
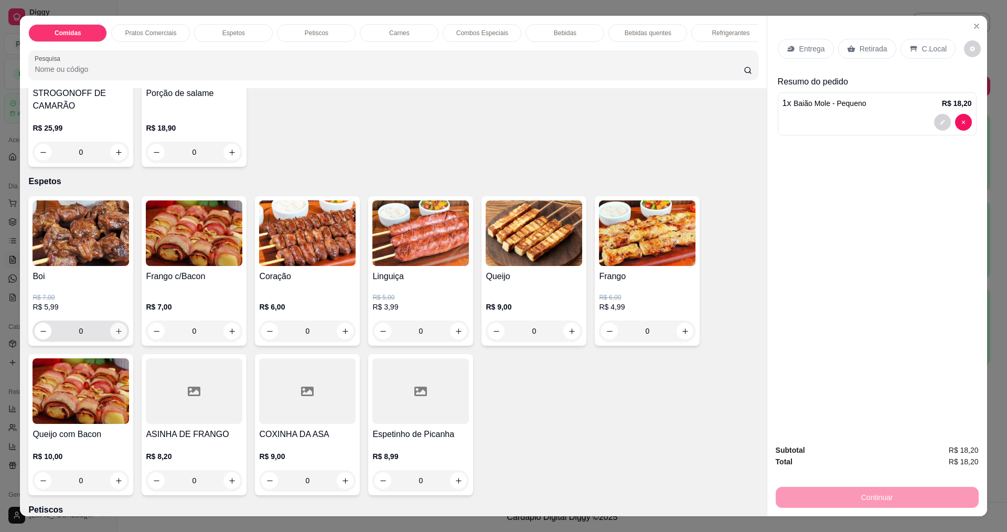
click at [115, 335] on icon "increase-product-quantity" at bounding box center [119, 331] width 8 height 8
type input "1"
click at [455, 336] on icon "increase-product-quantity" at bounding box center [459, 332] width 8 height 8
type input "1"
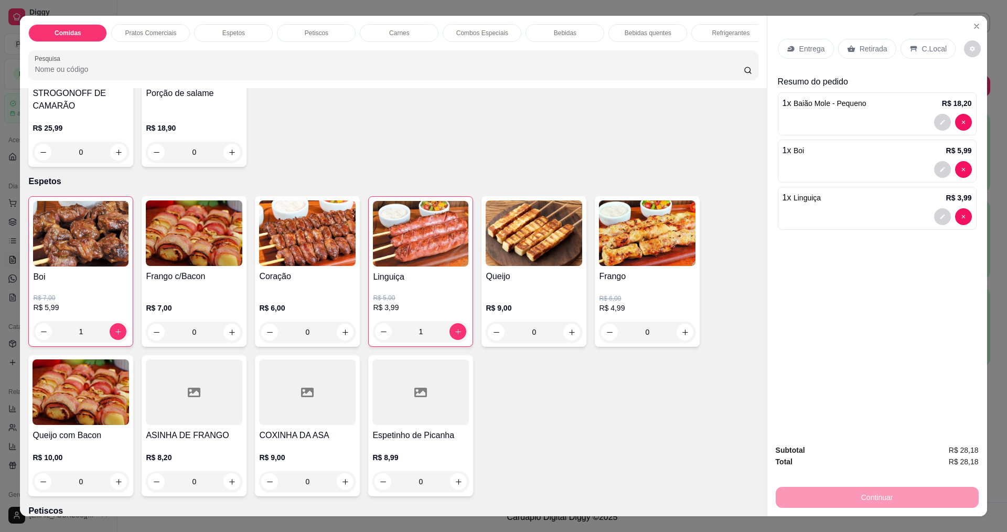
click at [809, 51] on p "Entrega" at bounding box center [812, 49] width 26 height 10
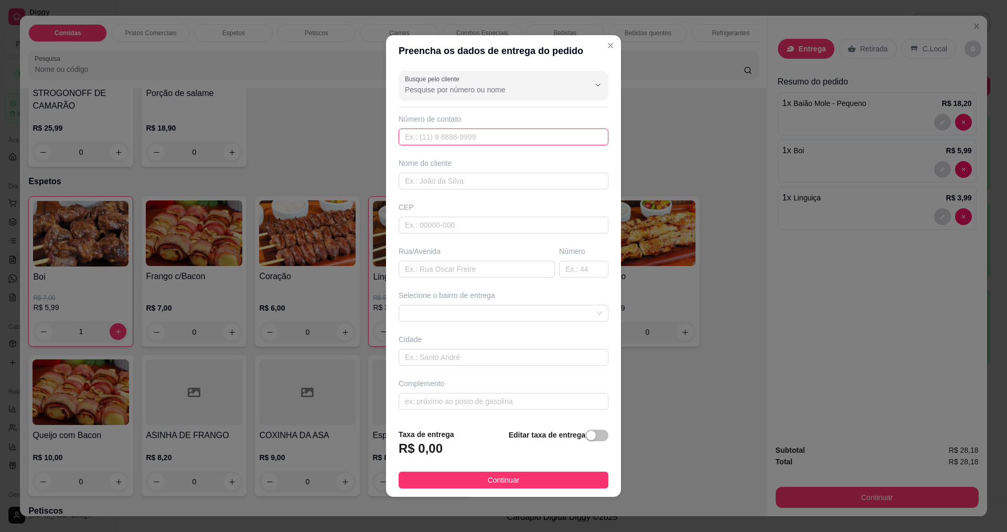
click at [445, 135] on input "text" at bounding box center [504, 137] width 210 height 17
type input "0"
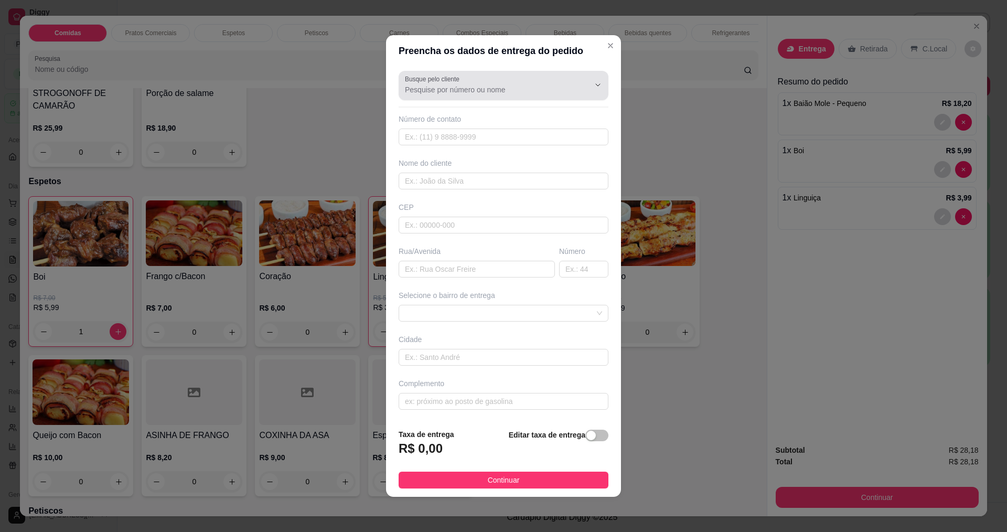
click at [579, 84] on icon "Show suggestions" at bounding box center [583, 85] width 8 height 8
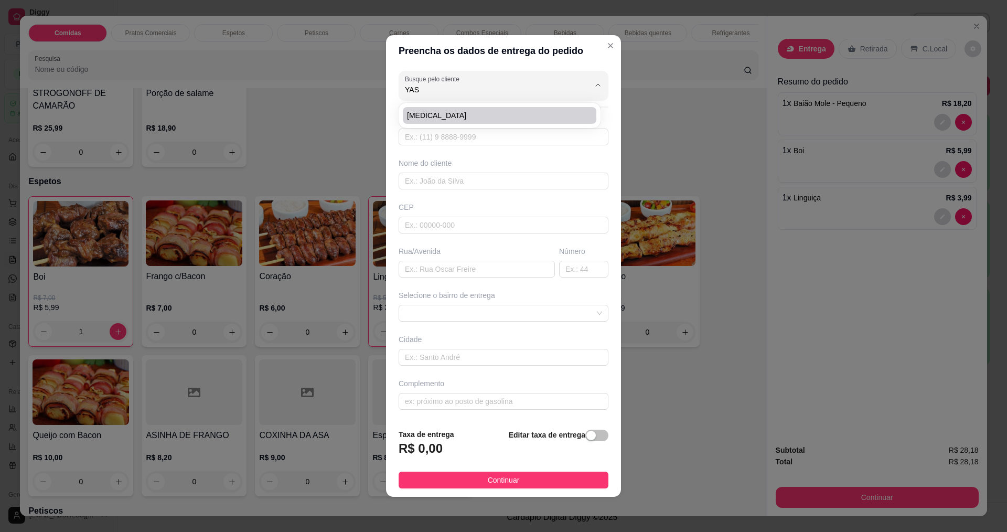
click at [568, 114] on span "[MEDICAL_DATA]" at bounding box center [494, 115] width 175 height 10
type input "[MEDICAL_DATA]"
type input "85997381492"
type input "[MEDICAL_DATA]"
type input "[PERSON_NAME]"
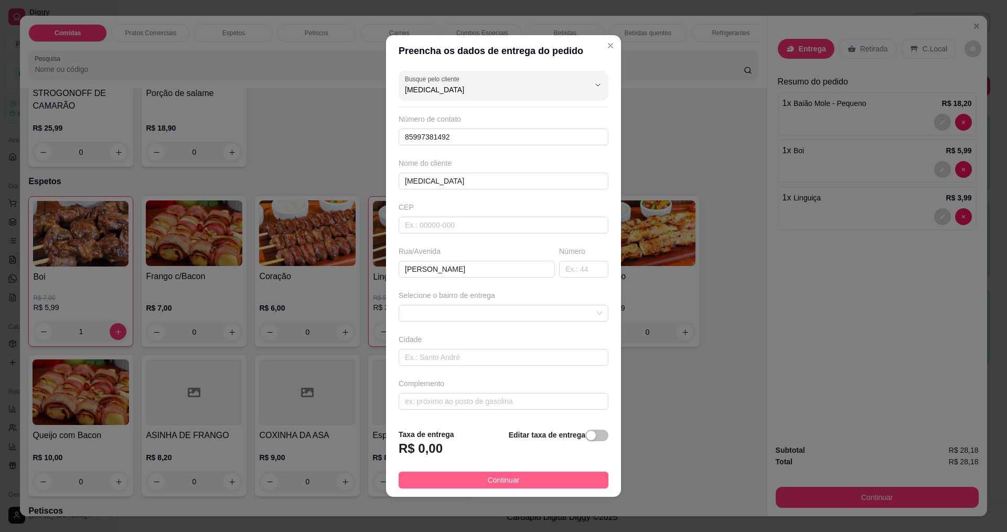
type input "[MEDICAL_DATA]"
click at [515, 486] on button "Continuar" at bounding box center [504, 480] width 210 height 17
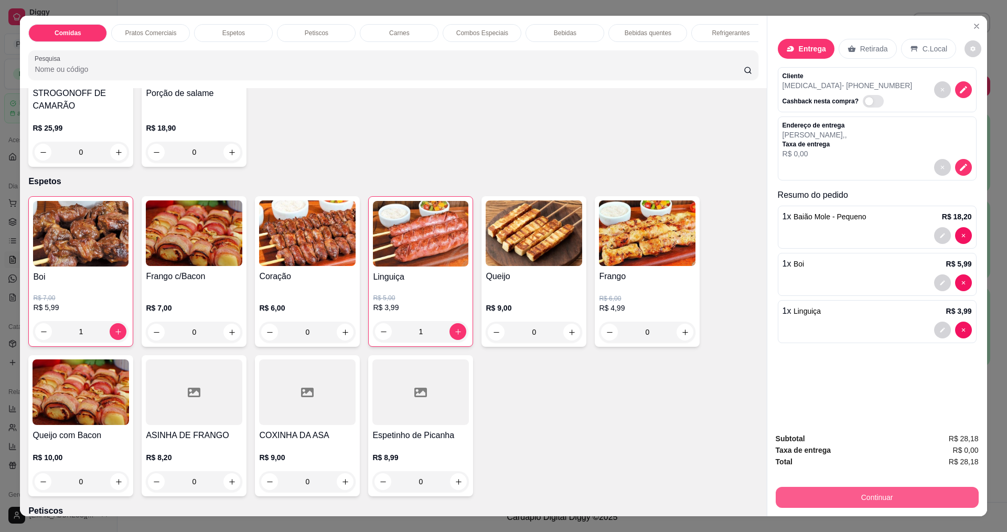
click at [851, 503] on button "Continuar" at bounding box center [877, 497] width 203 height 21
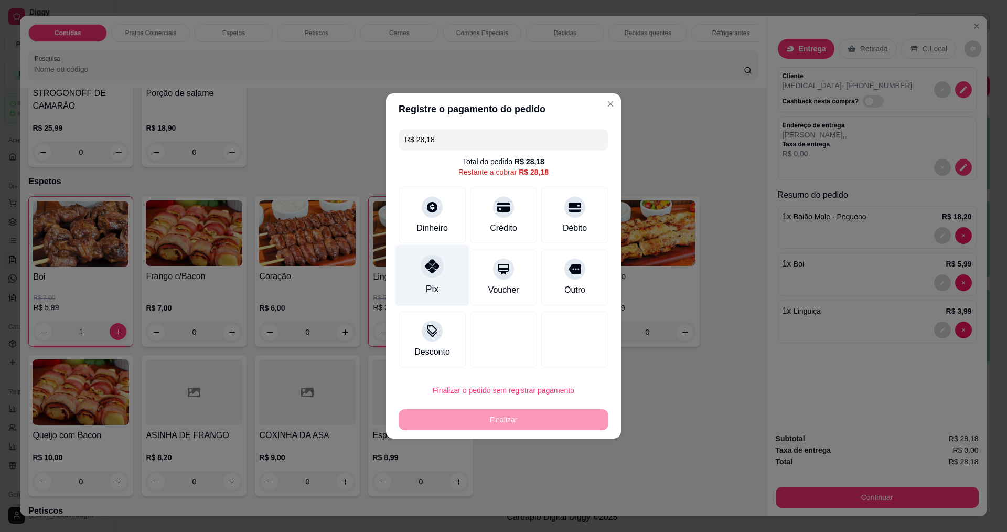
click at [434, 277] on div at bounding box center [432, 265] width 23 height 23
type input "R$ 0,00"
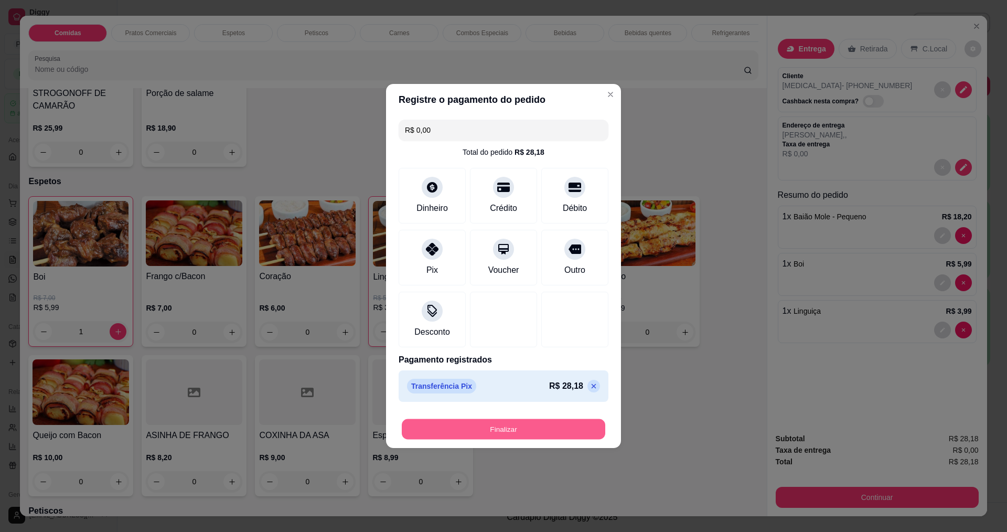
click at [517, 438] on button "Finalizar" at bounding box center [504, 429] width 204 height 20
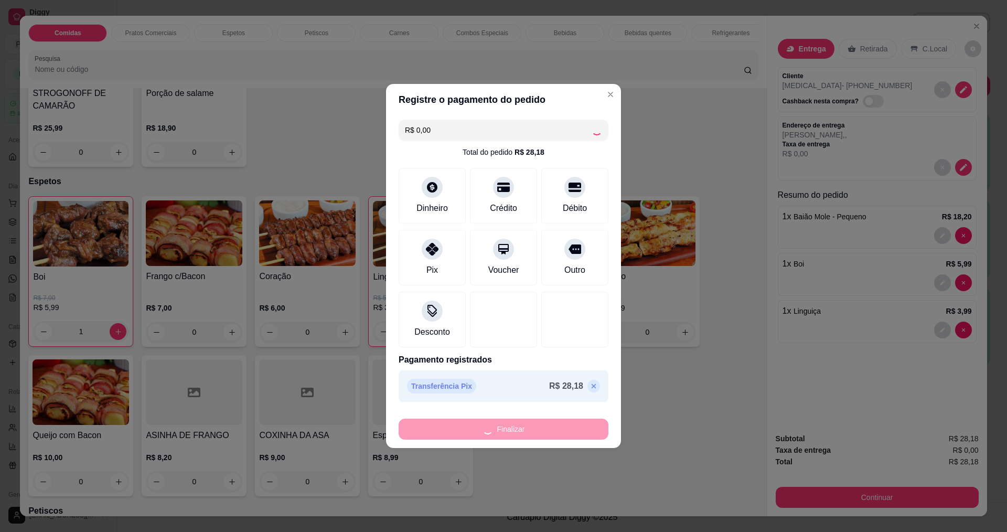
type input "0"
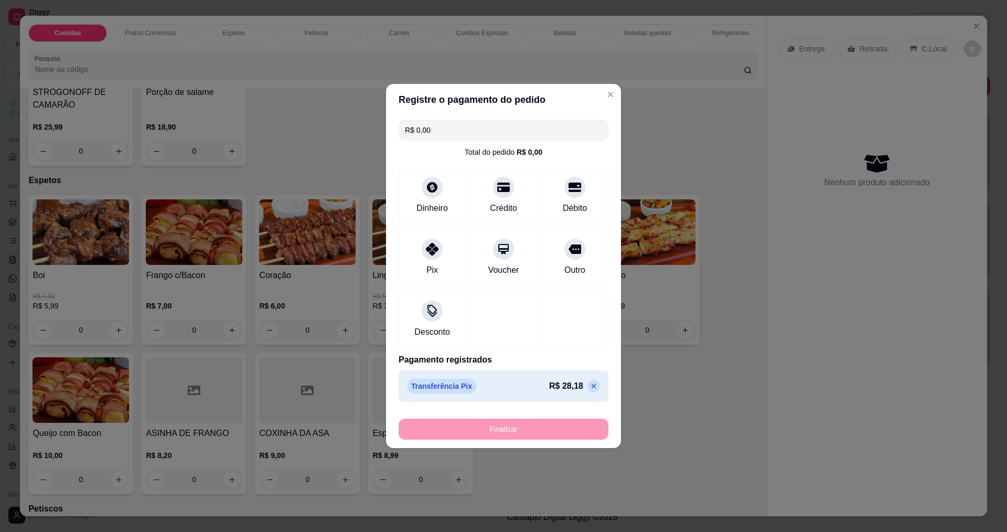
type input "-R$ 28,18"
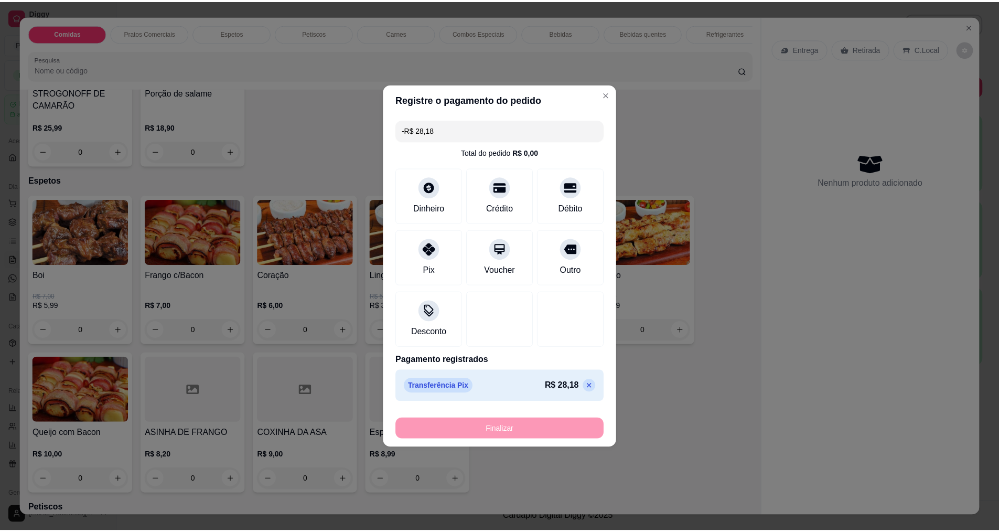
scroll to position [314, 0]
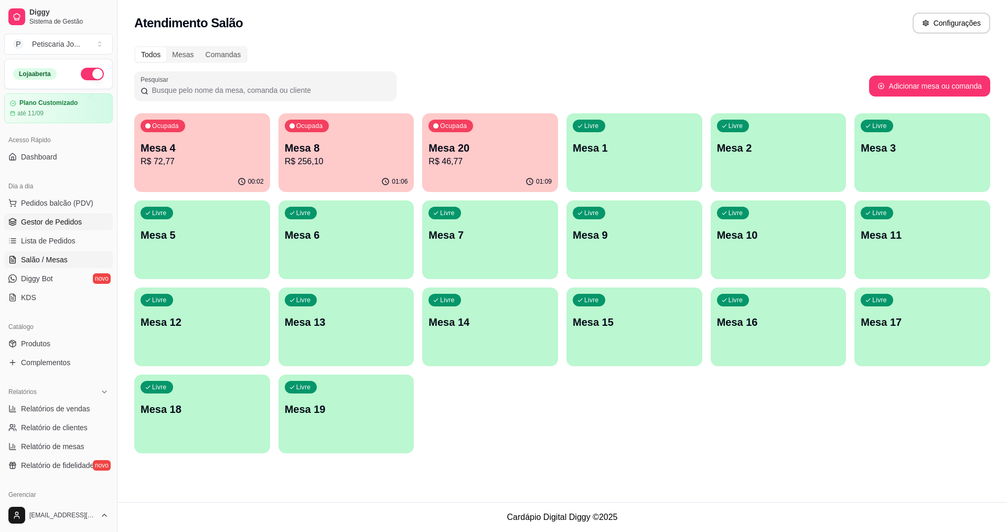
click at [55, 228] on link "Gestor de Pedidos" at bounding box center [58, 221] width 109 height 17
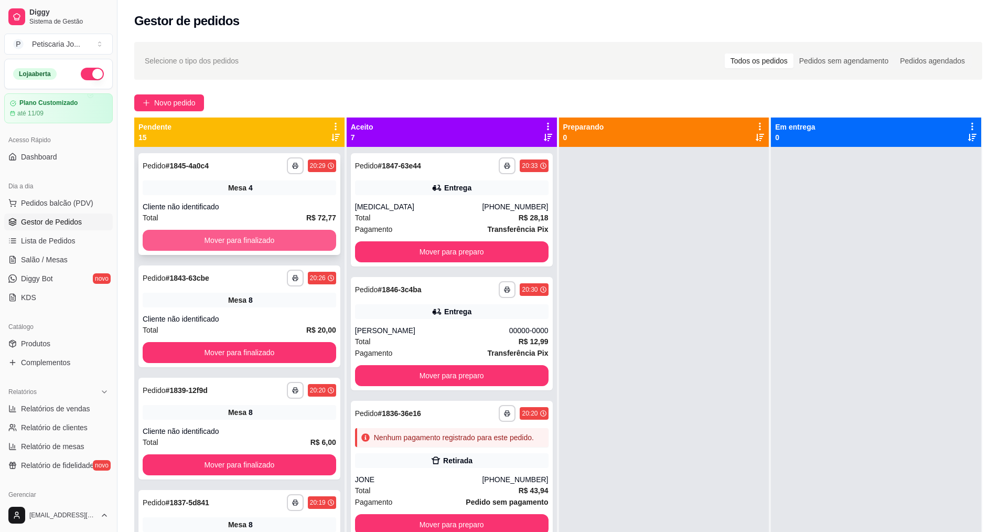
click at [277, 245] on button "Mover para finalizado" at bounding box center [240, 240] width 194 height 21
click at [277, 243] on button "Mover para finalizado" at bounding box center [240, 240] width 188 height 20
click at [277, 243] on button "Mover para finalizado" at bounding box center [240, 240] width 194 height 21
click at [277, 243] on button "Mover para finalizado" at bounding box center [240, 240] width 188 height 20
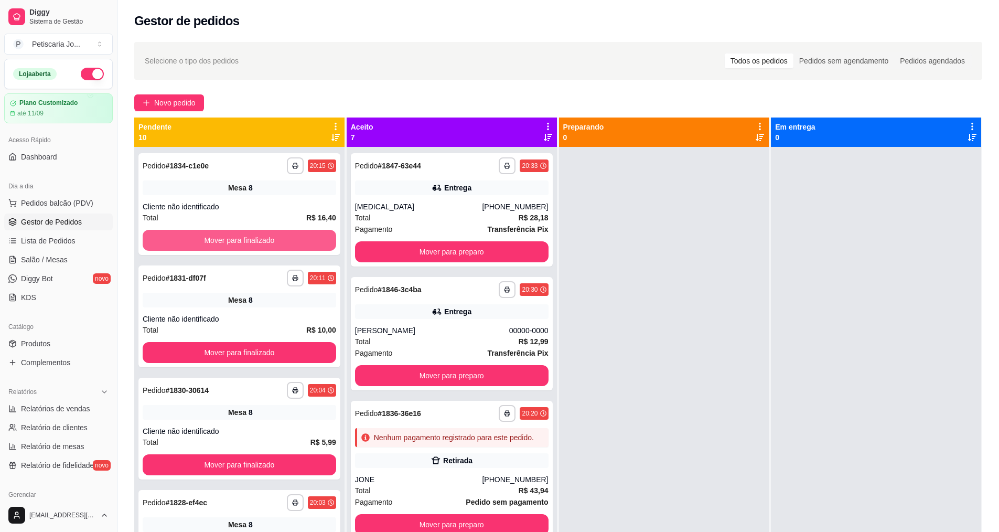
click at [277, 243] on button "Mover para finalizado" at bounding box center [240, 240] width 194 height 21
click at [277, 243] on button "Mover para finalizado" at bounding box center [240, 240] width 188 height 20
click at [277, 243] on button "Mover para finalizado" at bounding box center [240, 240] width 194 height 21
click at [277, 243] on button "Mover para finalizado" at bounding box center [240, 240] width 188 height 20
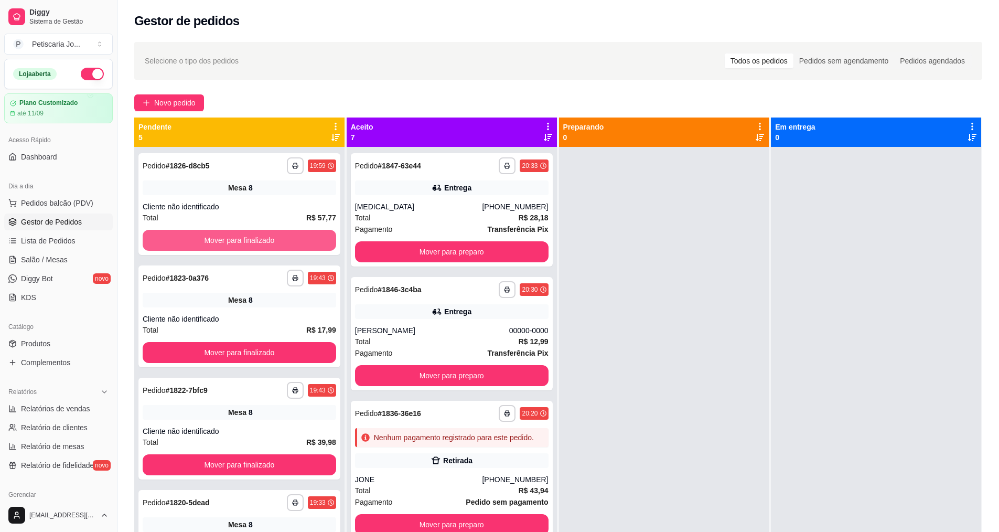
click at [277, 243] on button "Mover para finalizado" at bounding box center [240, 240] width 194 height 21
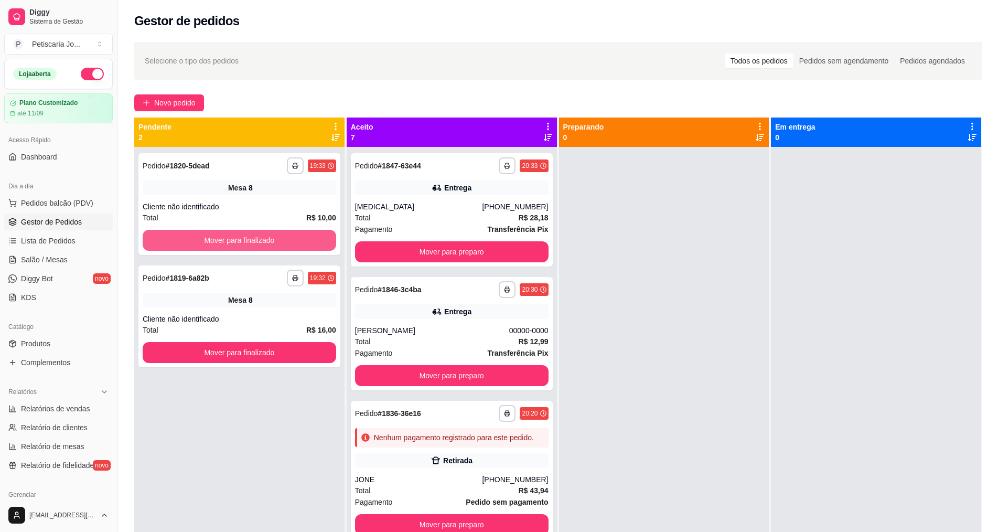
click at [277, 243] on button "Mover para finalizado" at bounding box center [240, 240] width 194 height 21
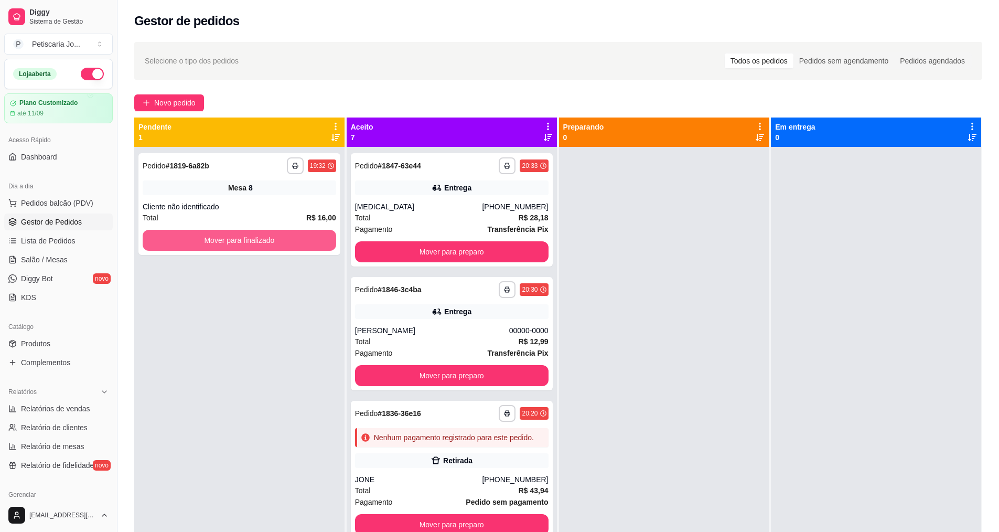
click at [277, 243] on button "Mover para finalizado" at bounding box center [240, 240] width 194 height 21
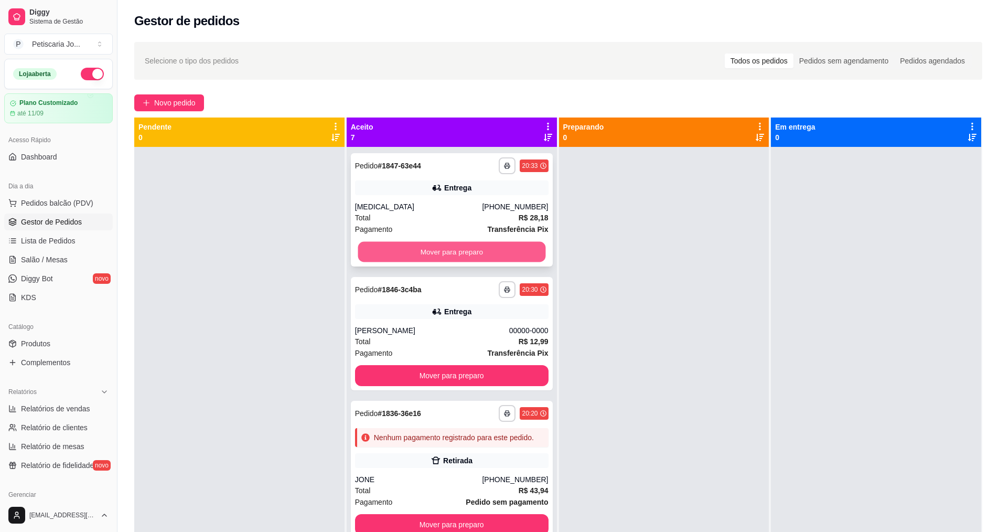
click at [485, 252] on button "Mover para preparo" at bounding box center [452, 252] width 188 height 20
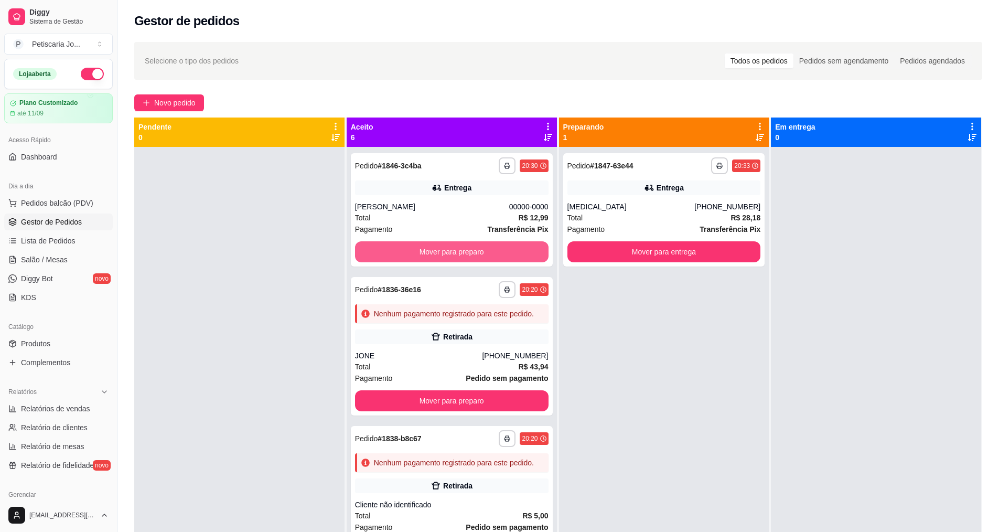
click at [485, 252] on button "Mover para preparo" at bounding box center [452, 251] width 194 height 21
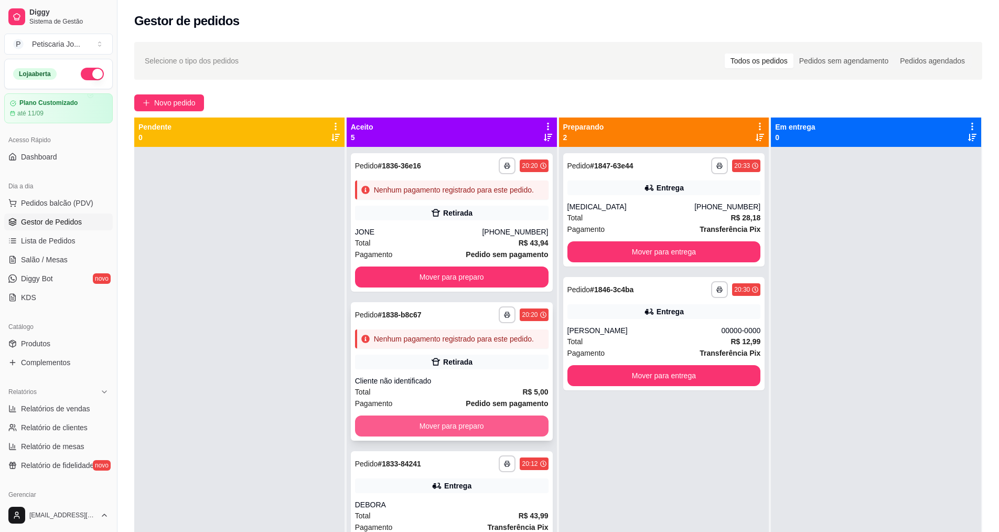
click at [472, 436] on button "Mover para preparo" at bounding box center [452, 425] width 194 height 21
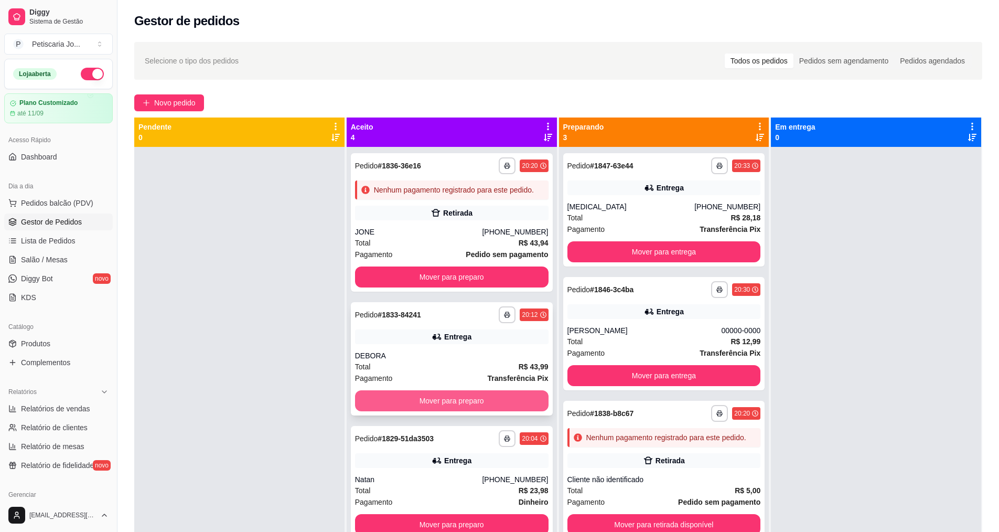
scroll to position [9, 0]
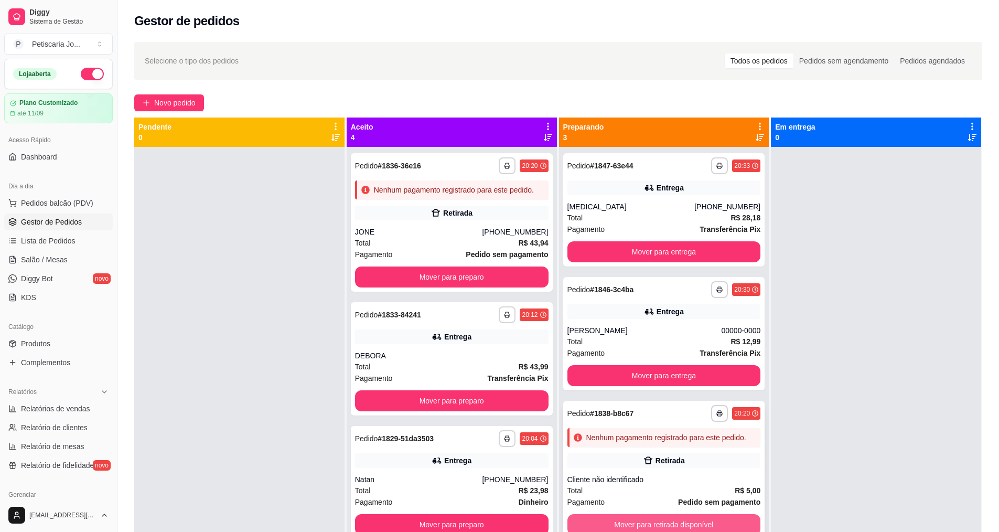
click at [674, 526] on button "Mover para retirada disponível" at bounding box center [665, 524] width 194 height 21
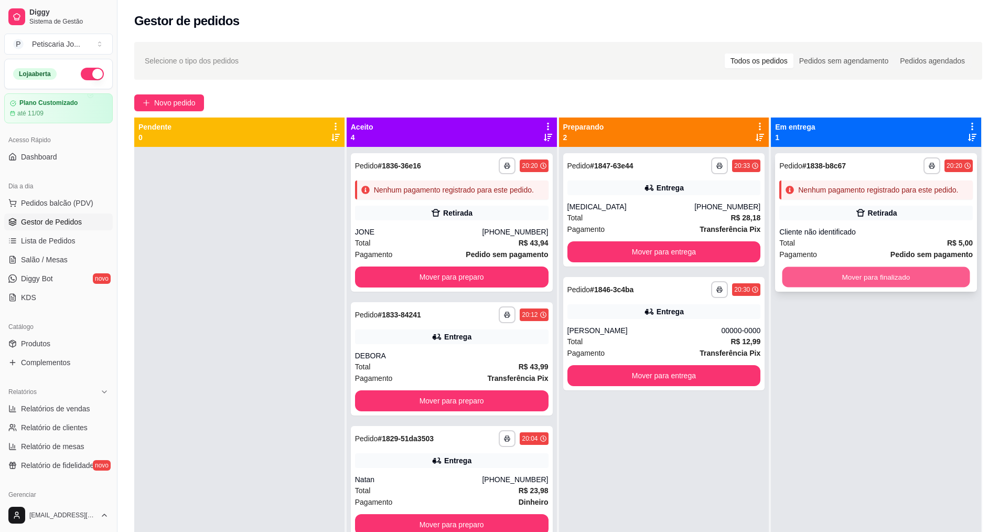
click at [883, 271] on button "Mover para finalizado" at bounding box center [877, 277] width 188 height 20
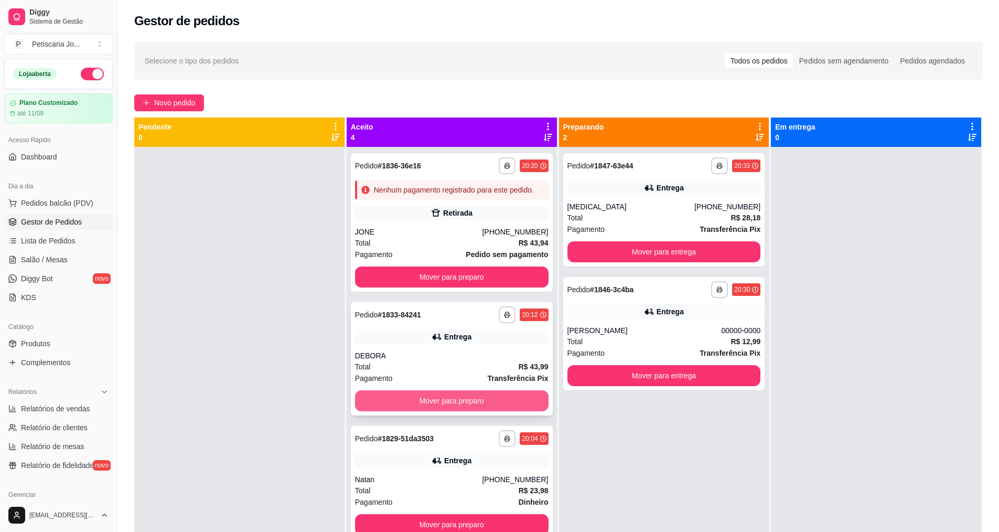
click at [477, 409] on button "Mover para preparo" at bounding box center [452, 400] width 194 height 21
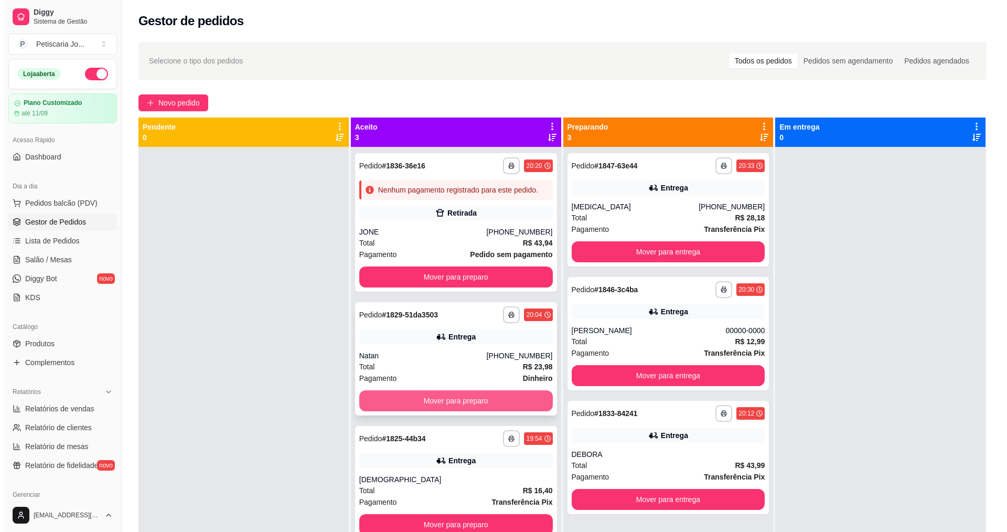
scroll to position [0, 0]
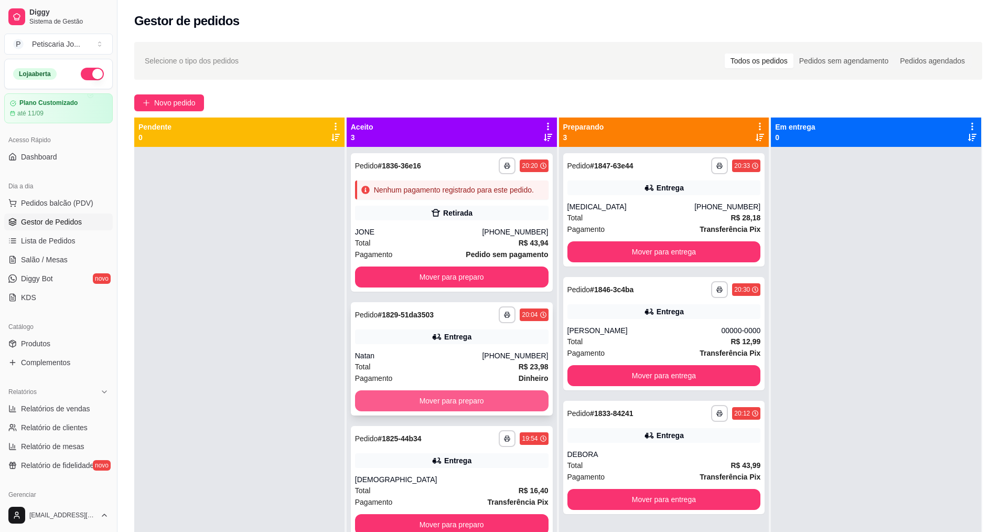
click at [474, 404] on button "Mover para preparo" at bounding box center [452, 400] width 194 height 21
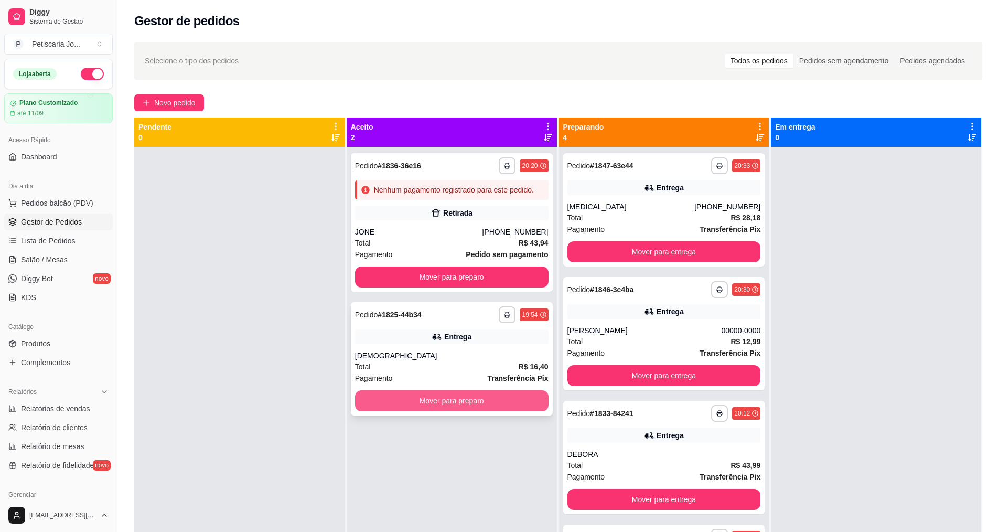
click at [473, 404] on button "Mover para preparo" at bounding box center [452, 400] width 194 height 21
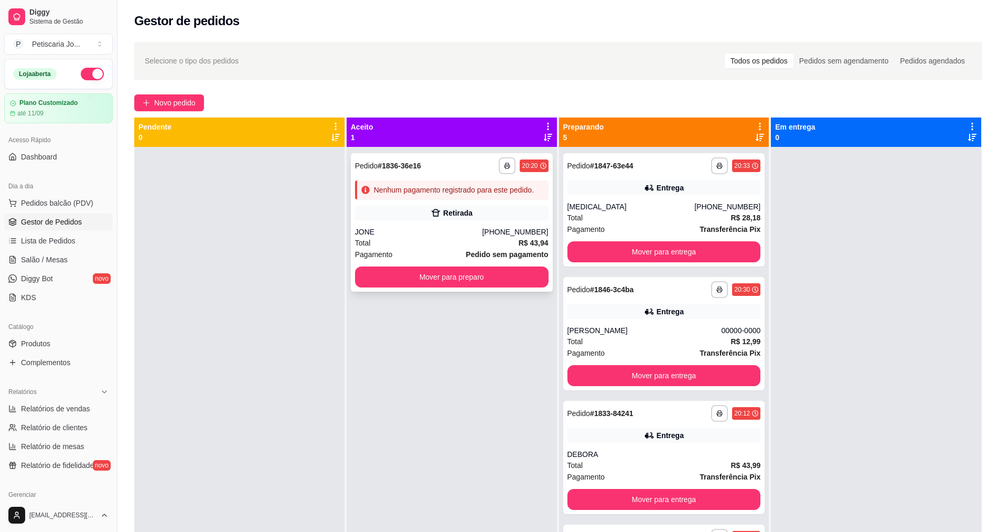
click at [447, 210] on div "Retirada" at bounding box center [457, 213] width 29 height 10
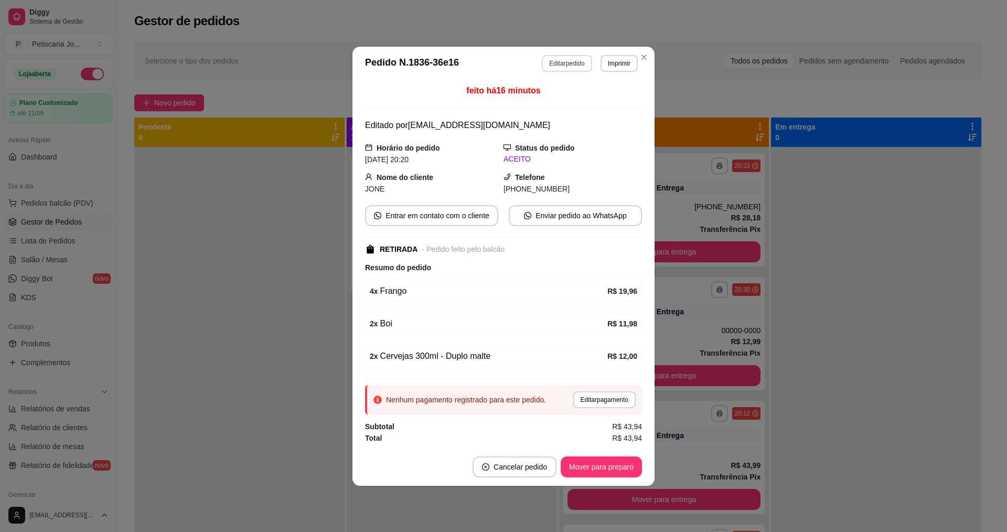
click at [559, 64] on button "Editar pedido" at bounding box center [567, 63] width 50 height 17
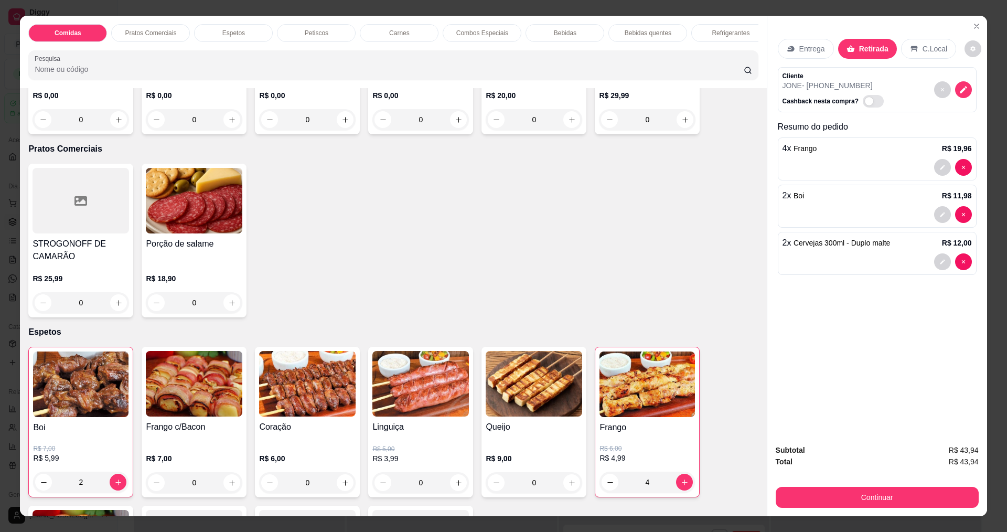
scroll to position [210, 0]
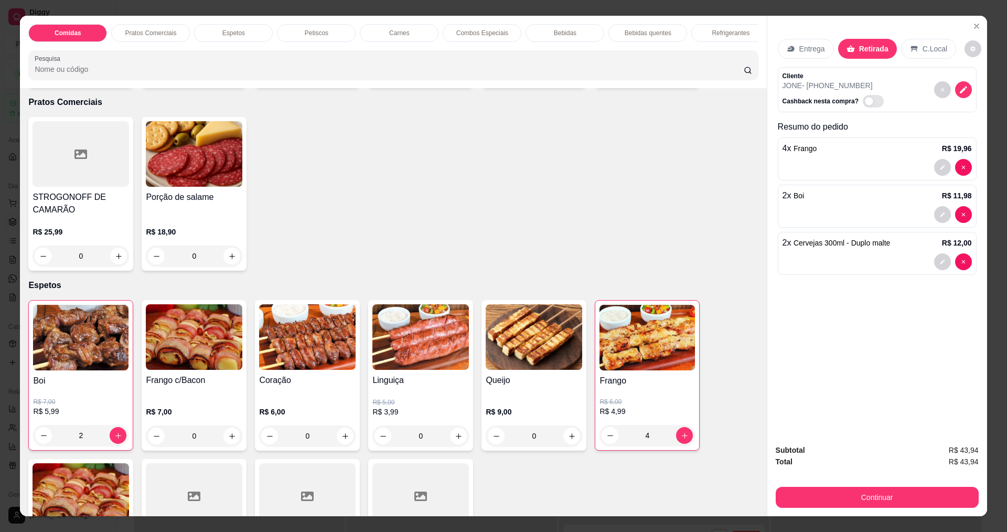
click at [574, 38] on div "Bebidas" at bounding box center [565, 33] width 79 height 18
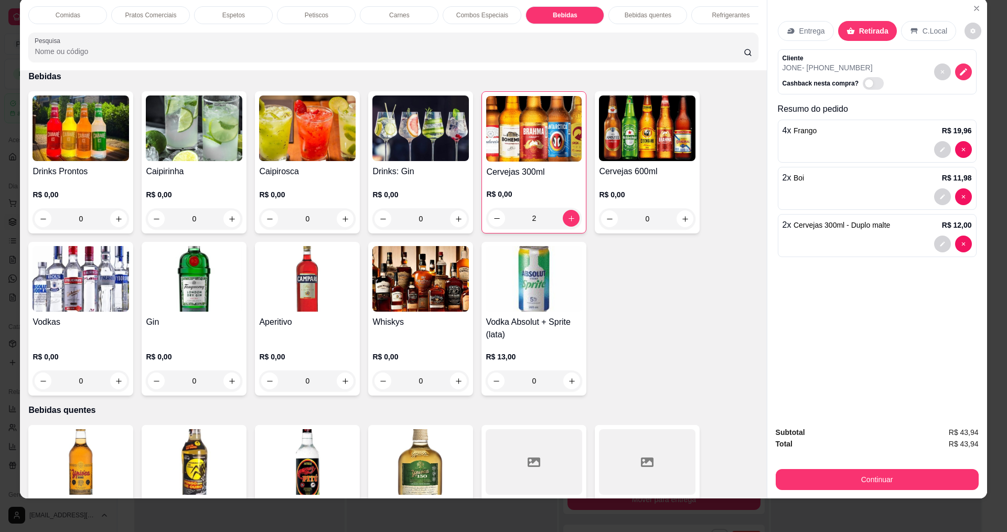
click at [567, 227] on div "2" at bounding box center [533, 218] width 95 height 21
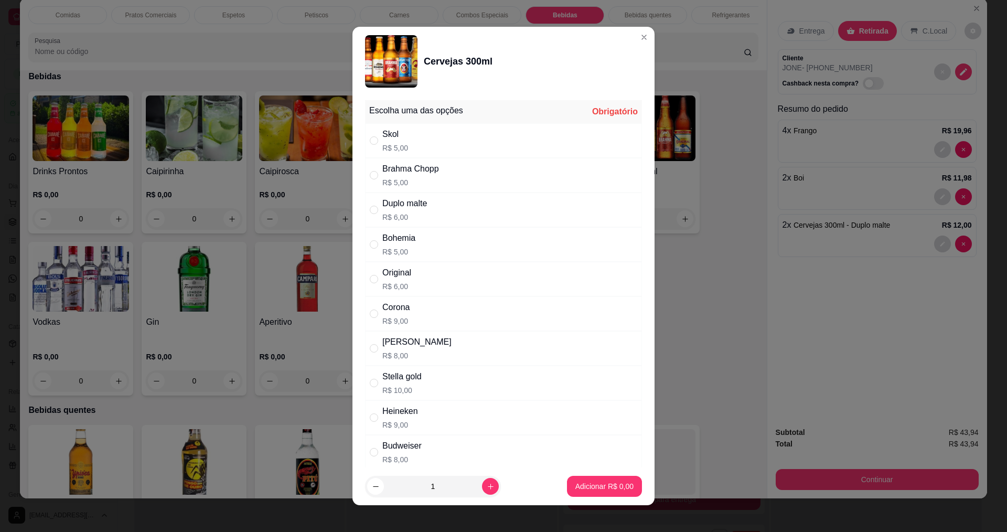
click at [429, 168] on div "Brahma Chopp" at bounding box center [410, 169] width 57 height 13
radio input "true"
click at [591, 492] on button "Adicionar R$ 5,00" at bounding box center [604, 486] width 75 height 21
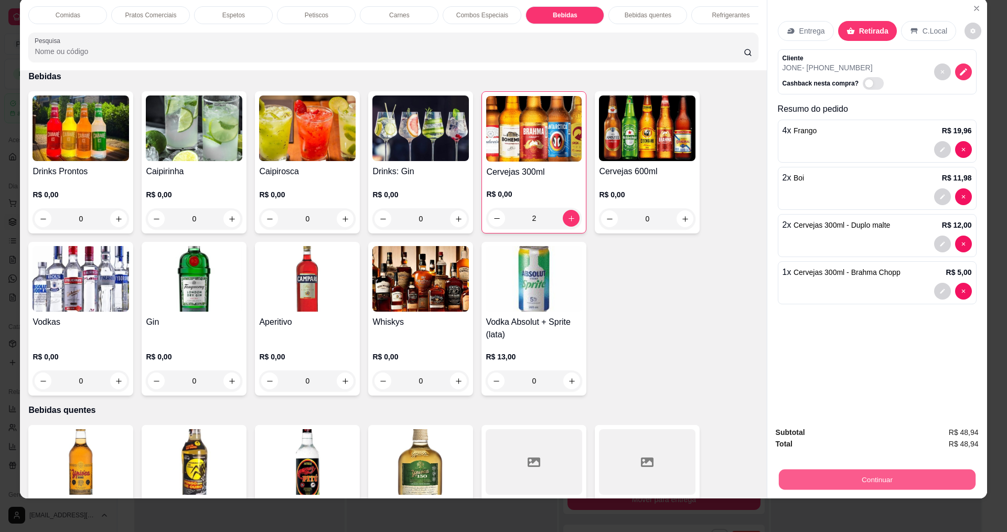
click at [939, 475] on button "Continuar" at bounding box center [876, 479] width 197 height 20
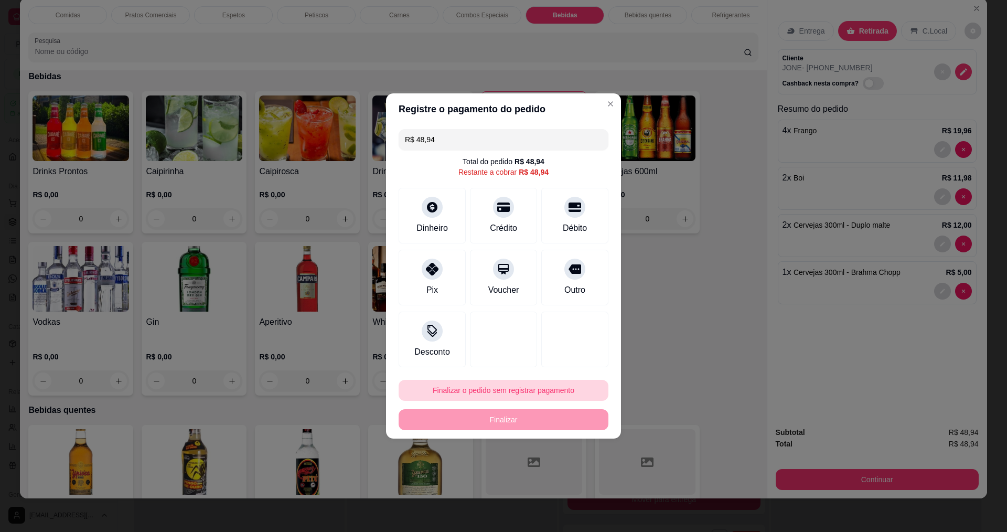
click at [525, 387] on button "Finalizar o pedido sem registrar pagamento" at bounding box center [504, 390] width 210 height 21
click at [579, 474] on button "Confirmar" at bounding box center [571, 476] width 39 height 16
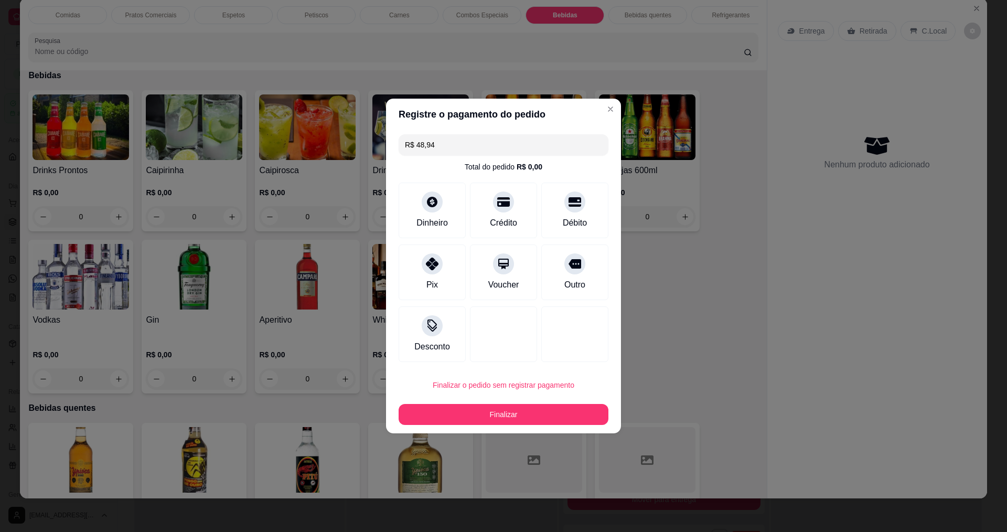
type input "0"
type input "R$ 0,00"
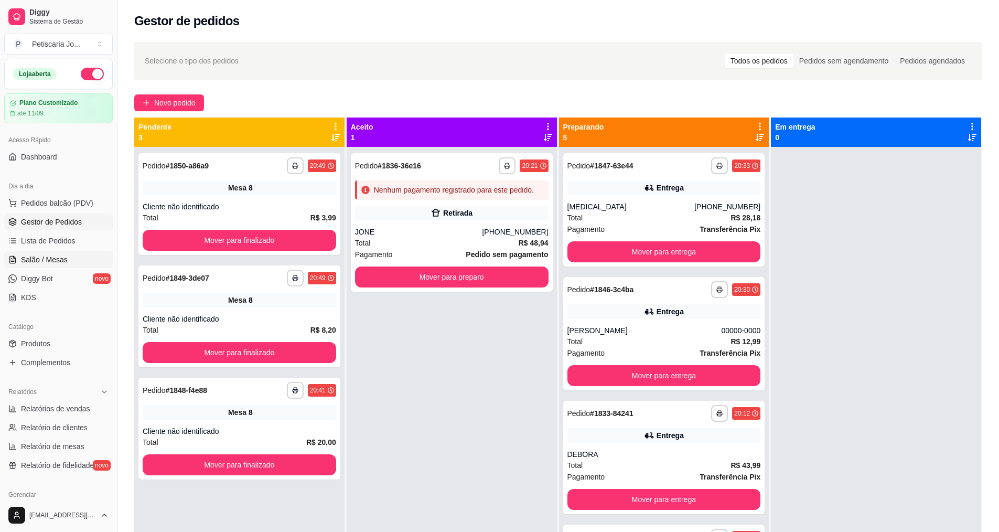
click at [27, 266] on link "Salão / Mesas" at bounding box center [58, 259] width 109 height 17
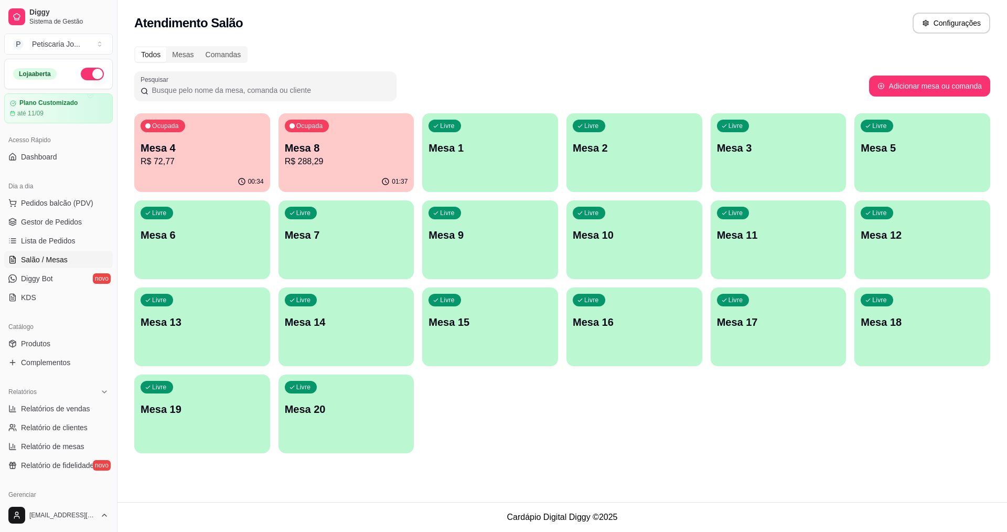
click at [180, 126] on span "Ocupada" at bounding box center [166, 126] width 30 height 8
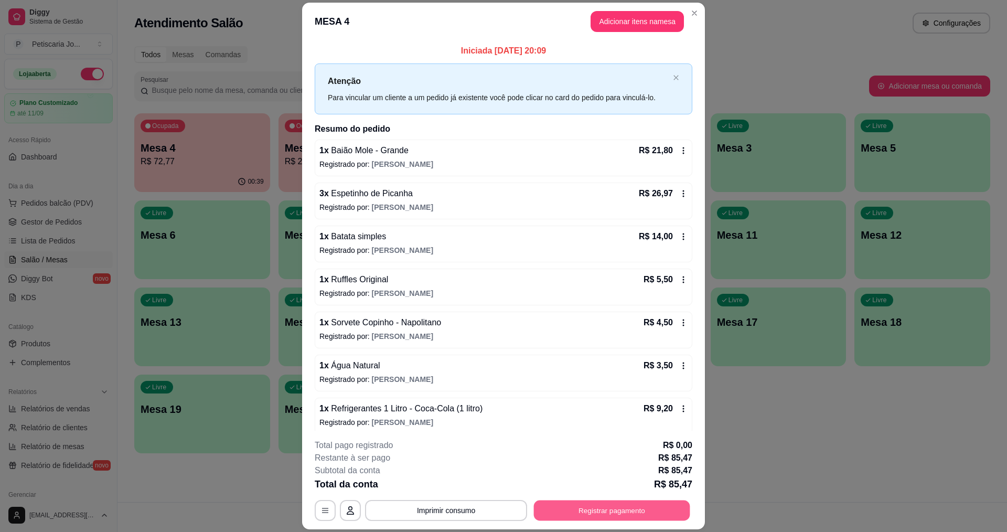
click at [608, 514] on button "Registrar pagamento" at bounding box center [612, 510] width 156 height 20
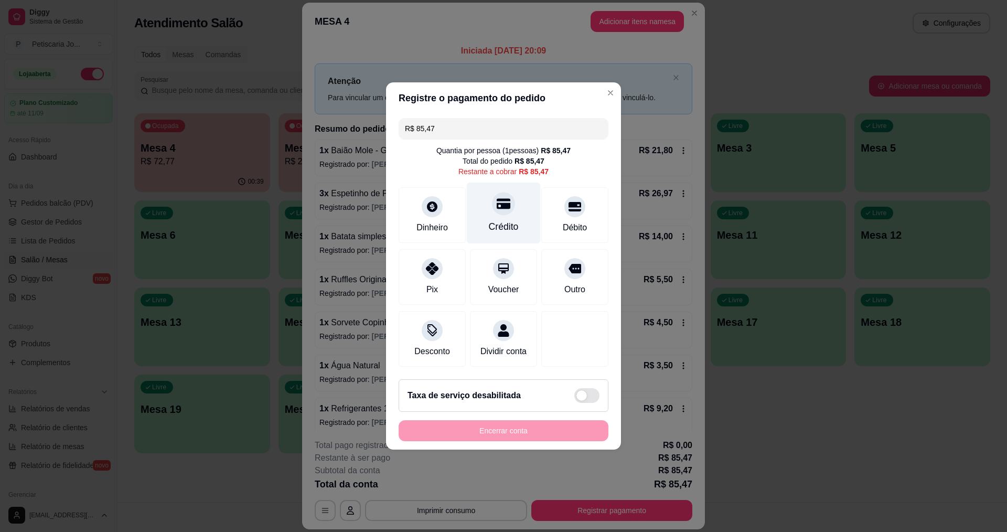
click at [523, 214] on div "Crédito" at bounding box center [504, 213] width 74 height 61
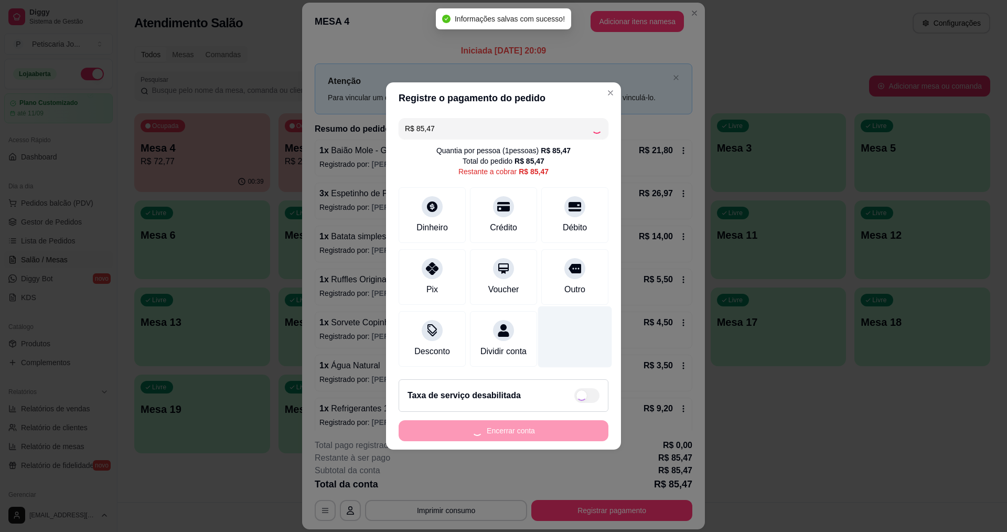
type input "R$ 0,00"
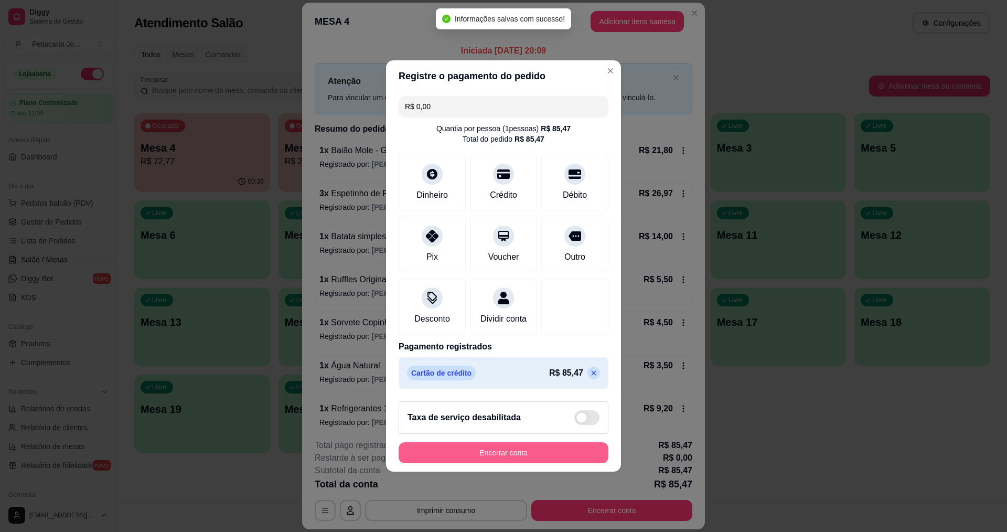
click at [480, 455] on button "Encerrar conta" at bounding box center [504, 452] width 210 height 21
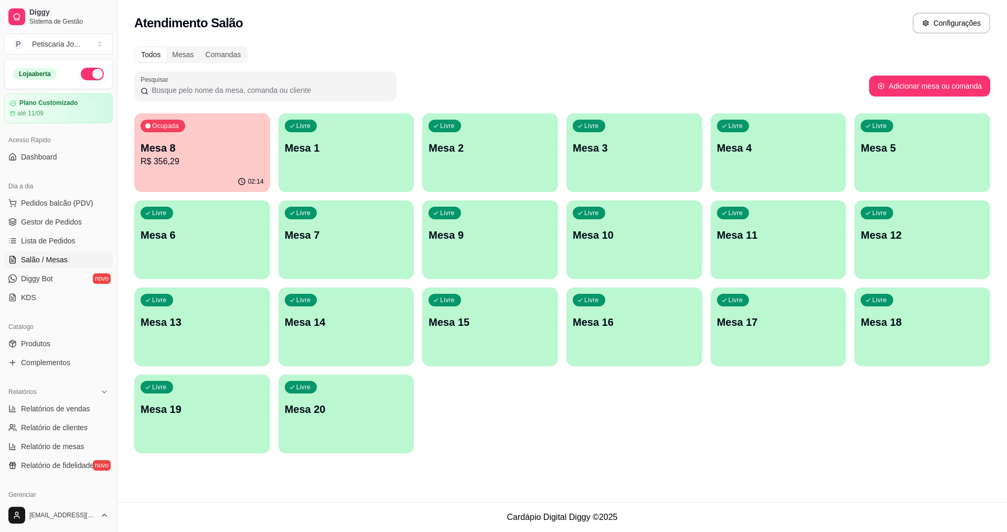
click at [206, 141] on p "Mesa 8" at bounding box center [202, 148] width 123 height 15
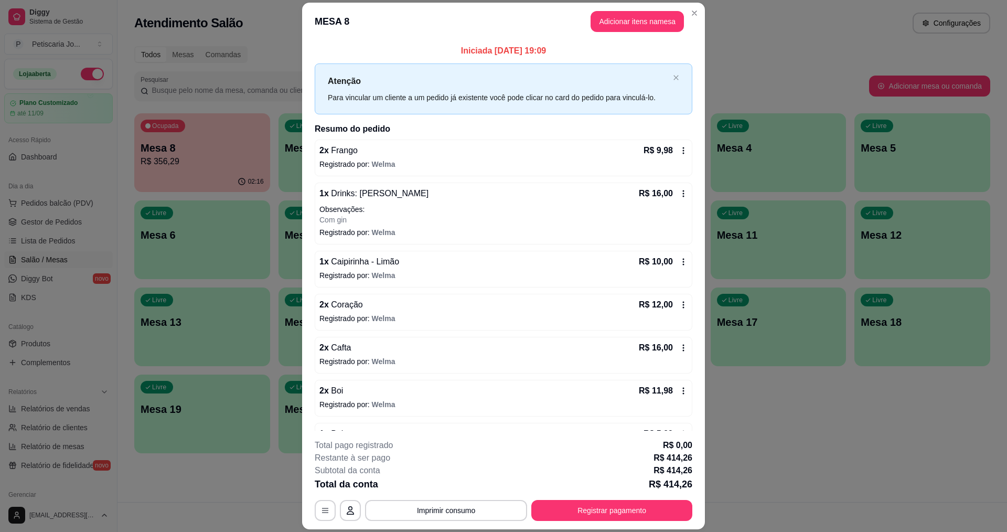
drag, startPoint x: 442, startPoint y: 489, endPoint x: 442, endPoint y: 498, distance: 8.9
click at [442, 496] on div "**********" at bounding box center [504, 480] width 378 height 82
click at [440, 516] on button "Imprimir consumo" at bounding box center [446, 510] width 162 height 21
click at [453, 490] on button "IMPRESSORA" at bounding box center [446, 486] width 76 height 17
click at [555, 511] on button "Registrar pagamento" at bounding box center [612, 510] width 156 height 20
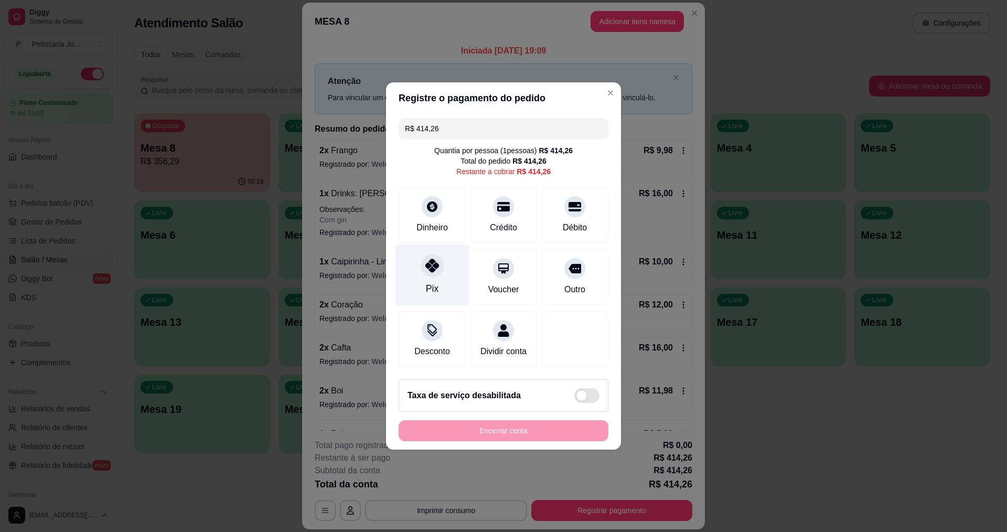
click at [424, 274] on div "Pix" at bounding box center [433, 274] width 74 height 61
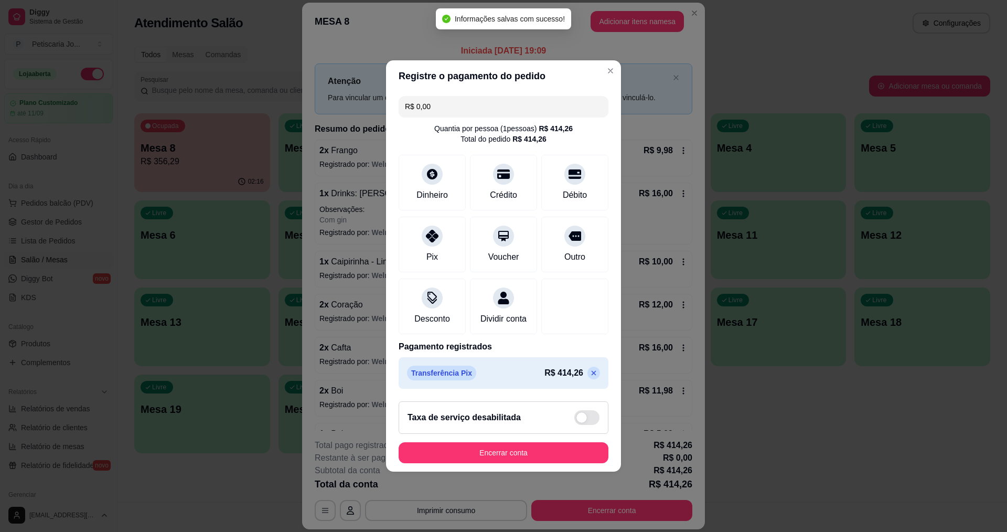
click at [451, 129] on div "R$ 0,00 Quantia por pessoa ( 1 pessoas) R$ 414,26 Total do pedido R$ 414,26 Din…" at bounding box center [503, 242] width 235 height 301
click at [587, 373] on p at bounding box center [593, 373] width 13 height 13
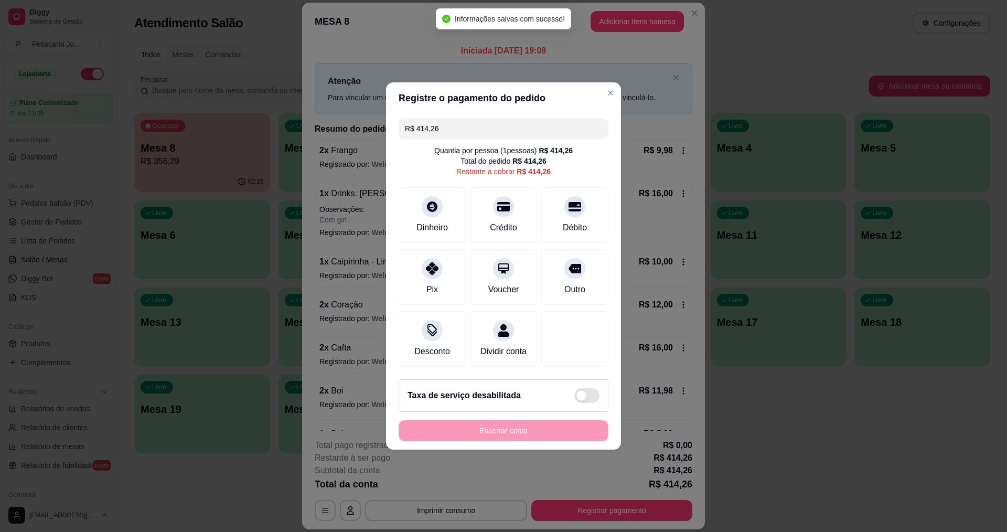
click at [473, 123] on input "R$ 414,26" at bounding box center [503, 128] width 197 height 21
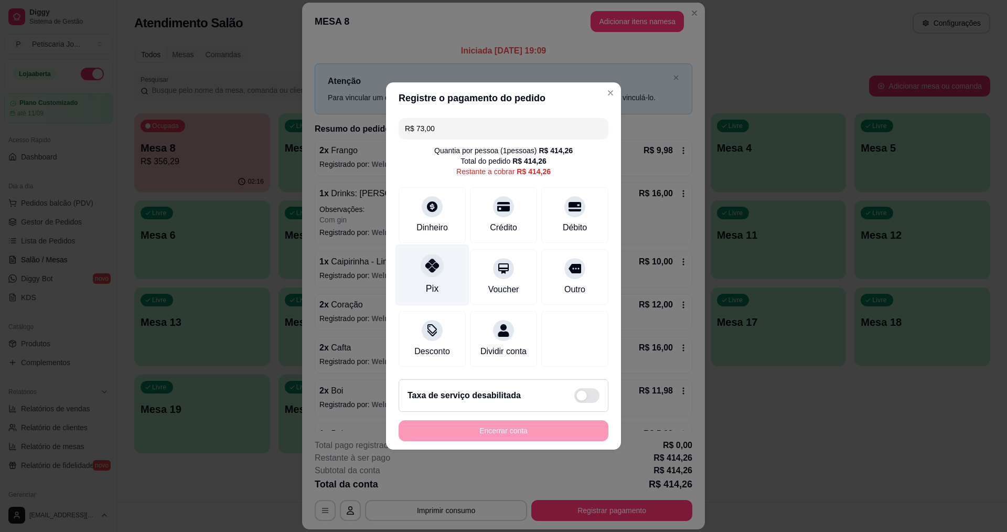
click at [445, 278] on div "Pix" at bounding box center [433, 274] width 74 height 61
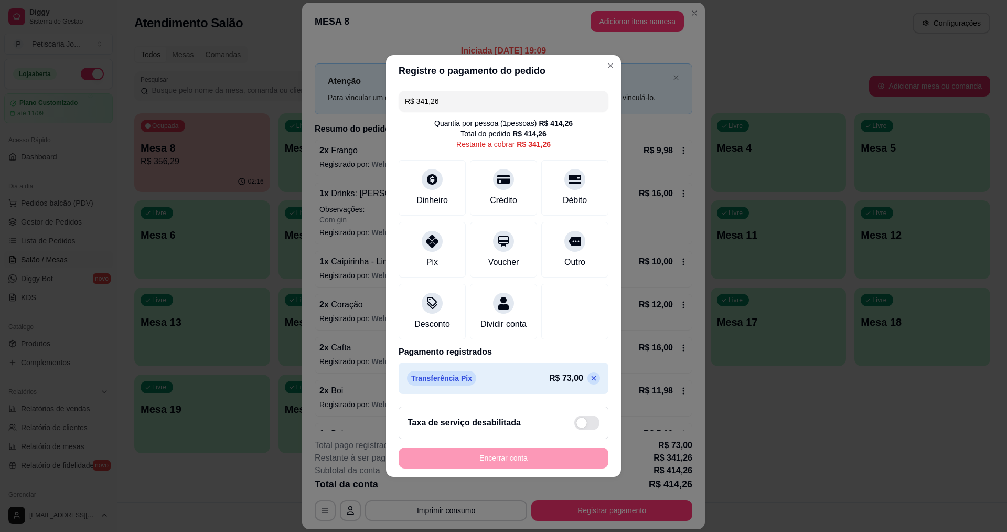
drag, startPoint x: 483, startPoint y: 88, endPoint x: 279, endPoint y: 147, distance: 212.8
click at [279, 147] on div "Registre o pagamento do pedido R$ 341,26 Quantia por pessoa ( 1 pessoas) R$ 414…" at bounding box center [503, 266] width 1007 height 532
click at [511, 179] on div "Crédito" at bounding box center [504, 185] width 74 height 61
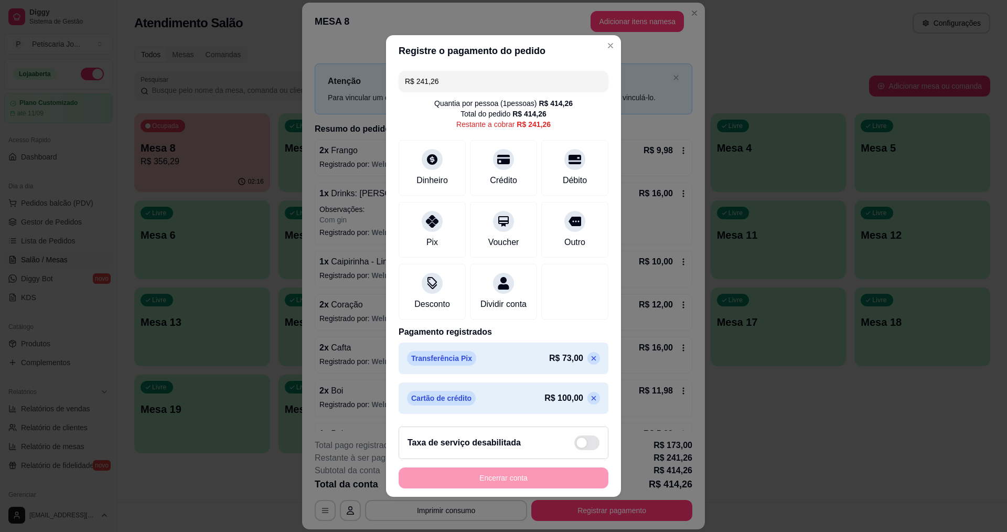
drag, startPoint x: 457, startPoint y: 71, endPoint x: 354, endPoint y: 100, distance: 107.4
click at [354, 100] on div "Registre o pagamento do pedido R$ 241,26 Quantia por pessoa ( 1 pessoas) R$ 414…" at bounding box center [503, 266] width 1007 height 532
click at [419, 227] on div "Pix" at bounding box center [433, 227] width 74 height 61
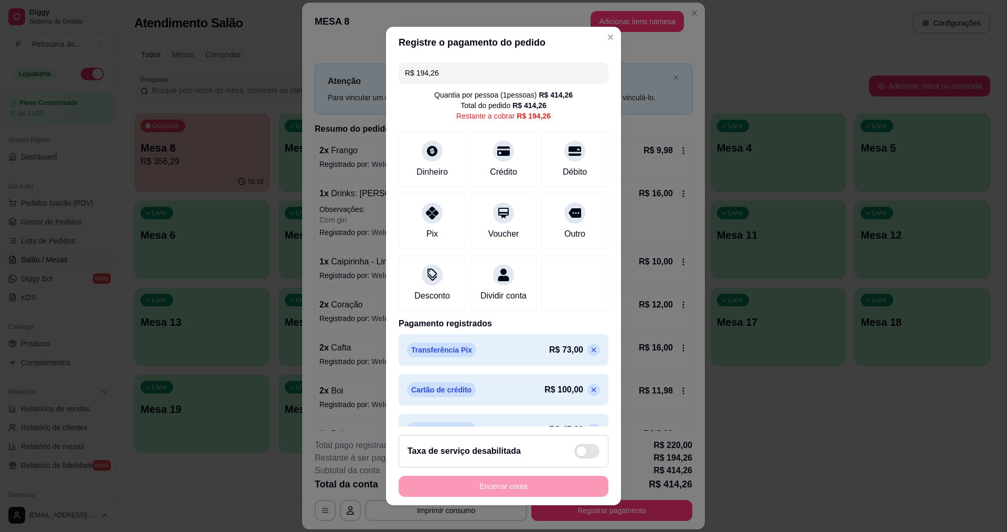
drag, startPoint x: 512, startPoint y: 83, endPoint x: 392, endPoint y: 121, distance: 125.9
click at [392, 121] on div "R$ 194,26 Quantia por pessoa ( 1 pessoas) R$ 414,26 Total do pedido R$ 414,26 R…" at bounding box center [503, 242] width 235 height 369
click at [546, 147] on div "Débito" at bounding box center [575, 156] width 74 height 61
click at [472, 158] on div "Crédito" at bounding box center [504, 156] width 74 height 61
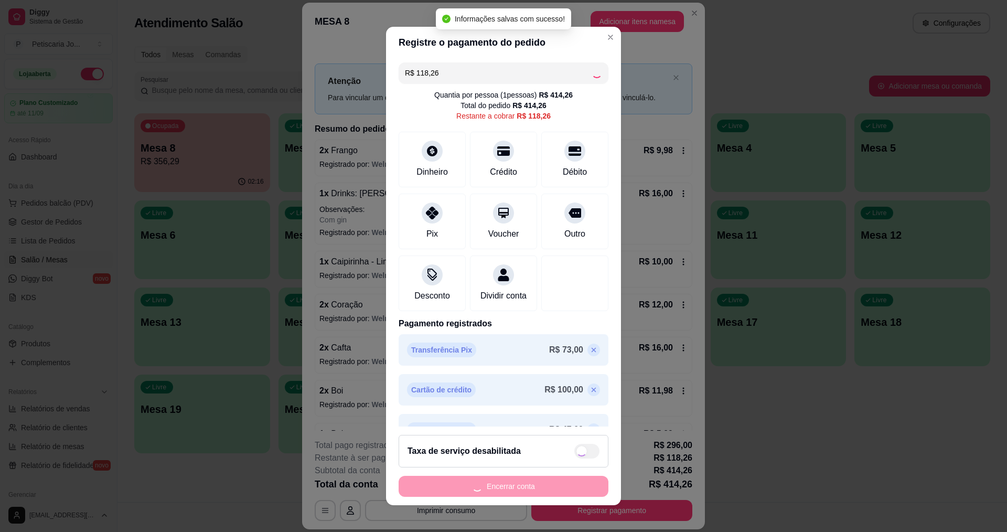
type input "R$ 0,00"
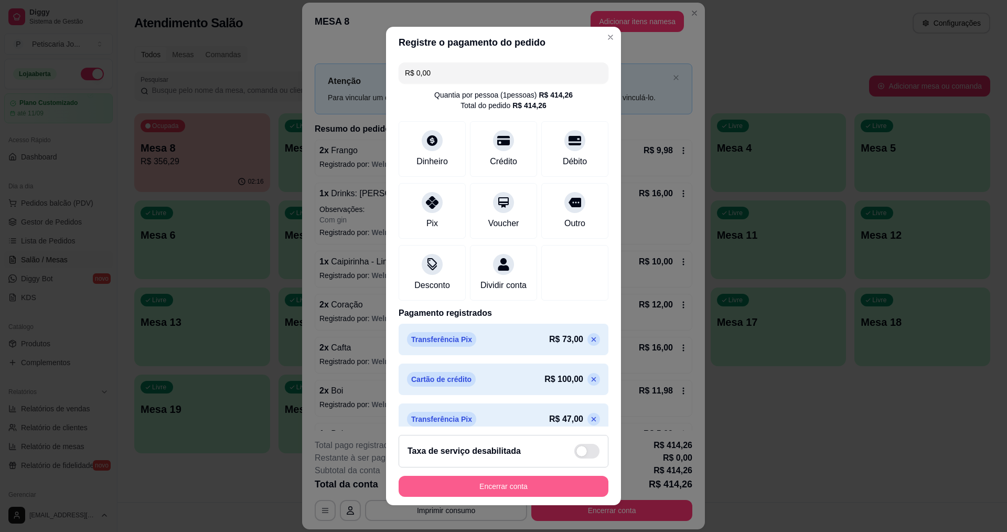
click at [523, 483] on button "Encerrar conta" at bounding box center [504, 486] width 210 height 21
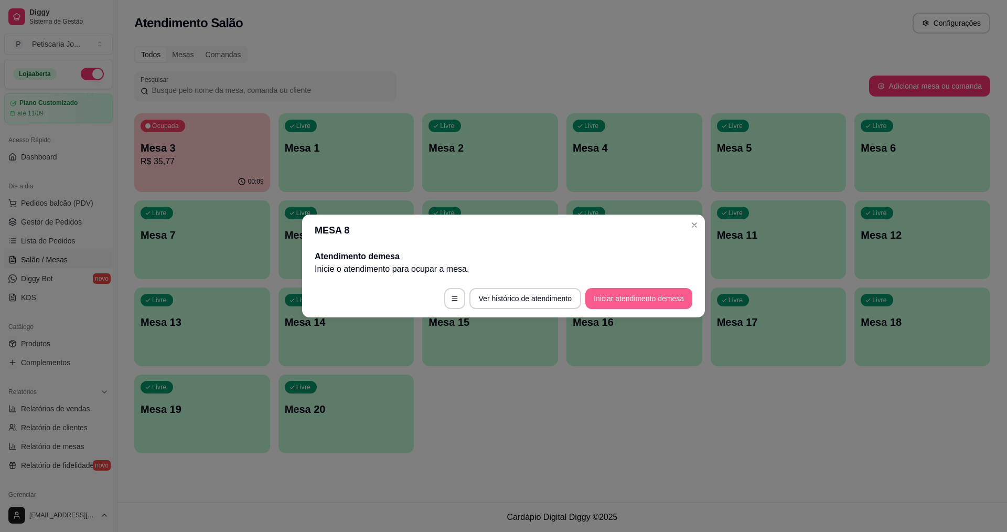
click at [589, 302] on footer "Ver histórico de atendimento Iniciar atendimento de mesa" at bounding box center [503, 299] width 403 height 38
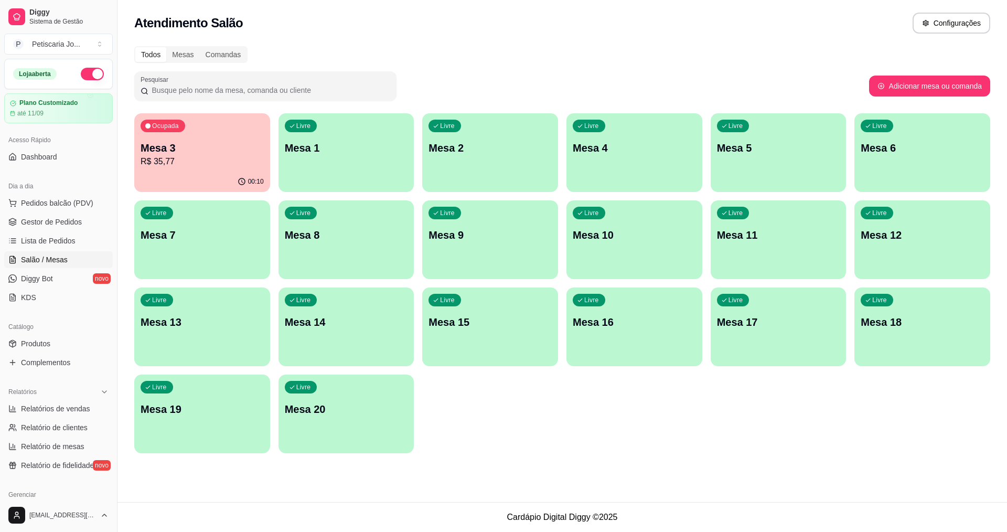
click at [329, 144] on p "Mesa 1" at bounding box center [346, 148] width 123 height 15
click at [42, 202] on span "Pedidos balcão (PDV)" at bounding box center [57, 203] width 72 height 10
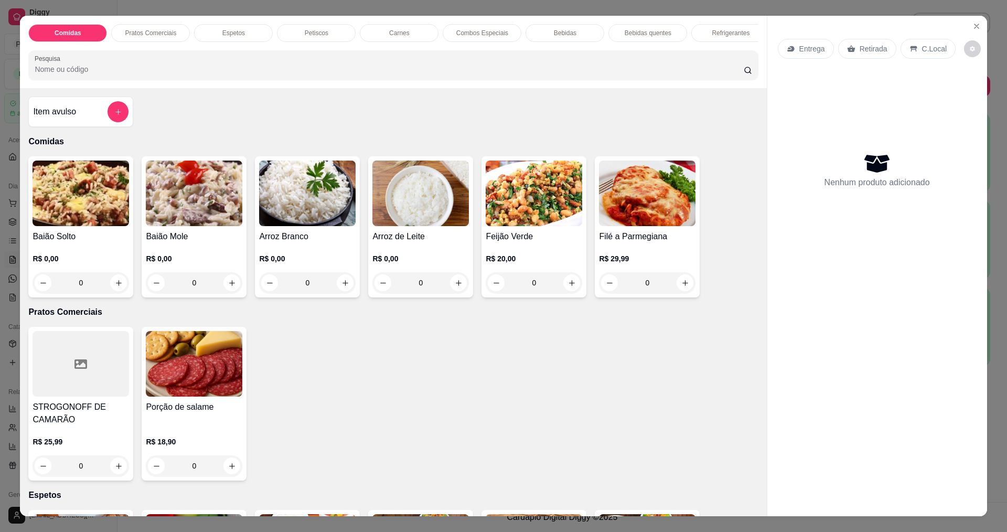
click at [283, 188] on img at bounding box center [307, 194] width 97 height 66
click at [383, 215] on img at bounding box center [420, 194] width 97 height 66
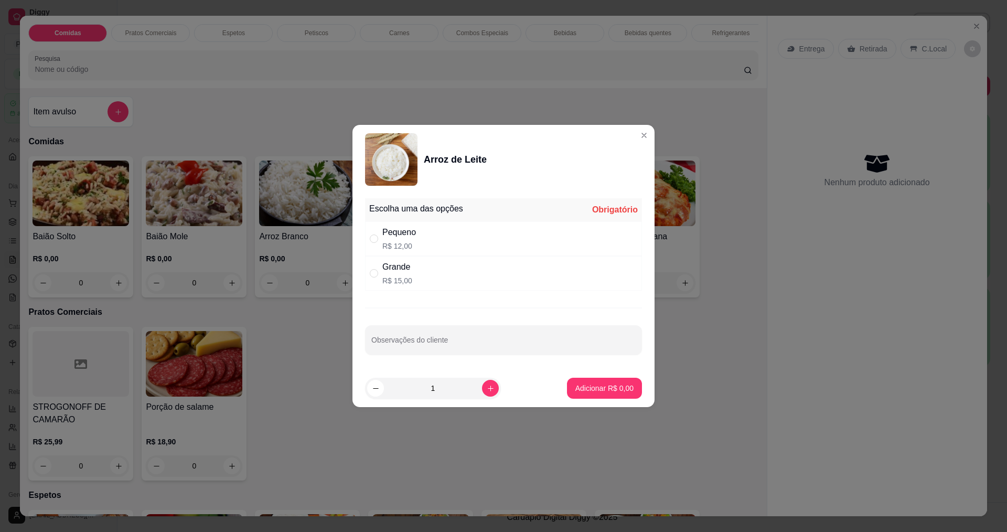
click at [404, 226] on div "Pequeno" at bounding box center [399, 232] width 34 height 13
click at [410, 272] on div "Grande" at bounding box center [397, 267] width 30 height 13
radio input "false"
radio input "true"
click at [627, 136] on div "Arroz de Leite" at bounding box center [503, 159] width 277 height 52
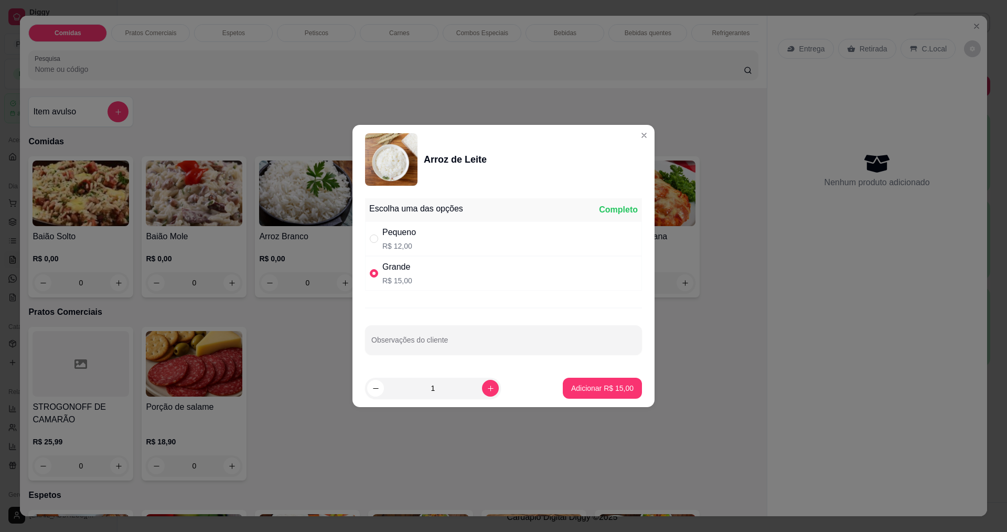
click at [627, 136] on div "Arroz de Leite" at bounding box center [503, 159] width 277 height 52
